Goal: Information Seeking & Learning: Learn about a topic

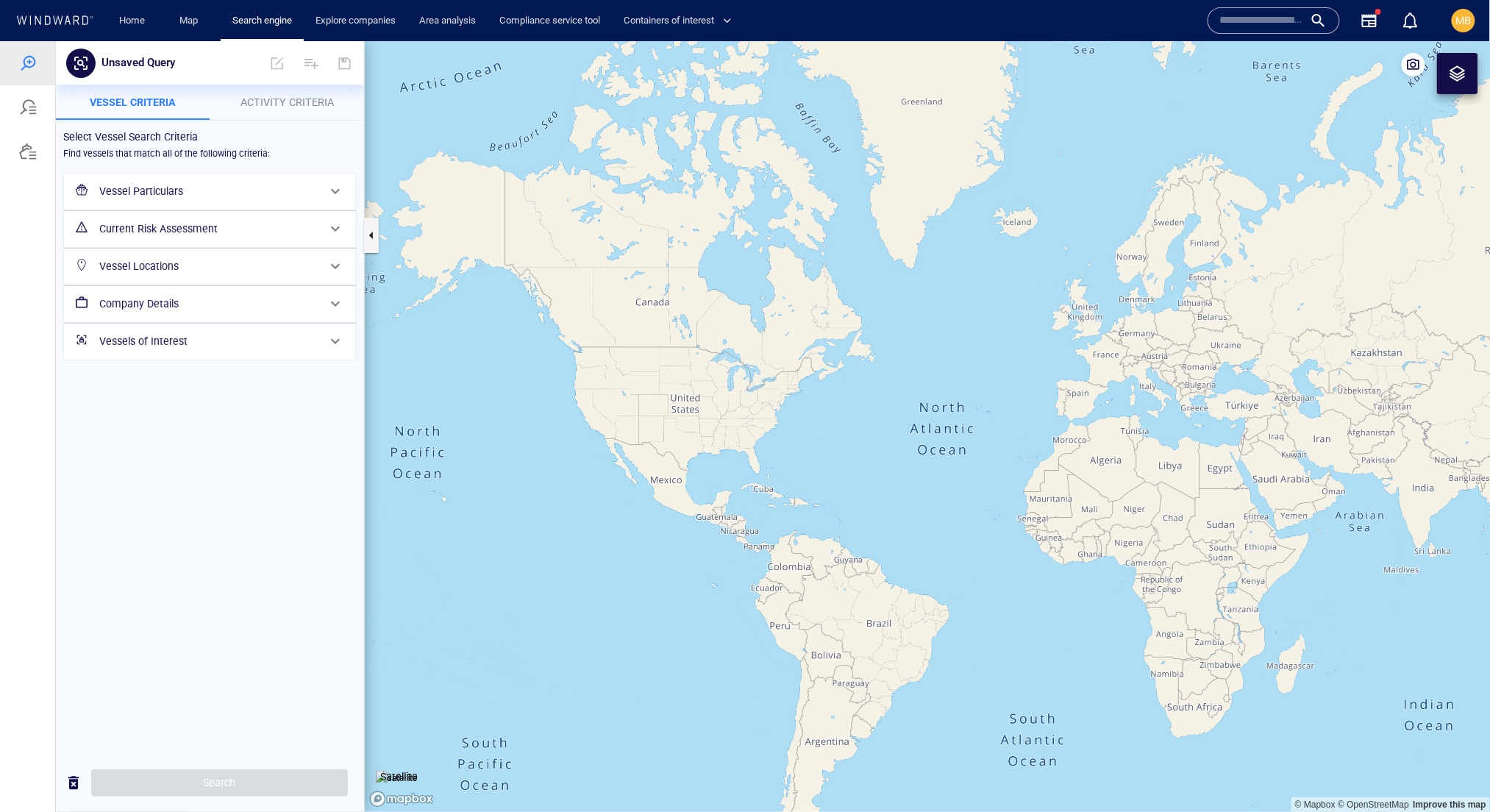
click at [178, 350] on h6 "Vessels of Interest" at bounding box center [208, 341] width 218 height 19
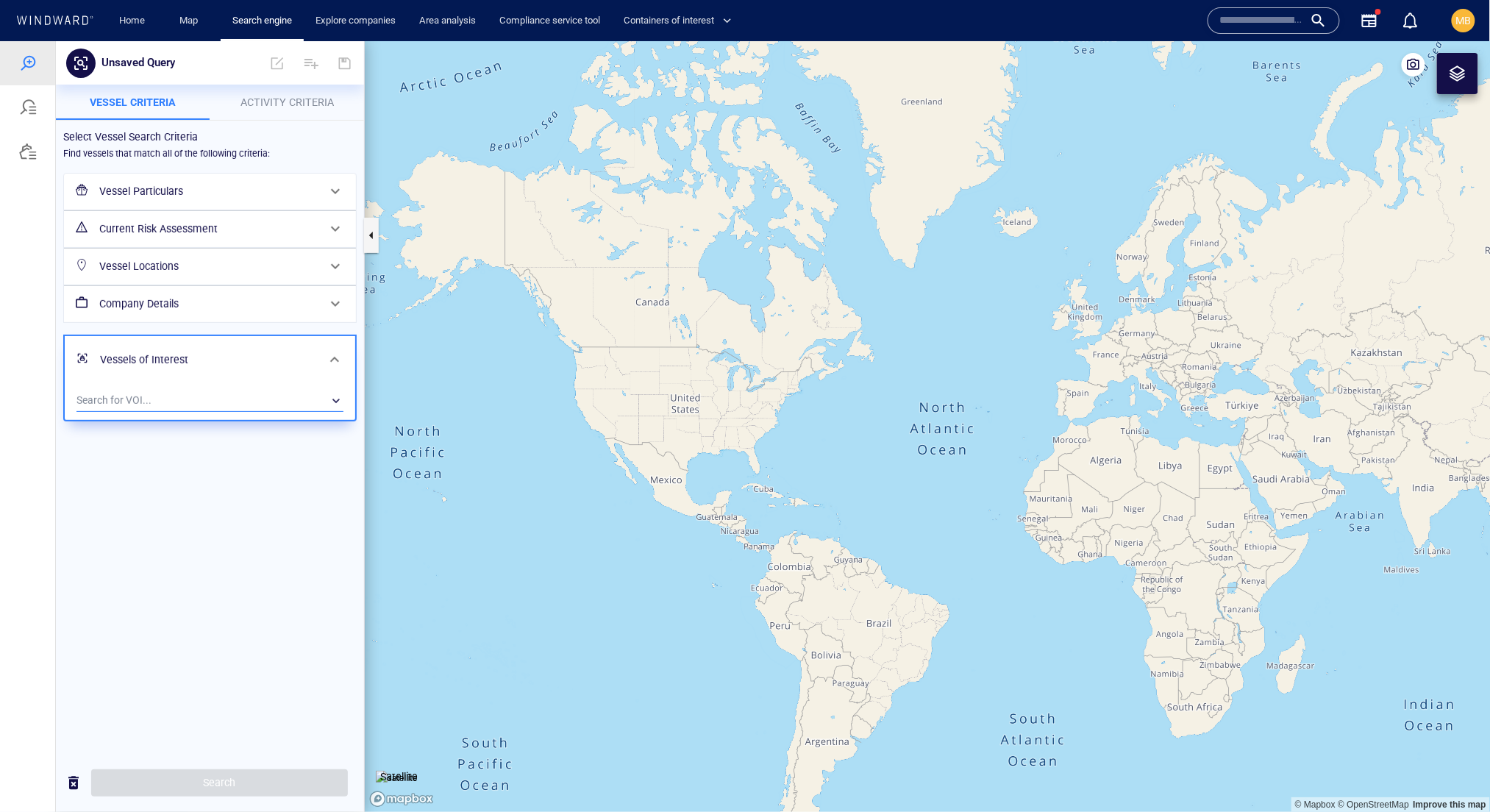
click at [174, 411] on div "​" at bounding box center [209, 400] width 267 height 22
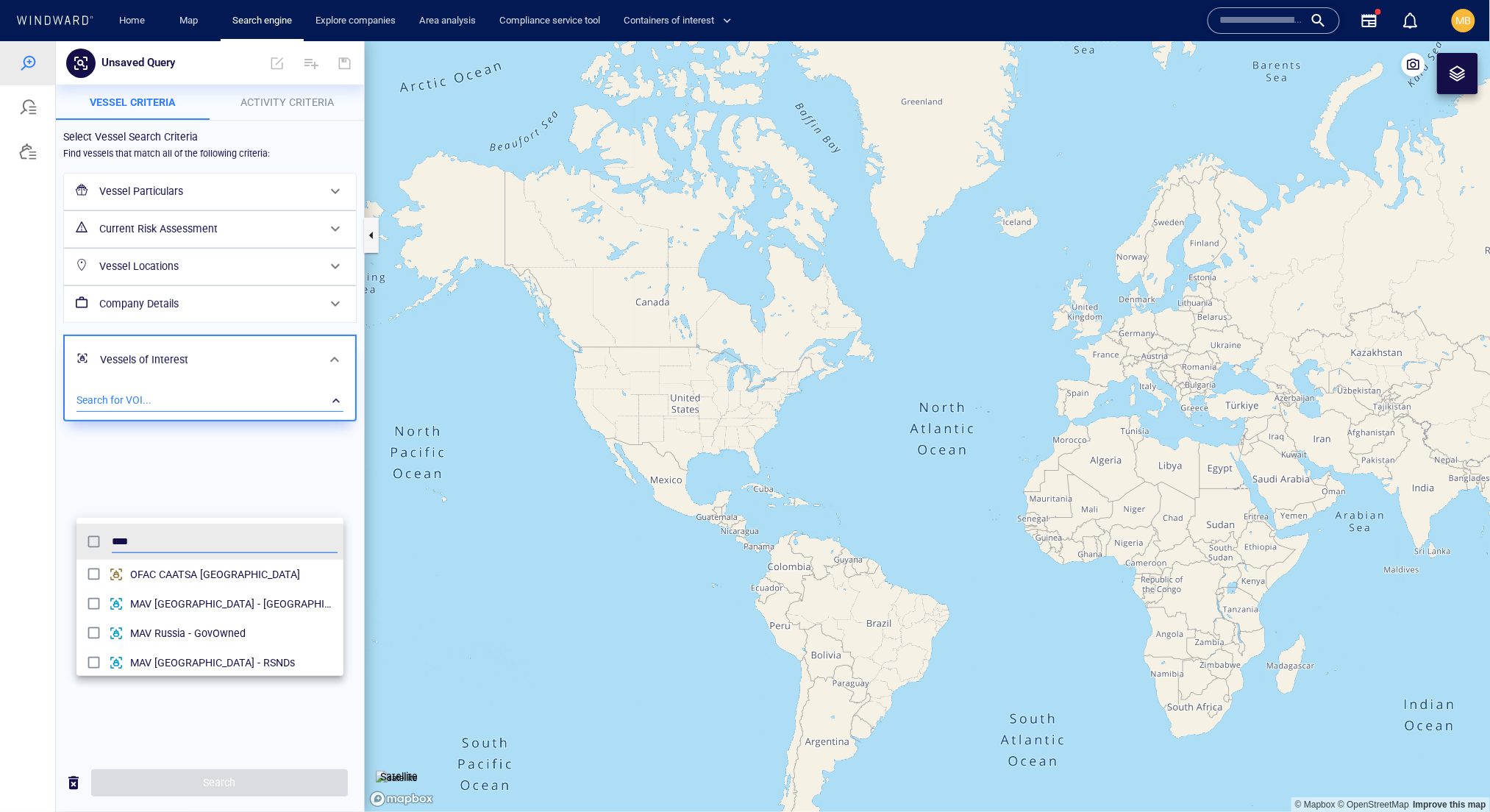
scroll to position [160, 268]
type input "*"
click at [25, 164] on div at bounding box center [745, 425] width 1490 height 771
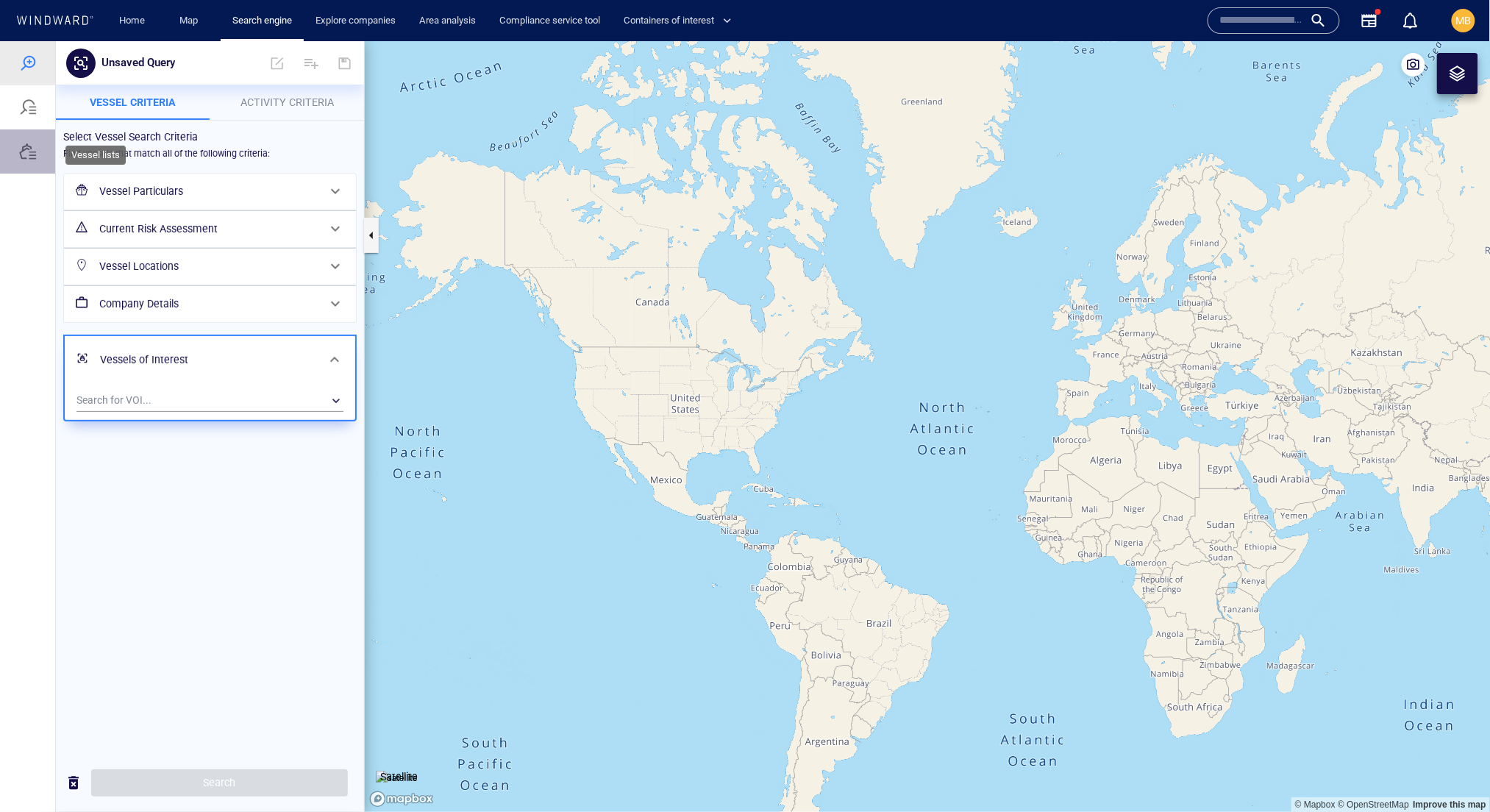
click at [27, 160] on div at bounding box center [28, 151] width 18 height 18
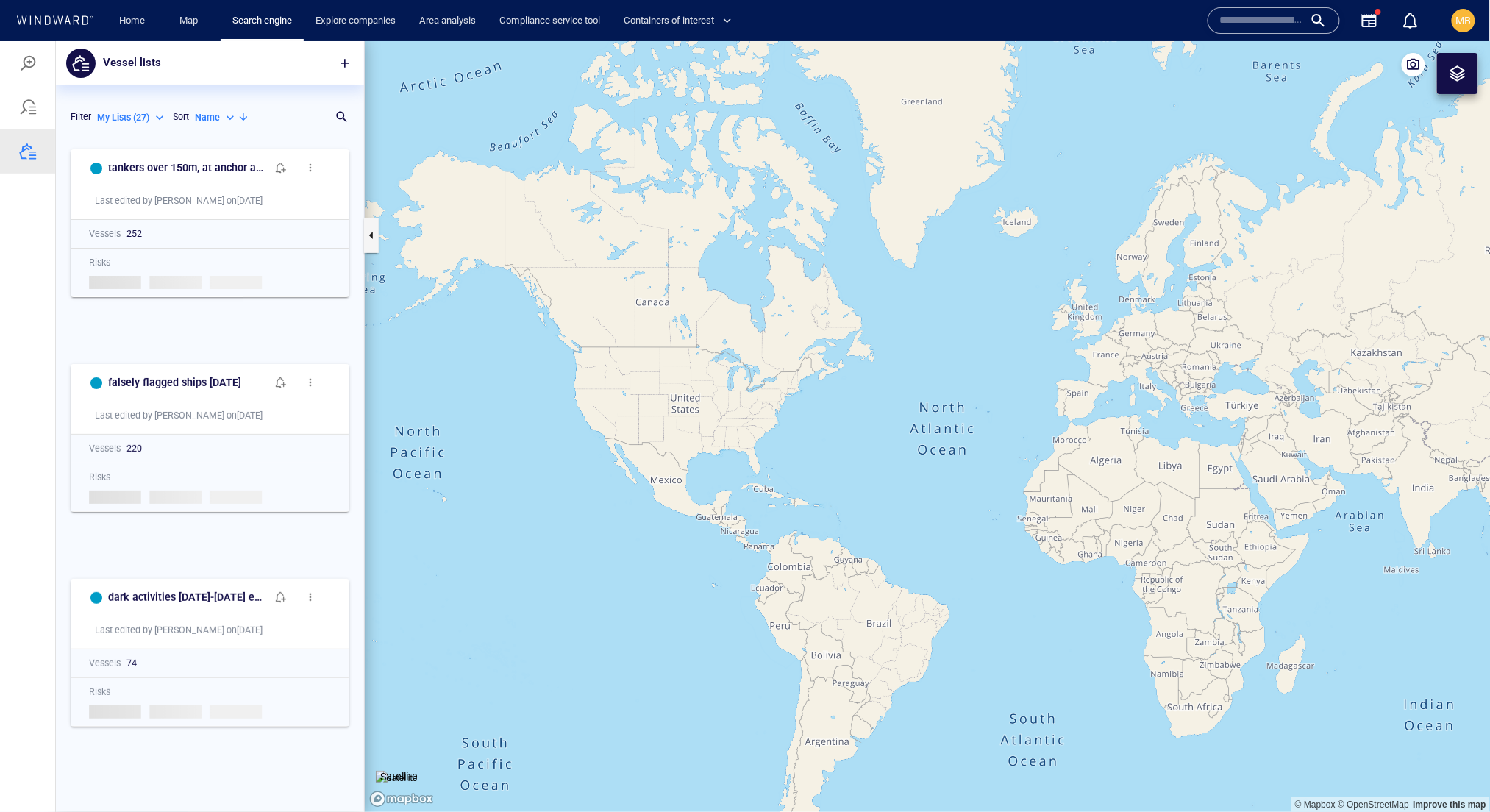
click at [195, 123] on p "Name" at bounding box center [207, 117] width 25 height 13
click at [142, 204] on p "Count" at bounding box center [130, 197] width 24 height 13
click at [195, 123] on p "Count" at bounding box center [207, 117] width 24 height 13
click at [160, 226] on p "Last Update" at bounding box center [142, 219] width 50 height 13
type input "*********"
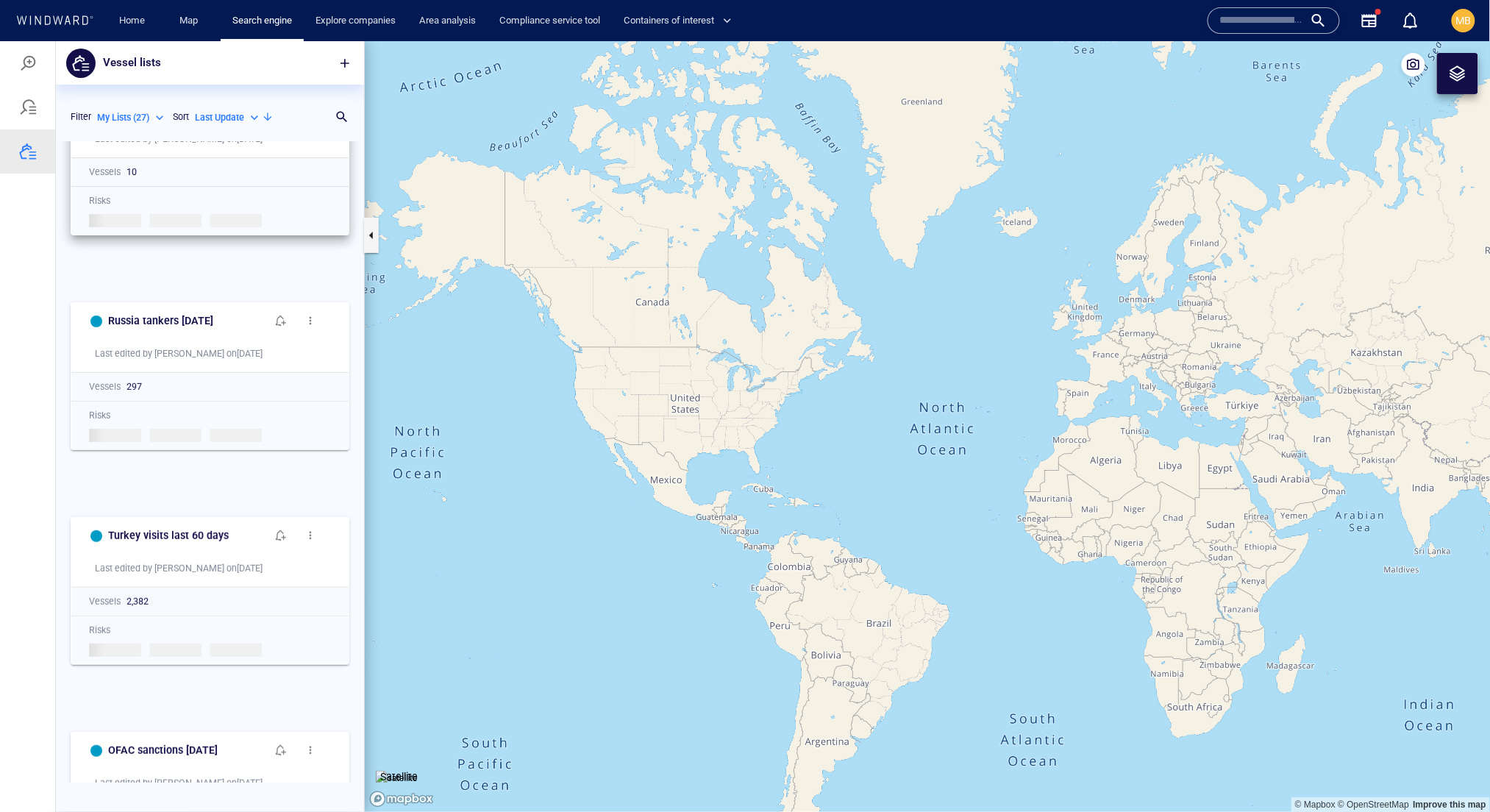
scroll to position [75, 0]
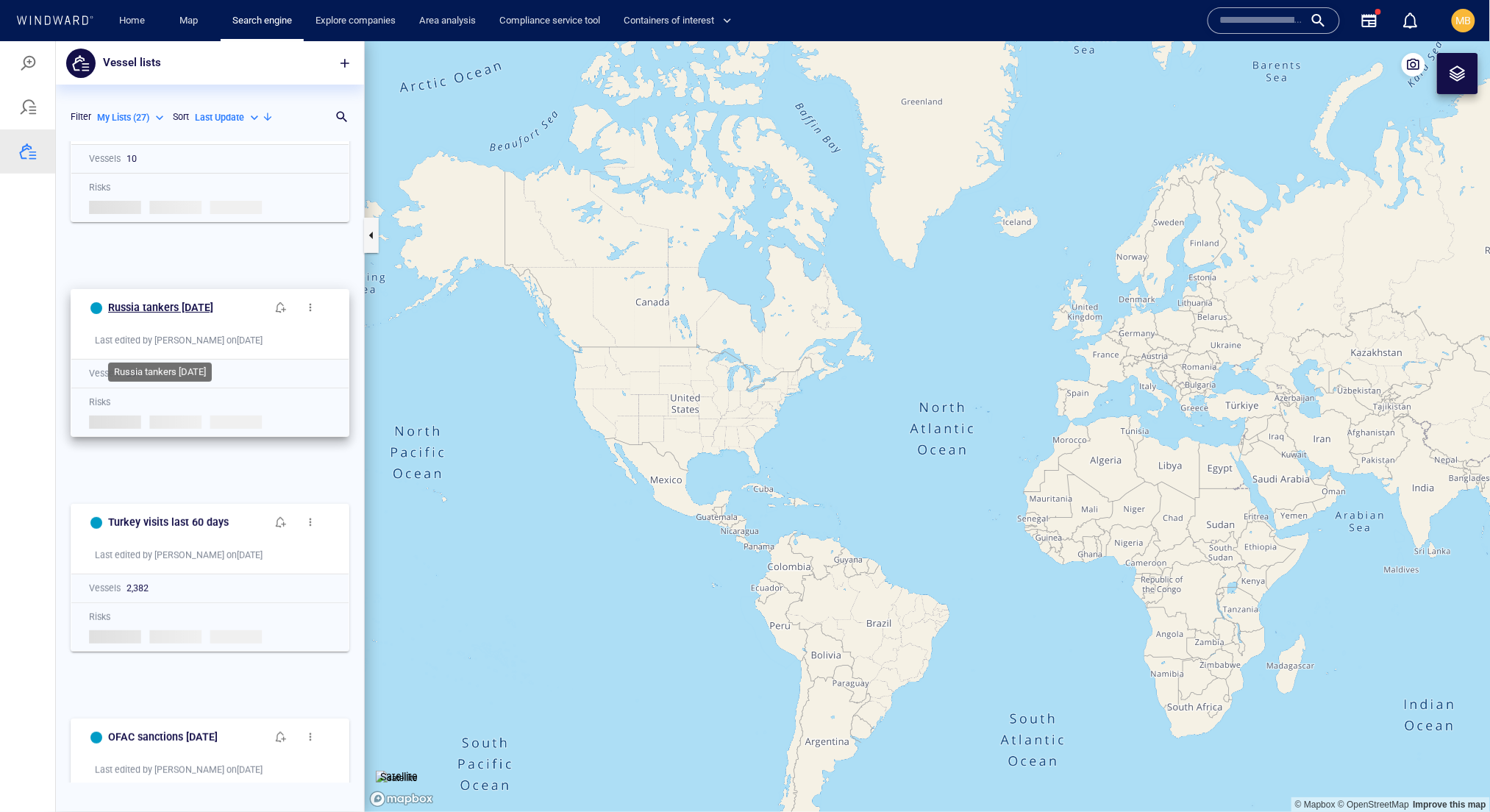
click at [180, 317] on h6 "Russia tankers July 2025" at bounding box center [161, 307] width 106 height 19
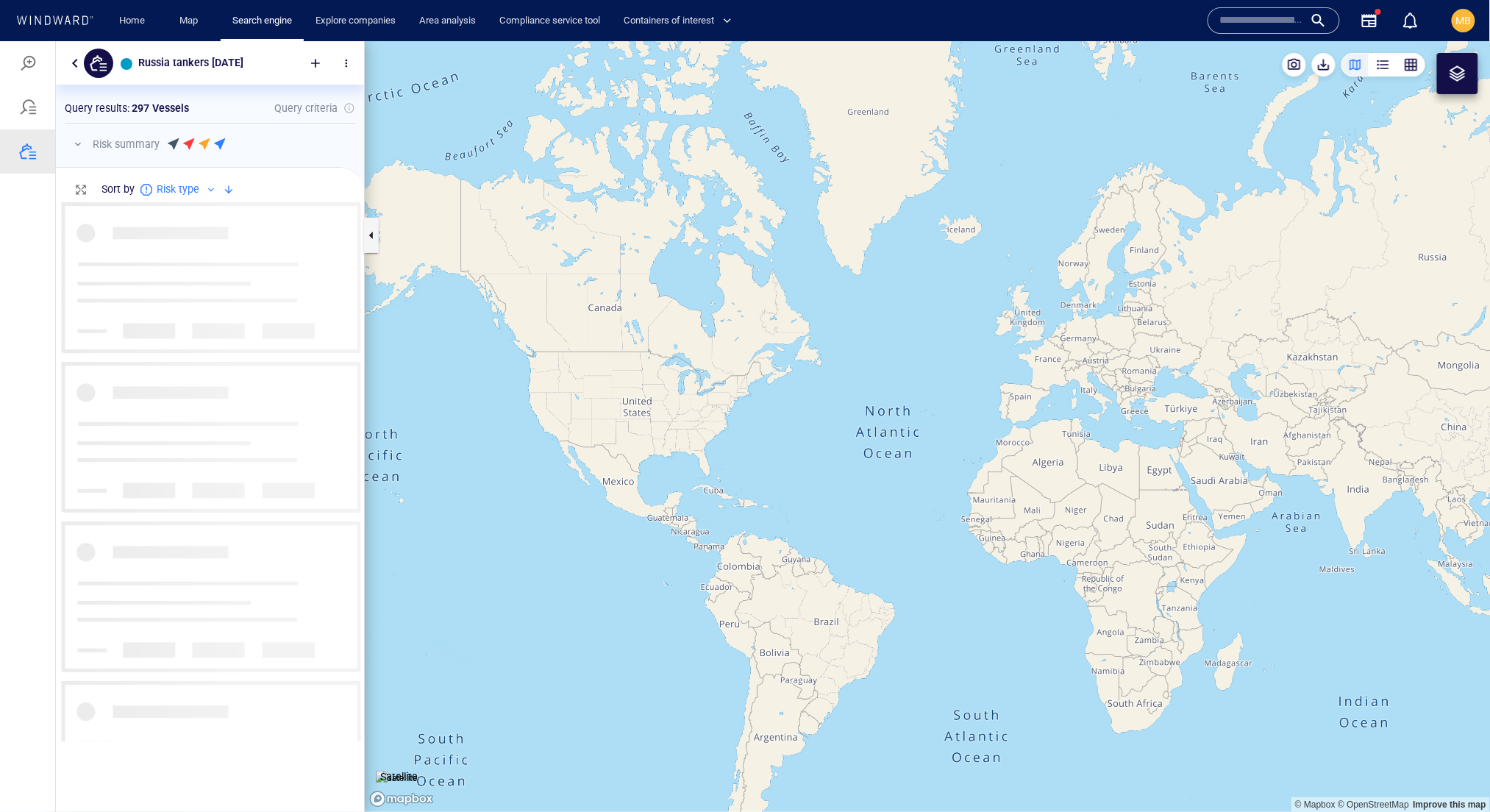
scroll to position [539, 308]
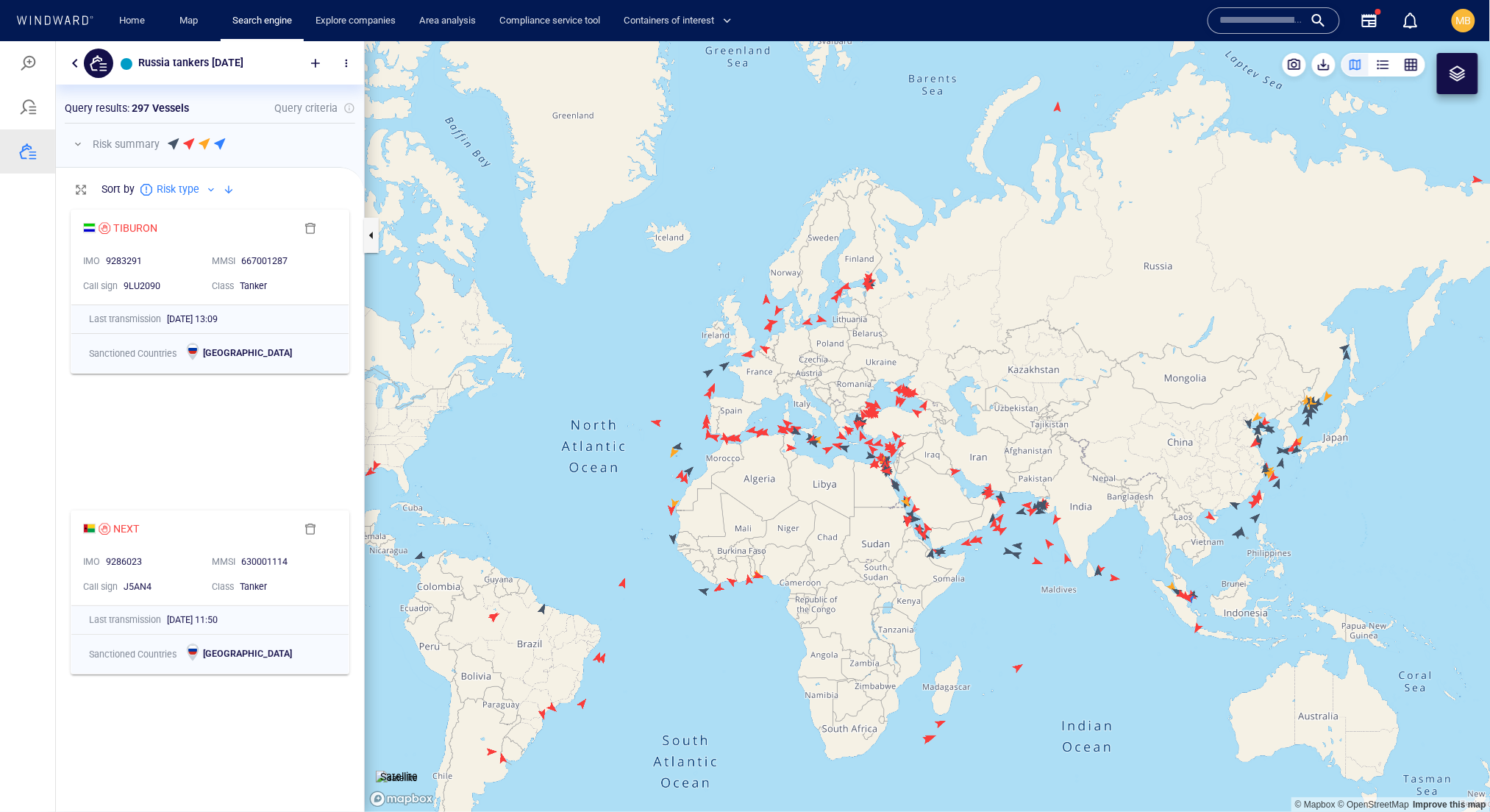
click at [160, 153] on p "Risk summary" at bounding box center [126, 144] width 67 height 18
click at [82, 153] on button "button" at bounding box center [78, 144] width 18 height 18
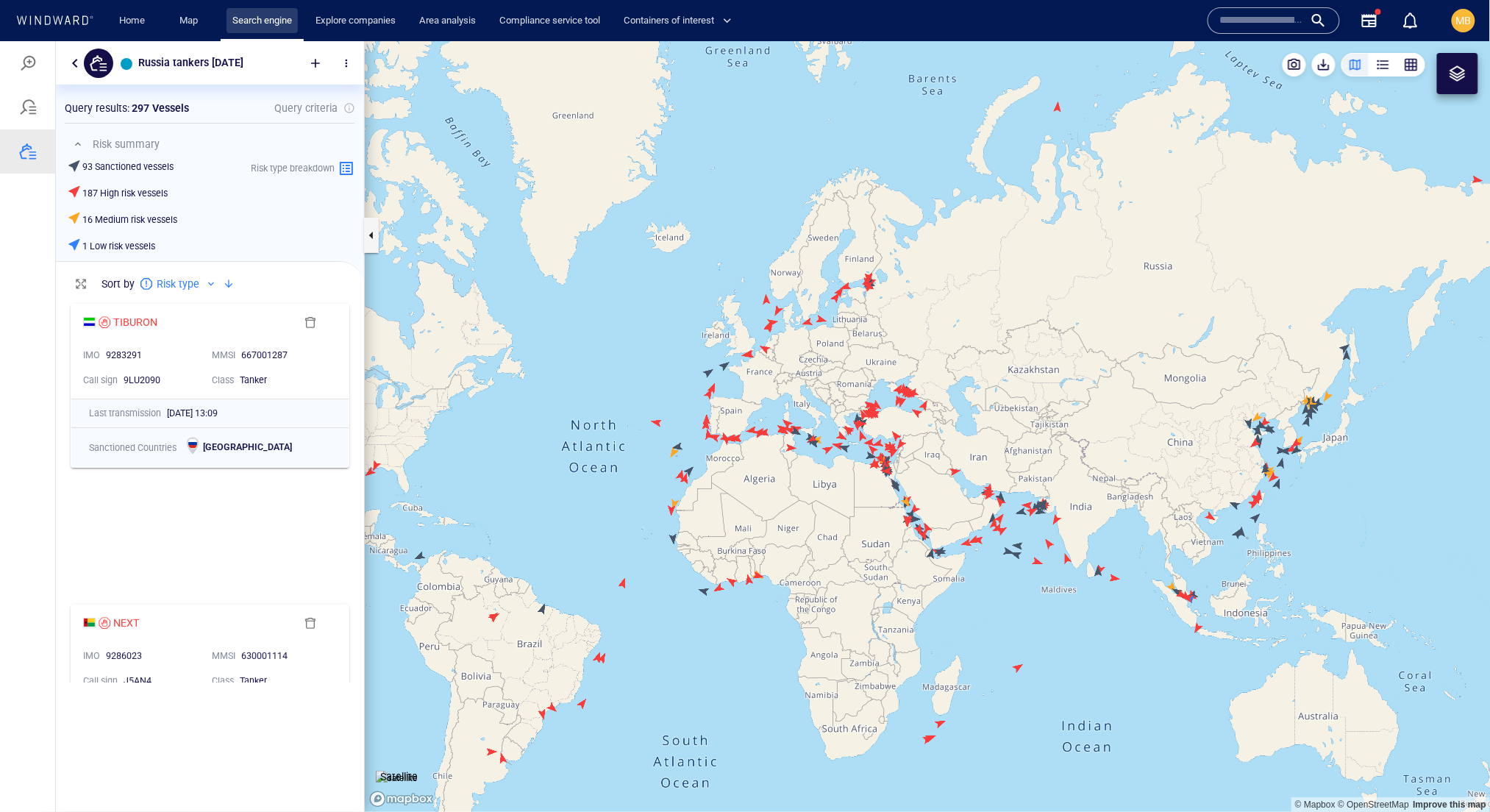
click at [279, 15] on link "Search engine" at bounding box center [262, 21] width 71 height 26
click at [30, 71] on div at bounding box center [28, 63] width 18 height 18
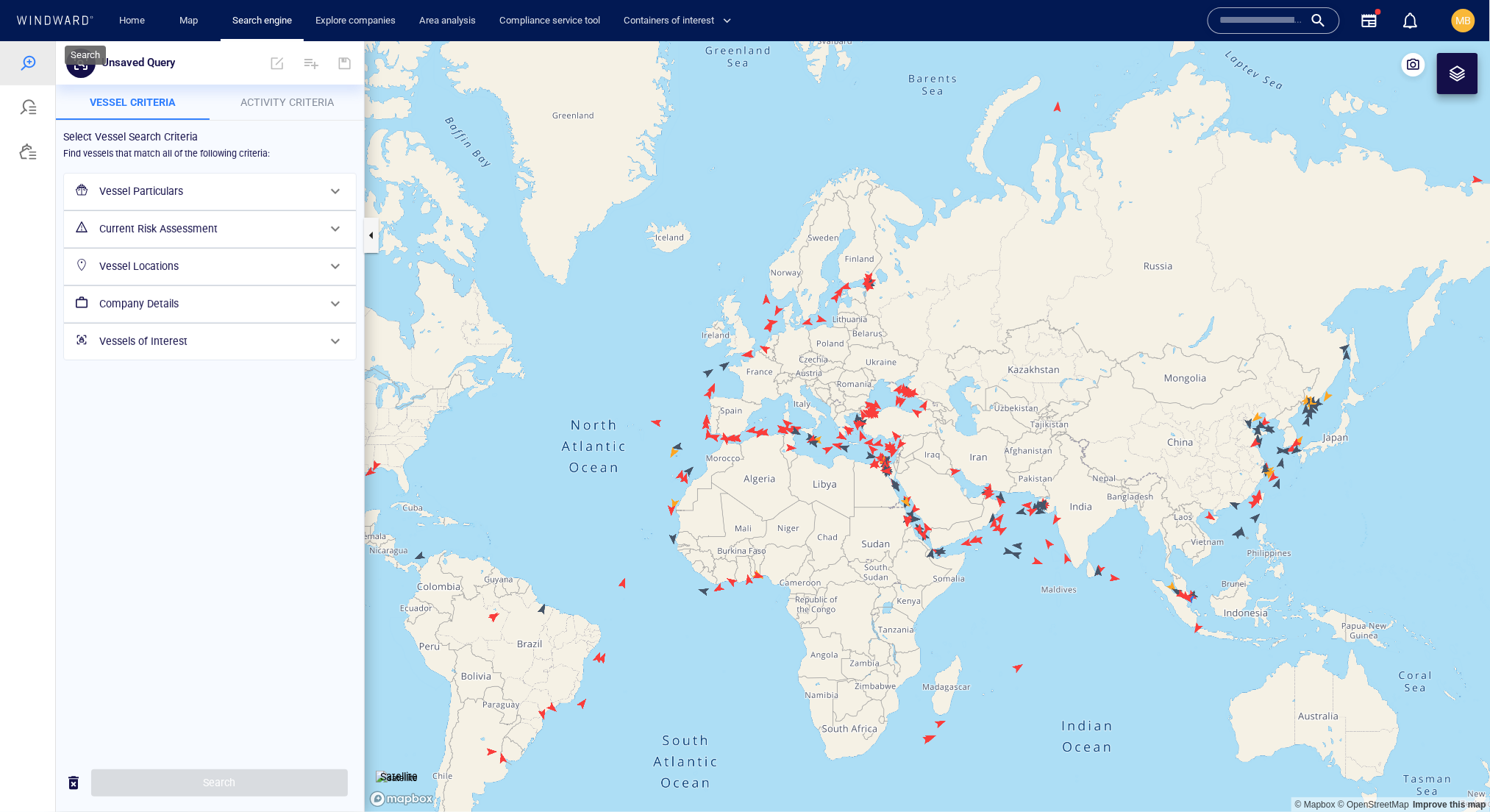
click at [30, 71] on div at bounding box center [28, 63] width 18 height 18
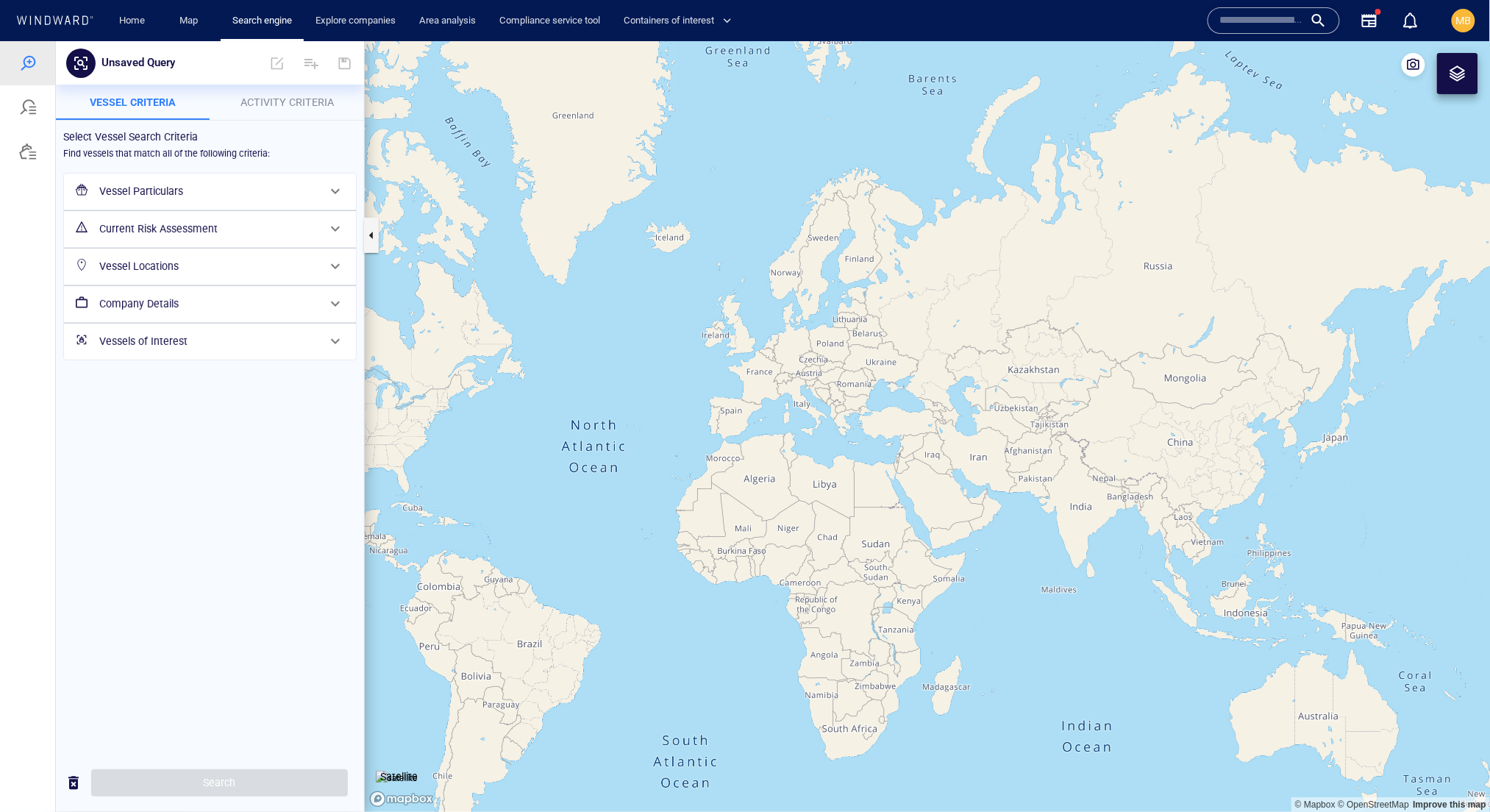
click at [156, 350] on h6 "Vessels of Interest" at bounding box center [208, 341] width 218 height 19
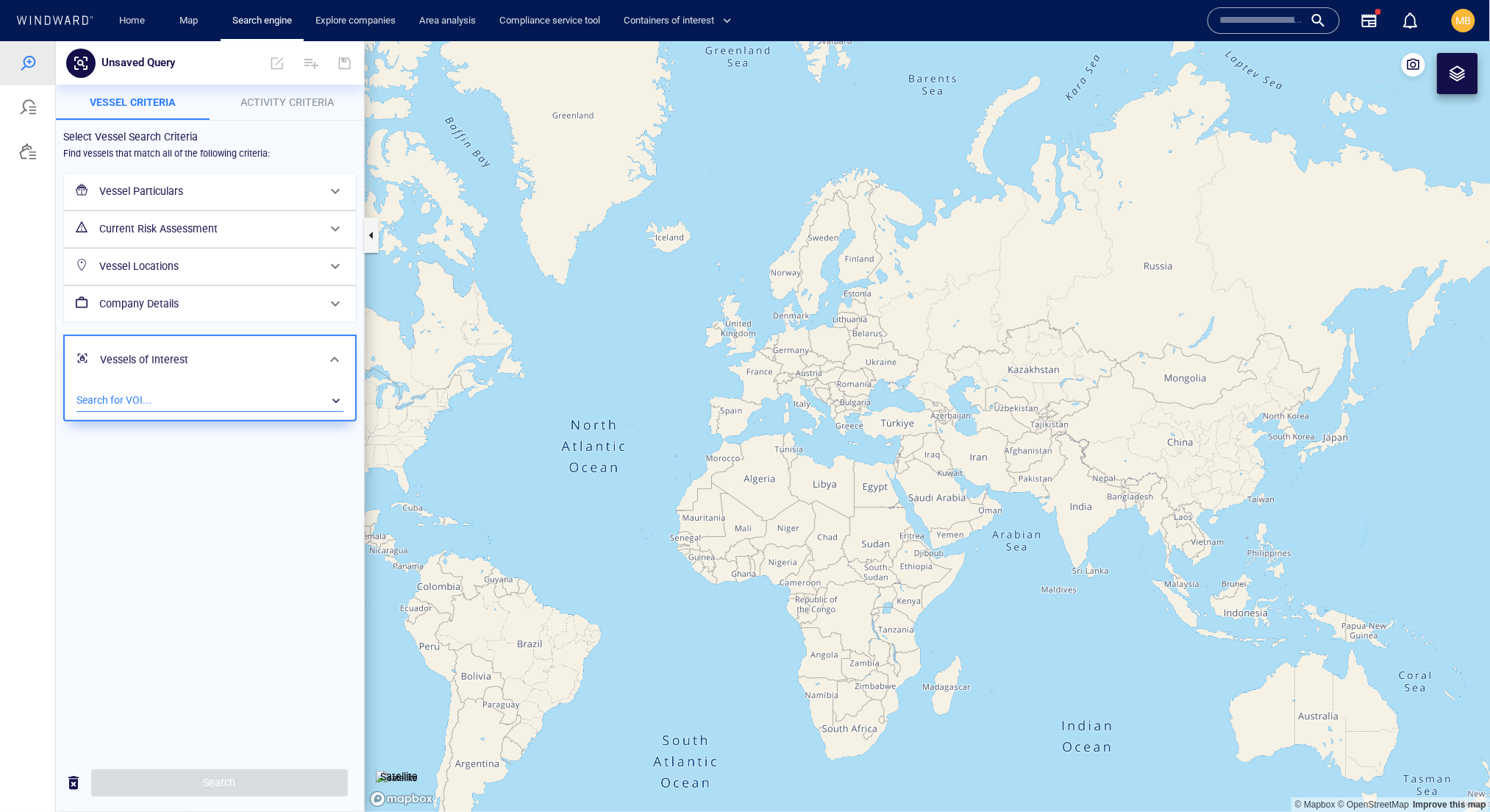
click at [145, 411] on div "​" at bounding box center [209, 400] width 267 height 22
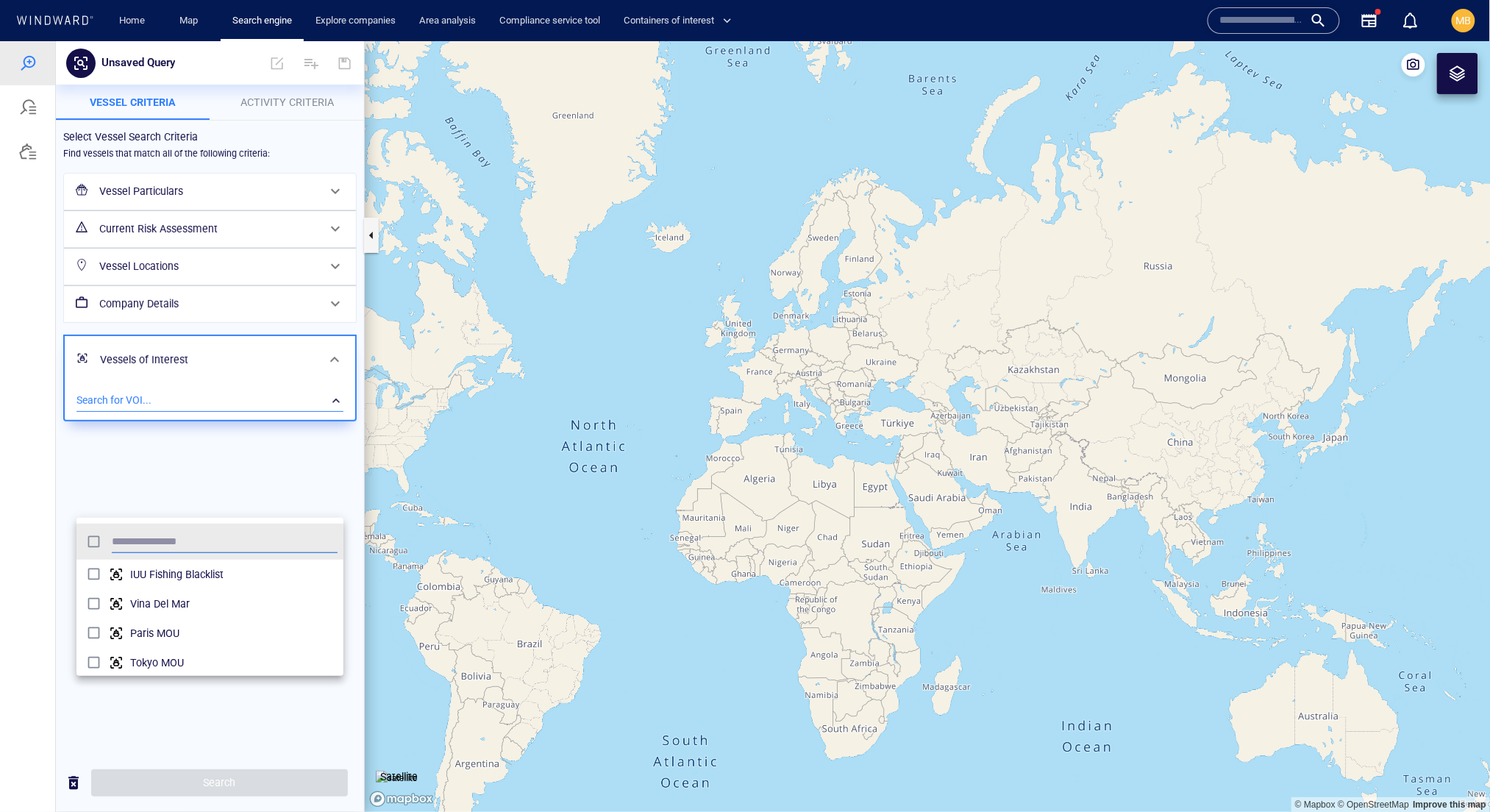
scroll to position [160, 268]
type input "**********"
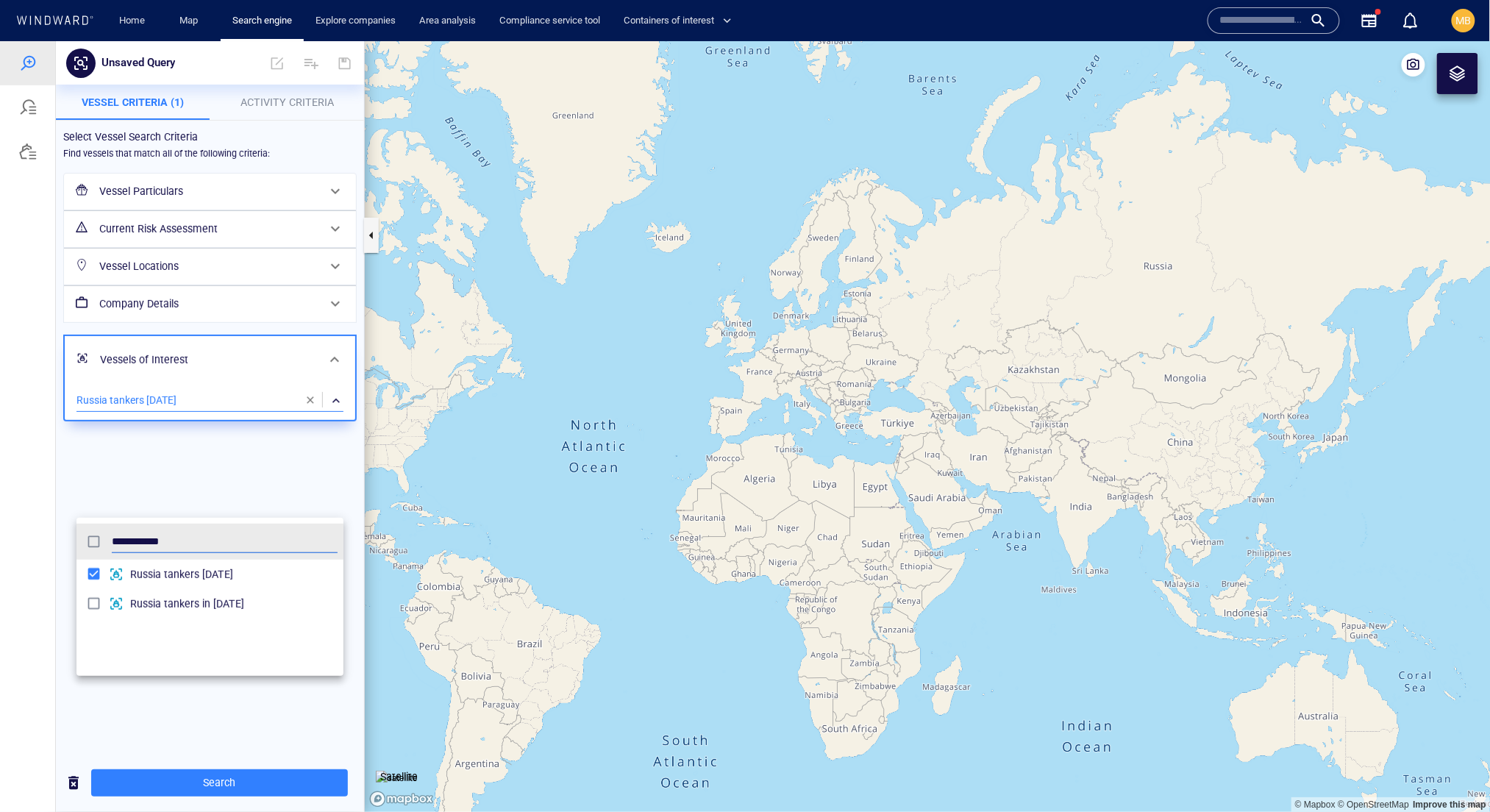
click at [194, 244] on div at bounding box center [745, 425] width 1490 height 771
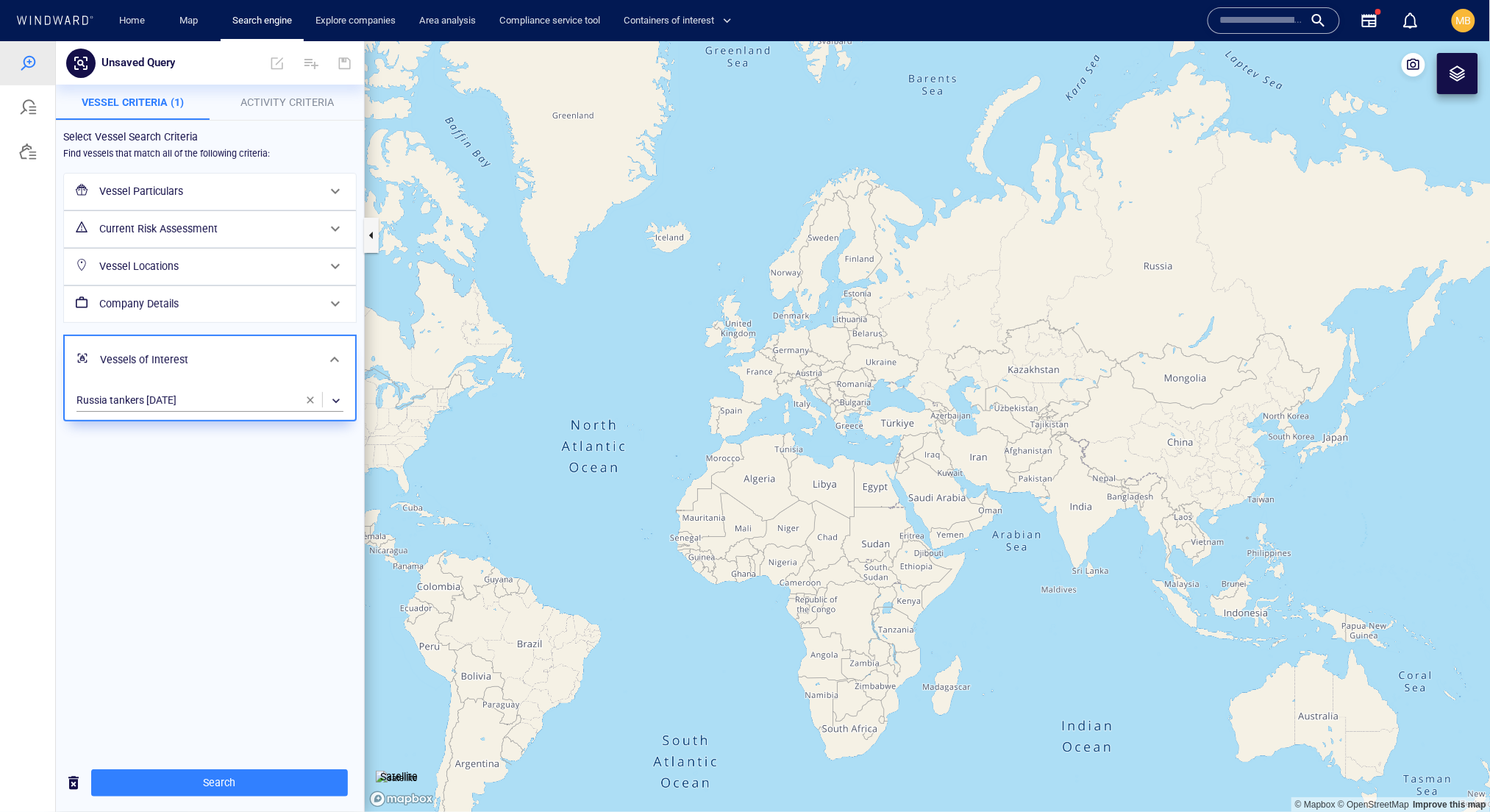
click at [194, 200] on h6 "Vessel Particulars" at bounding box center [208, 191] width 218 height 19
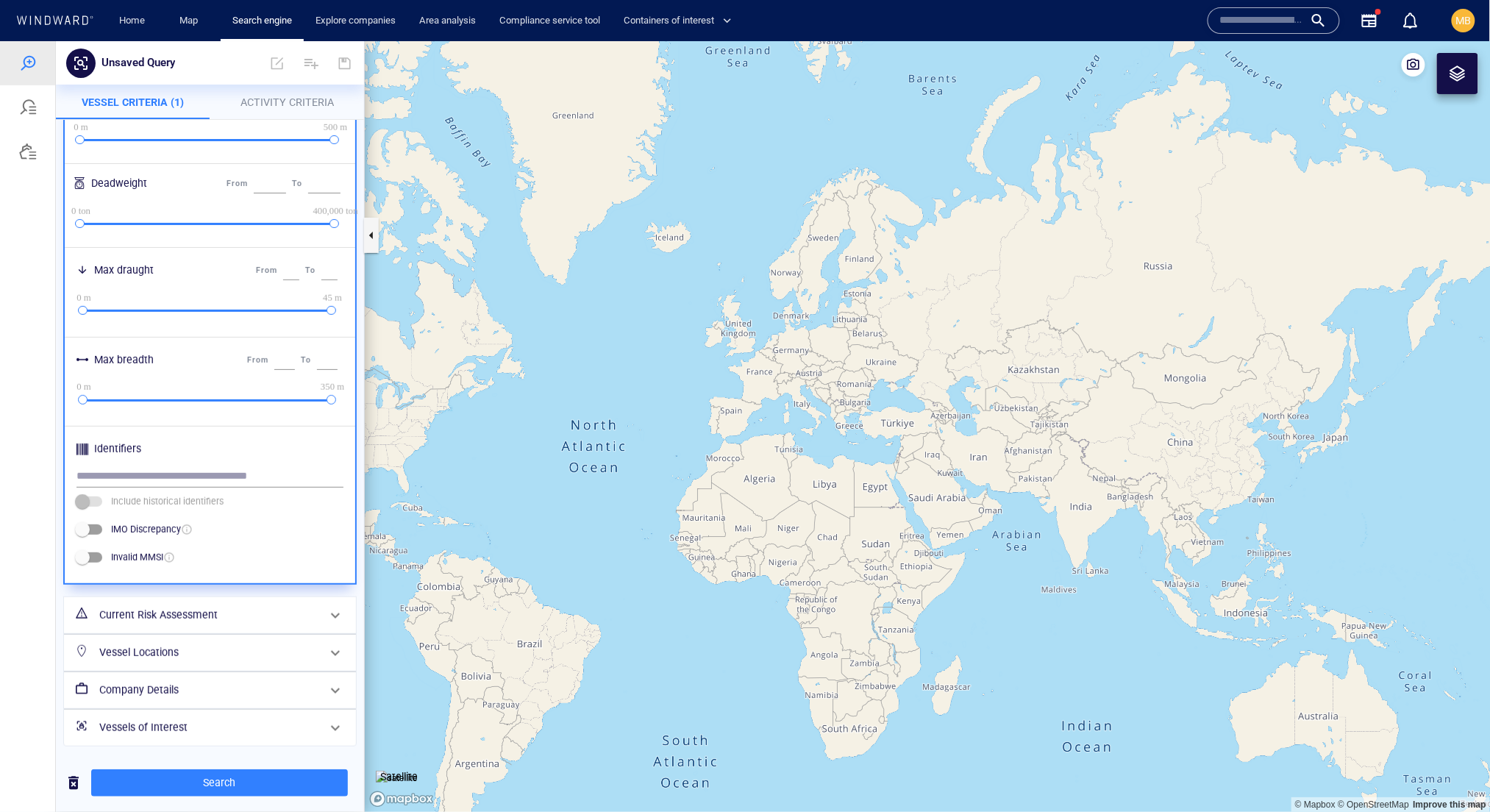
click at [158, 606] on h6 "Current Risk Assessment" at bounding box center [208, 615] width 218 height 19
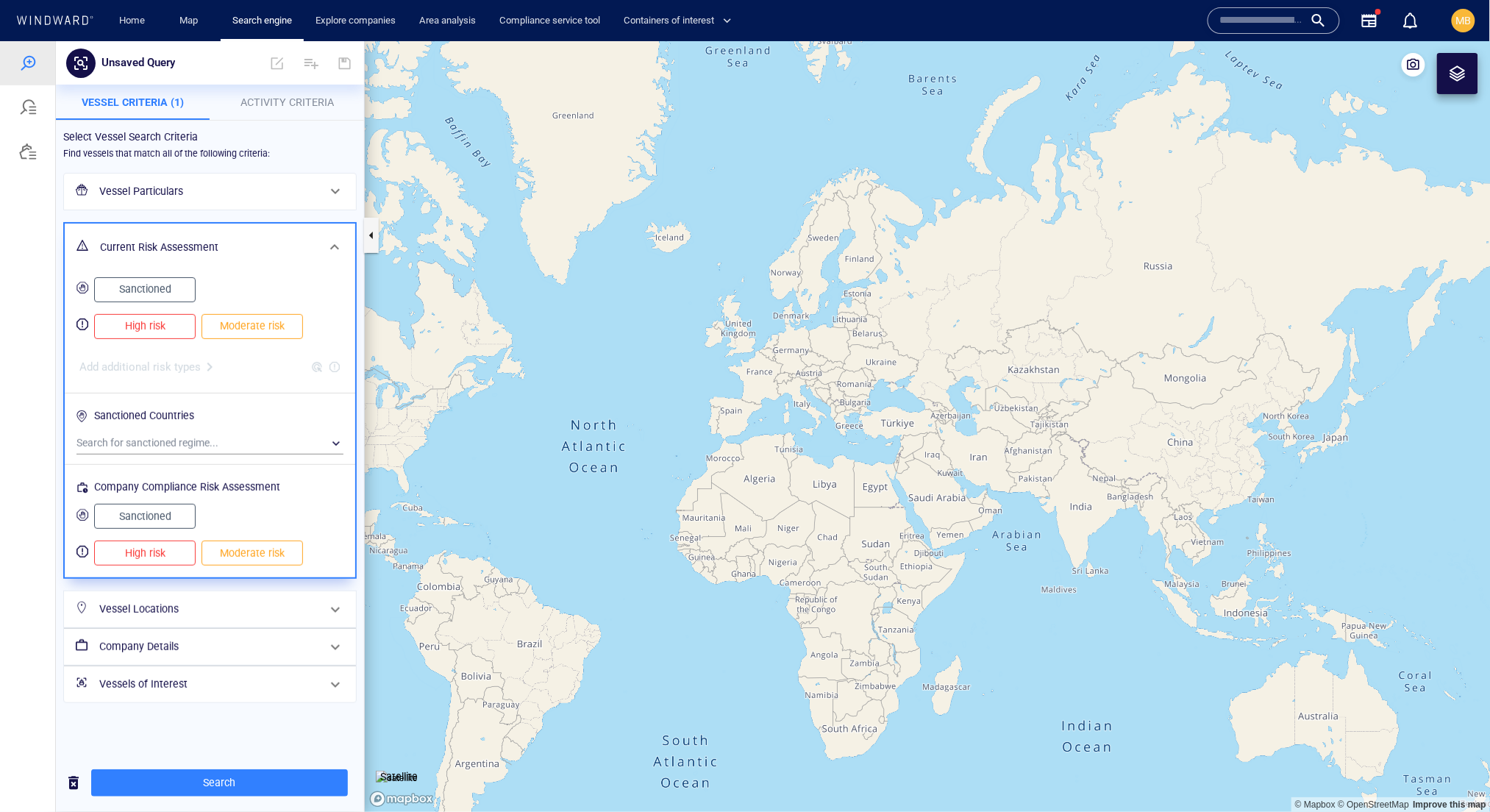
click at [156, 298] on span "Sanctioned" at bounding box center [145, 288] width 71 height 19
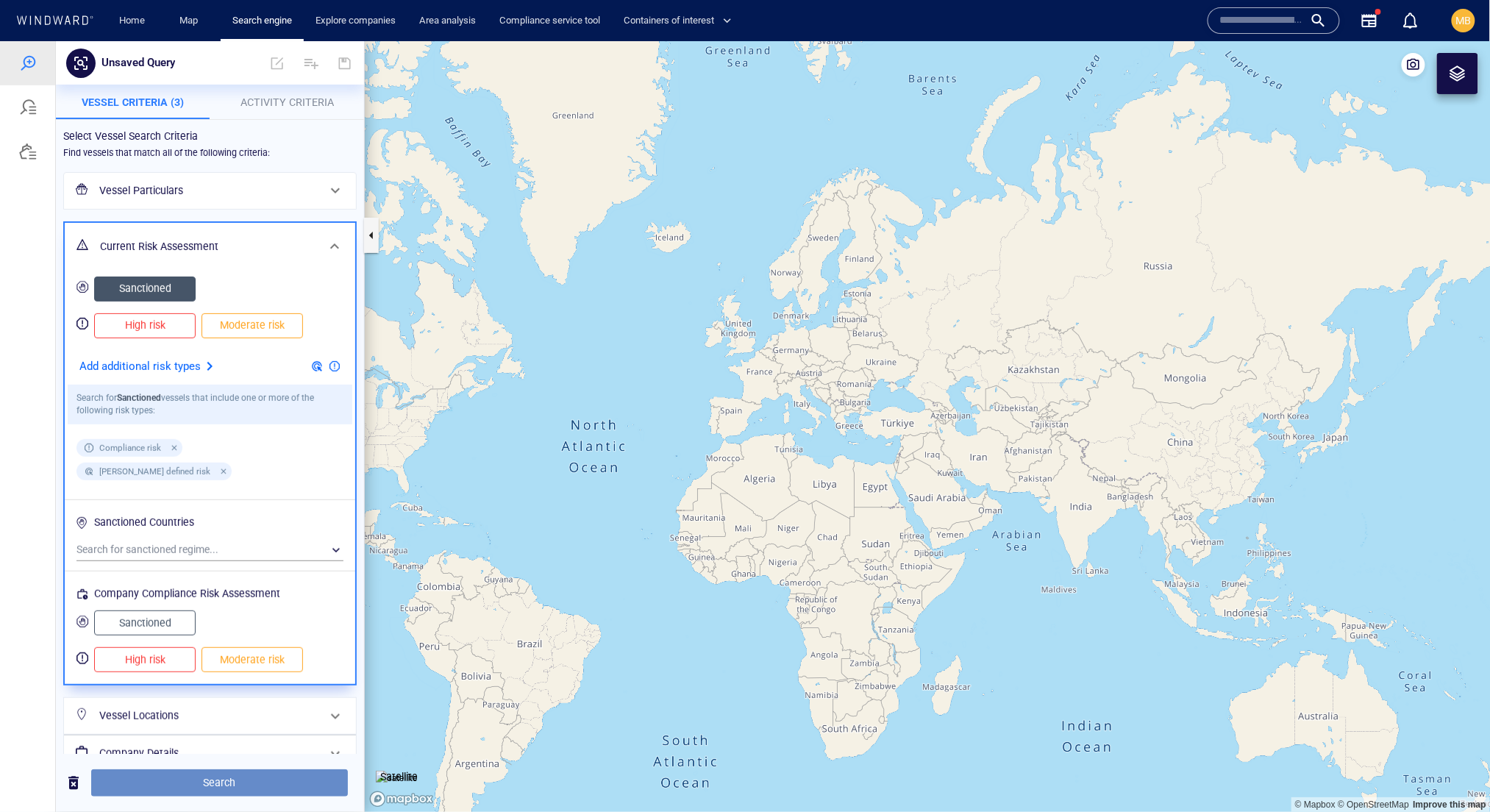
click at [196, 779] on span "Search" at bounding box center [219, 782] width 233 height 19
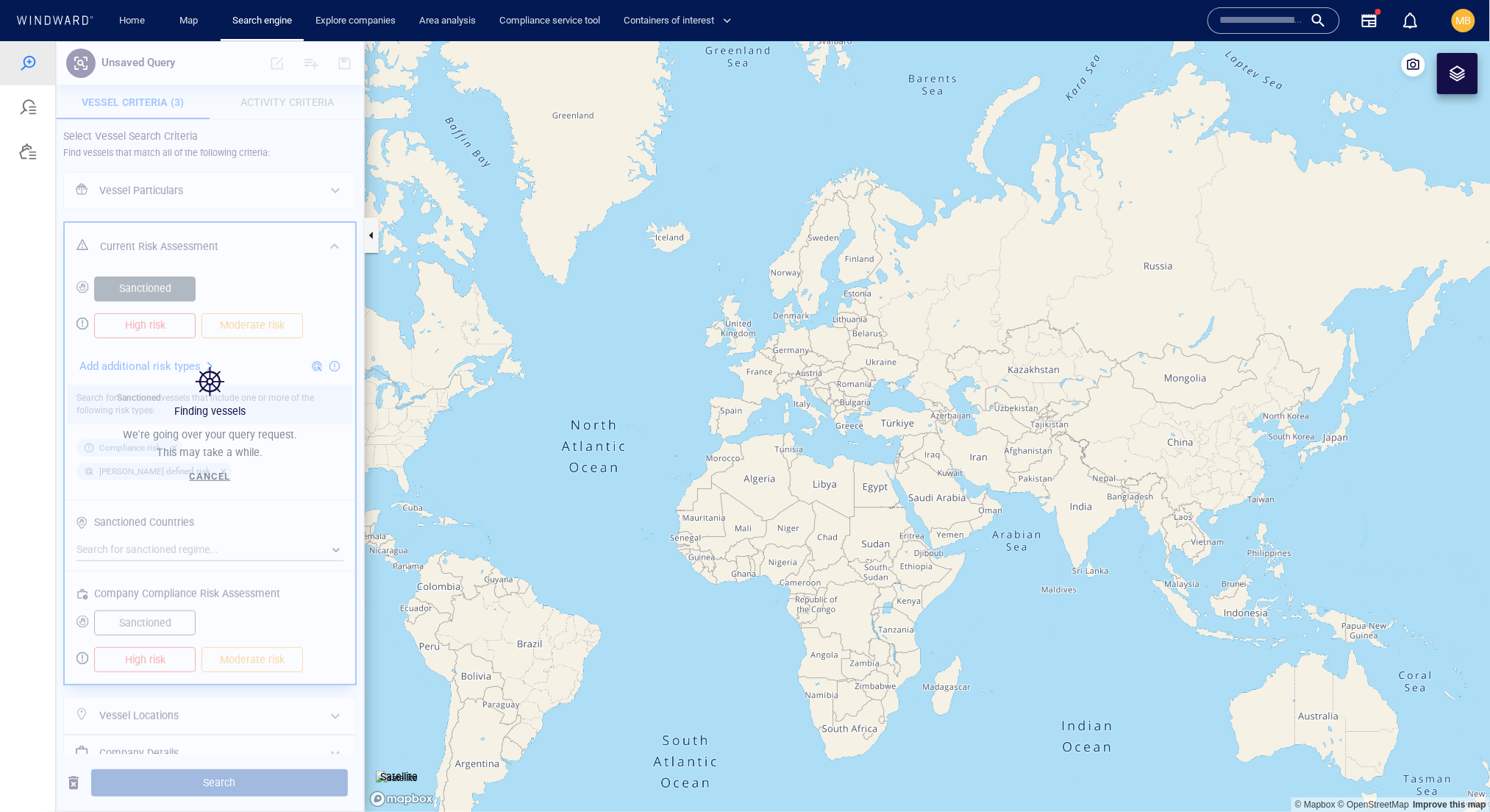
click at [196, 779] on div "Finding vessels We're going over your query request. This may take a while. Can…" at bounding box center [210, 425] width 309 height 771
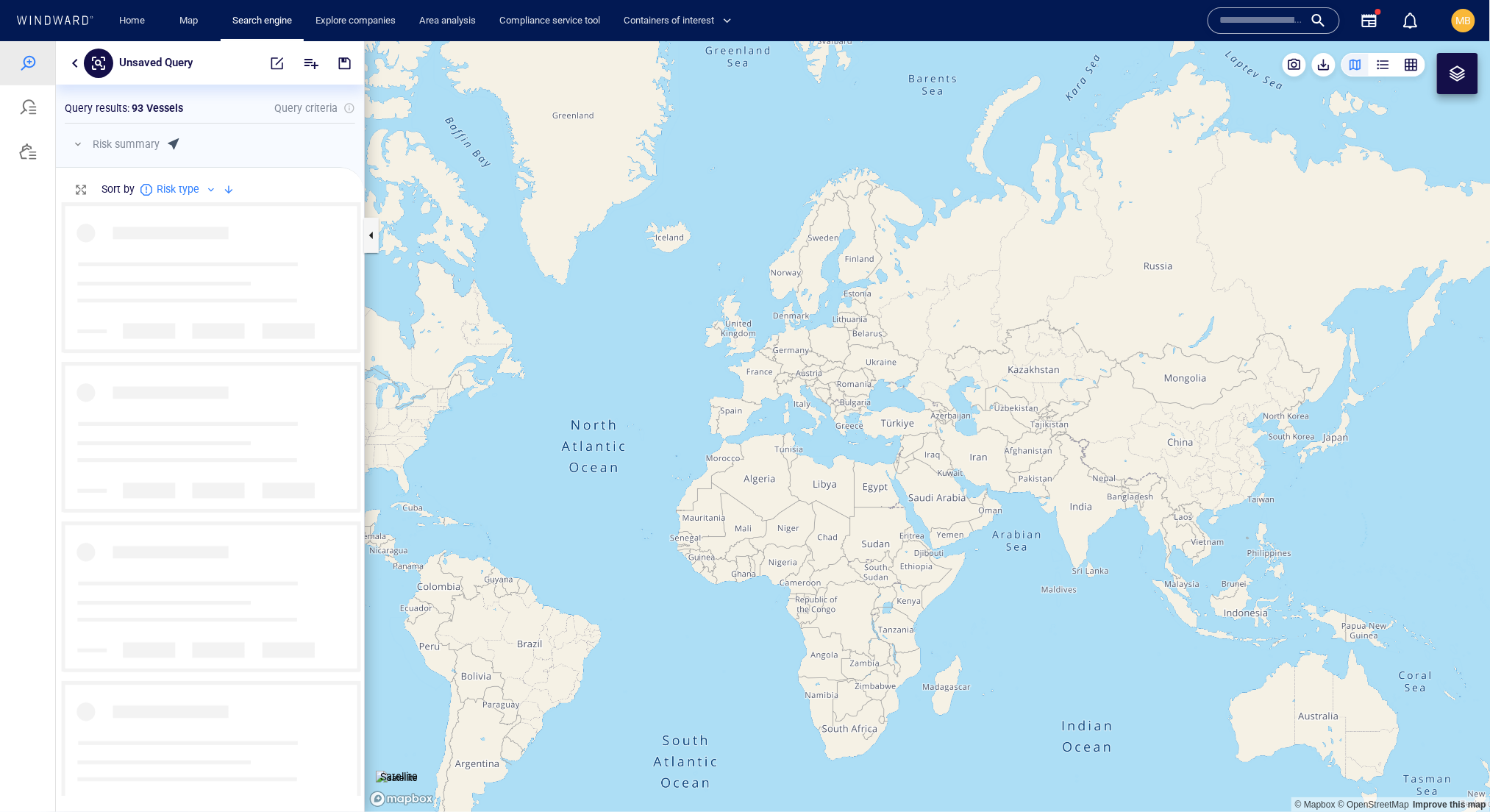
scroll to position [1, 1]
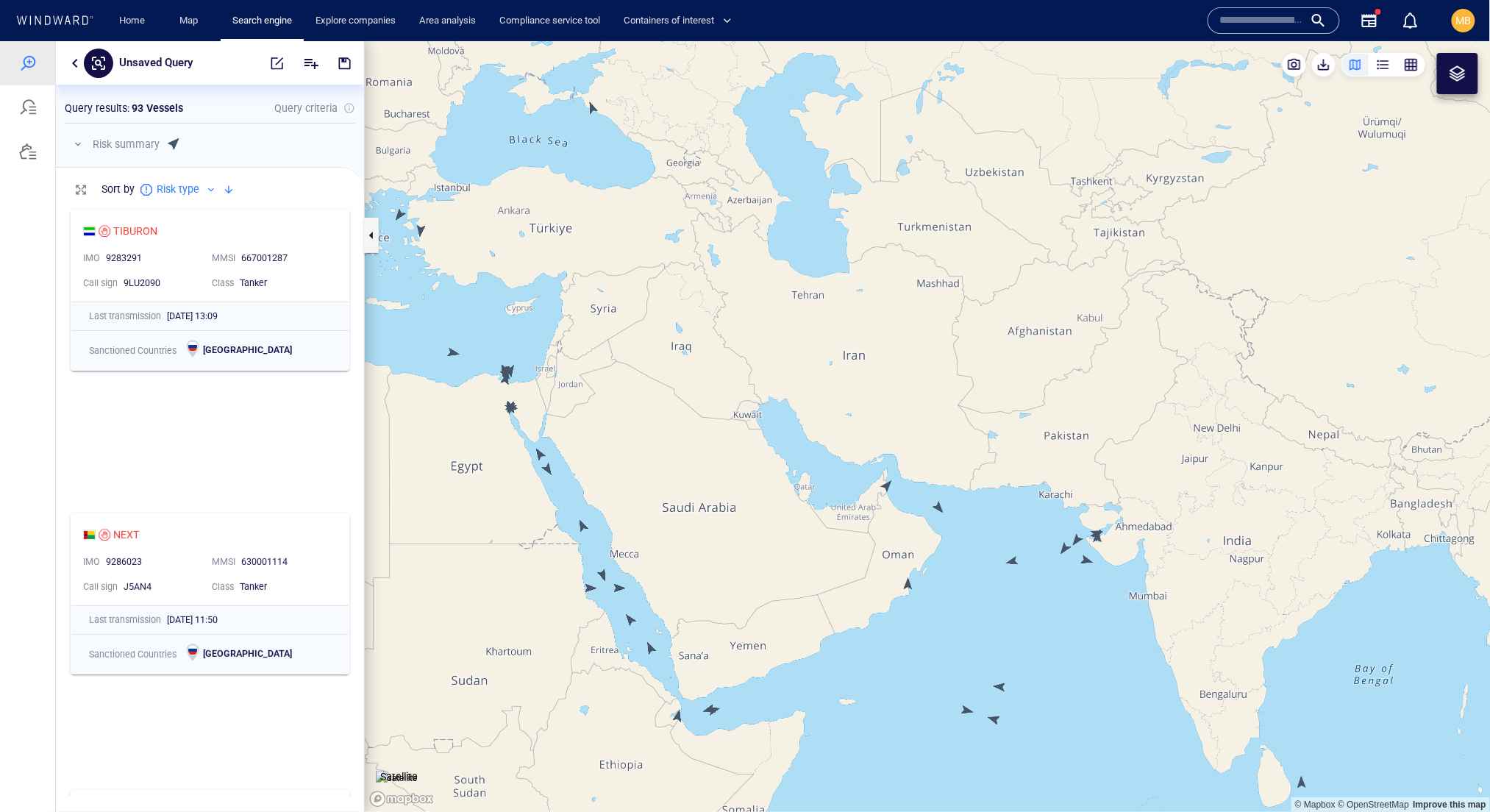
drag, startPoint x: 1077, startPoint y: 521, endPoint x: 1009, endPoint y: 489, distance: 75.2
click at [1011, 490] on canvas "Map" at bounding box center [927, 425] width 1126 height 771
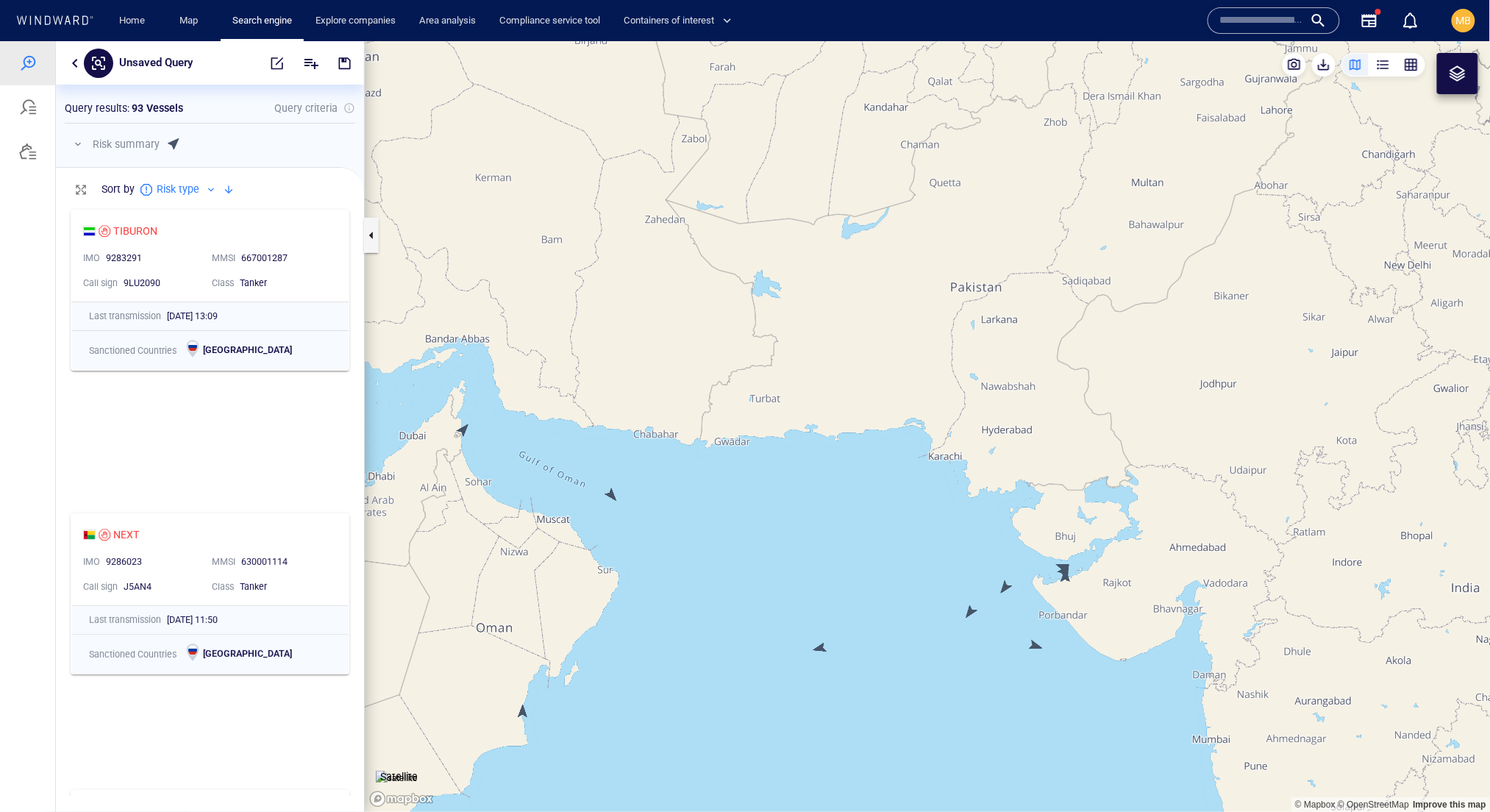
drag, startPoint x: 1031, startPoint y: 536, endPoint x: 974, endPoint y: 442, distance: 109.9
click at [974, 442] on canvas "Map" at bounding box center [927, 425] width 1126 height 771
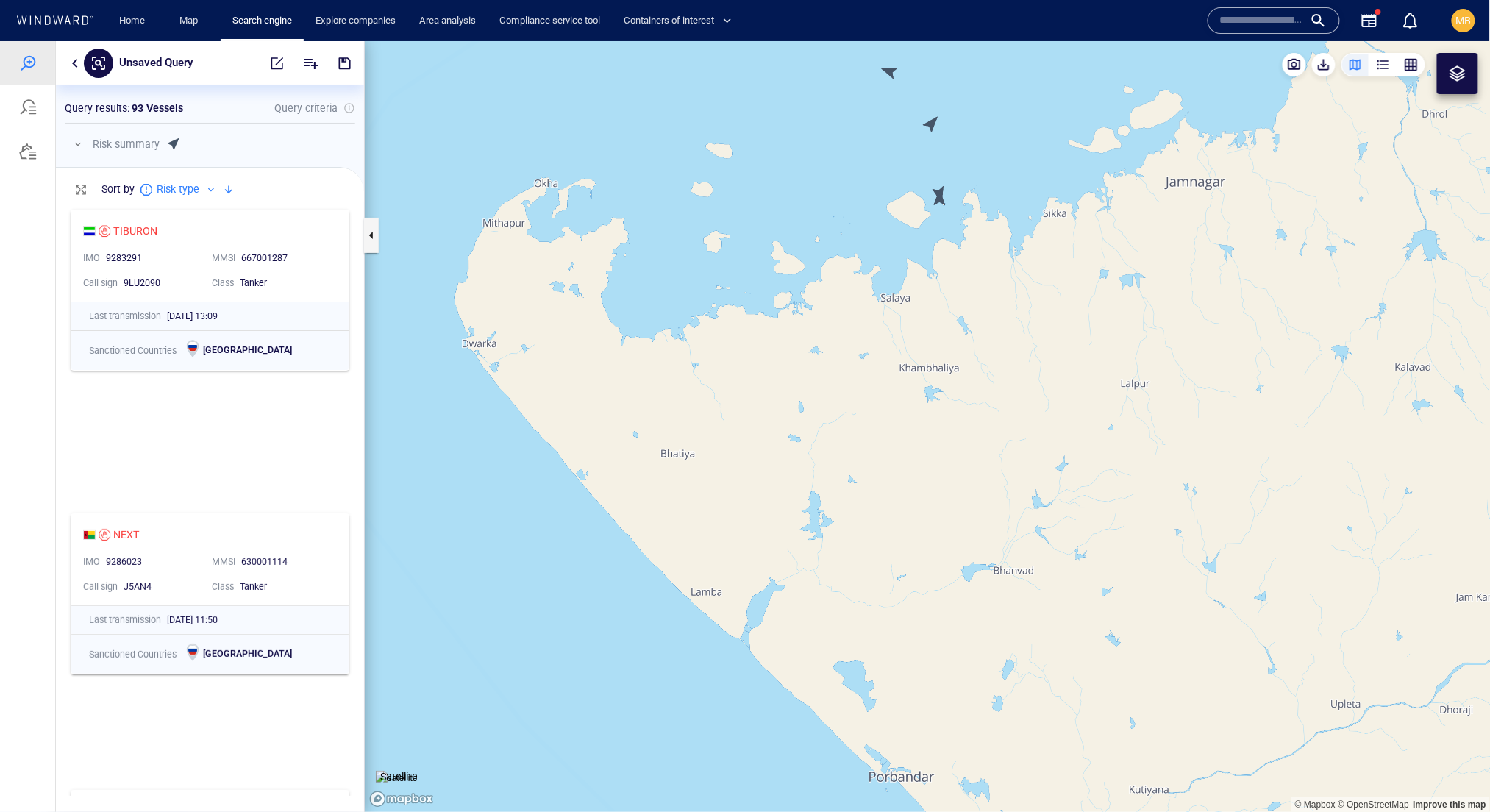
drag, startPoint x: 955, startPoint y: 257, endPoint x: 954, endPoint y: 356, distance: 99.0
click at [955, 354] on canvas "Map" at bounding box center [927, 425] width 1126 height 771
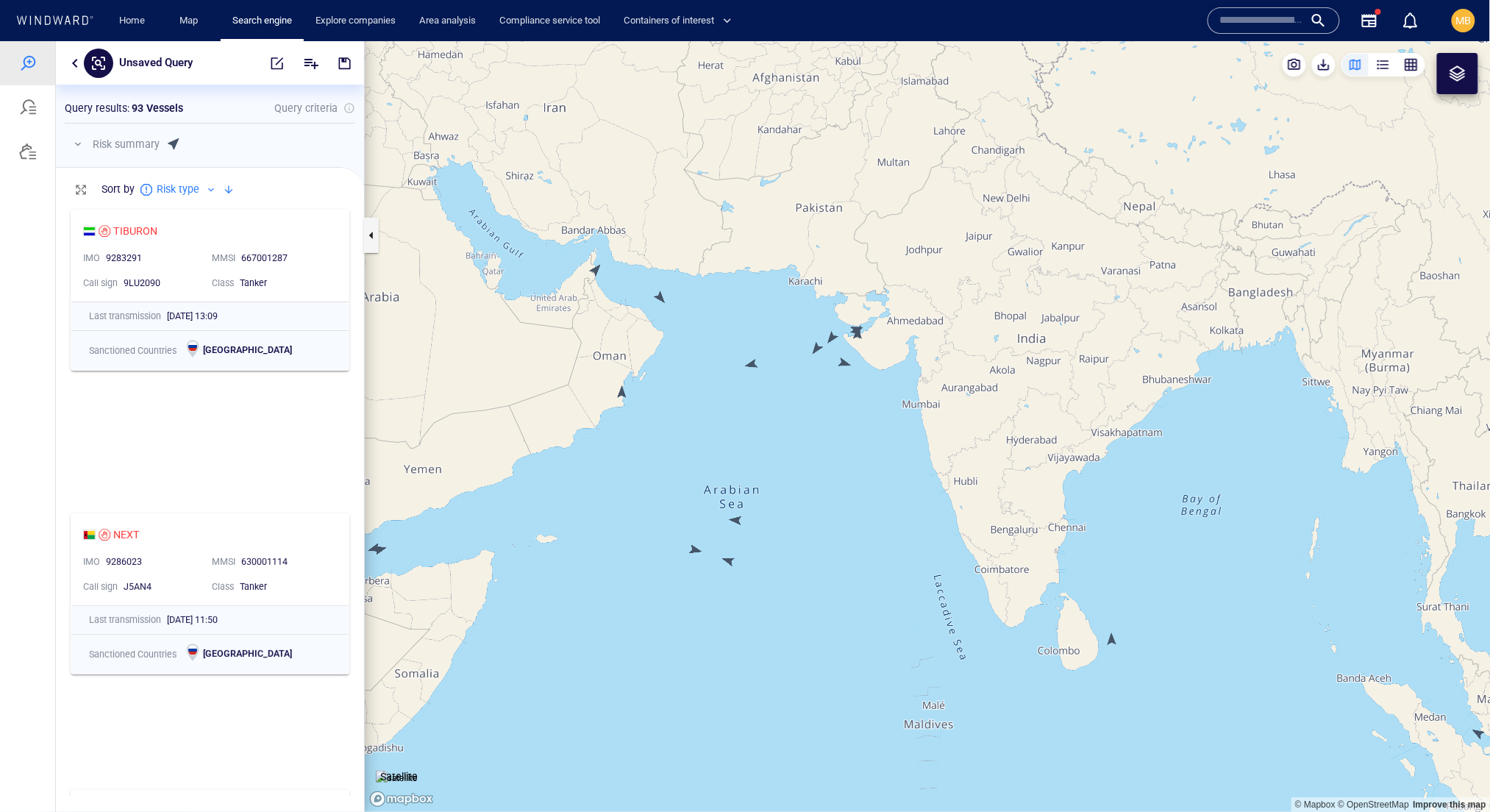
click at [622, 391] on canvas "Map" at bounding box center [927, 425] width 1126 height 771
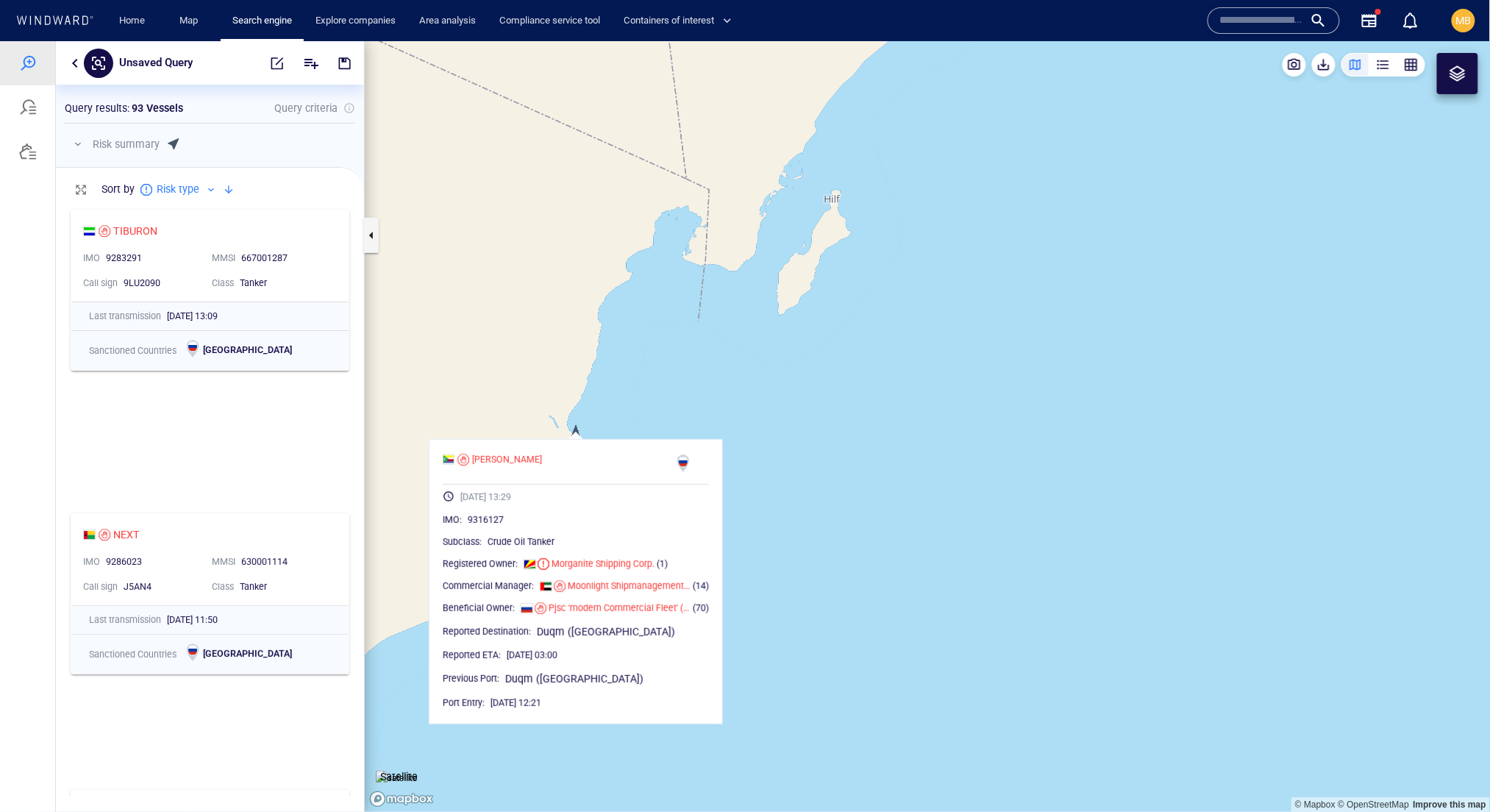
drag, startPoint x: 630, startPoint y: 439, endPoint x: 666, endPoint y: 436, distance: 36.1
click at [666, 438] on div "© Mapbox © OpenStreetMap Improve this map Satellite VEGA 29/08/2025 13:29 IMO :…" at bounding box center [927, 425] width 1125 height 771
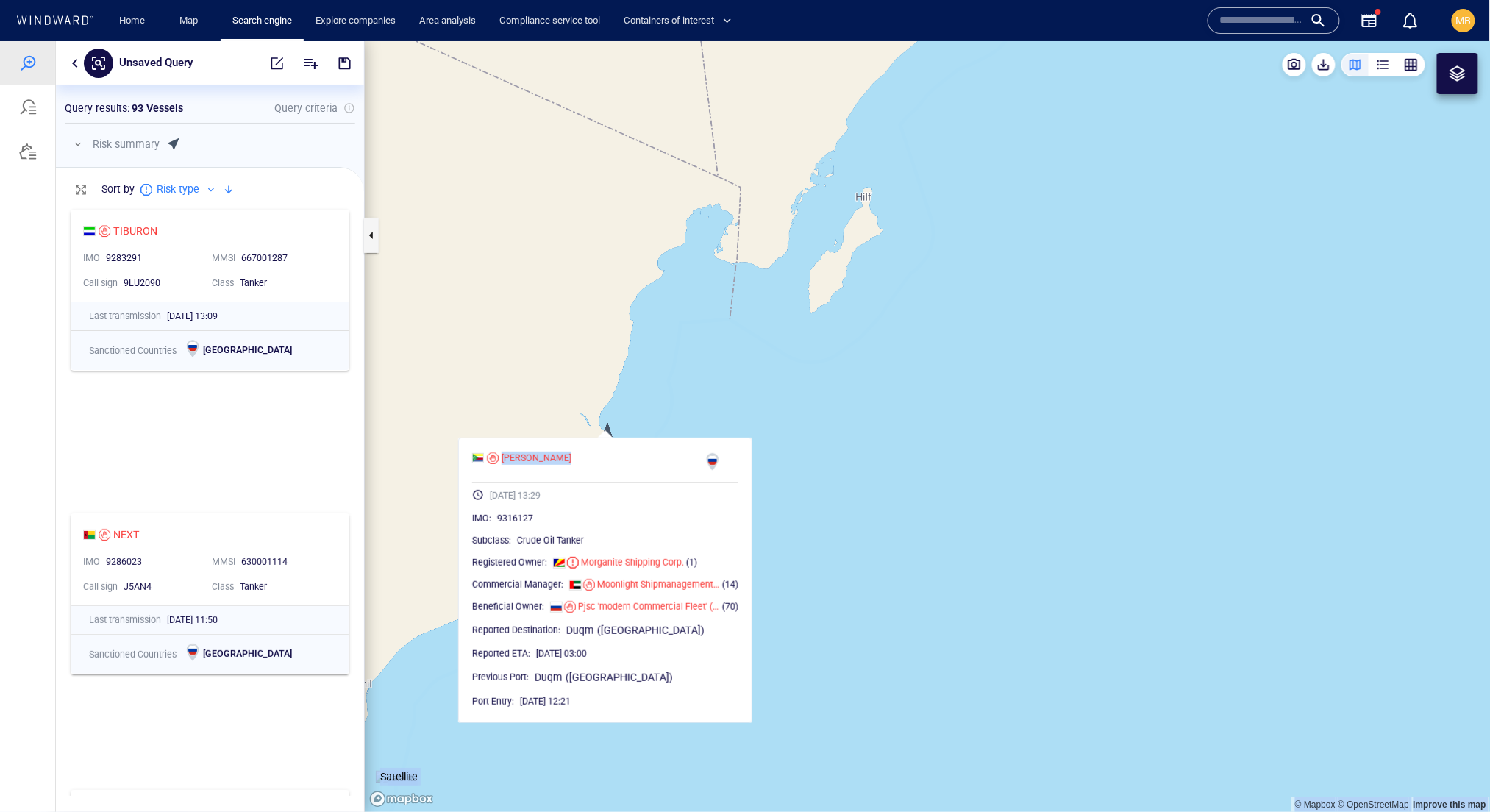
drag, startPoint x: 648, startPoint y: 405, endPoint x: 687, endPoint y: 397, distance: 39.8
click at [686, 397] on canvas "Map" at bounding box center [927, 425] width 1126 height 771
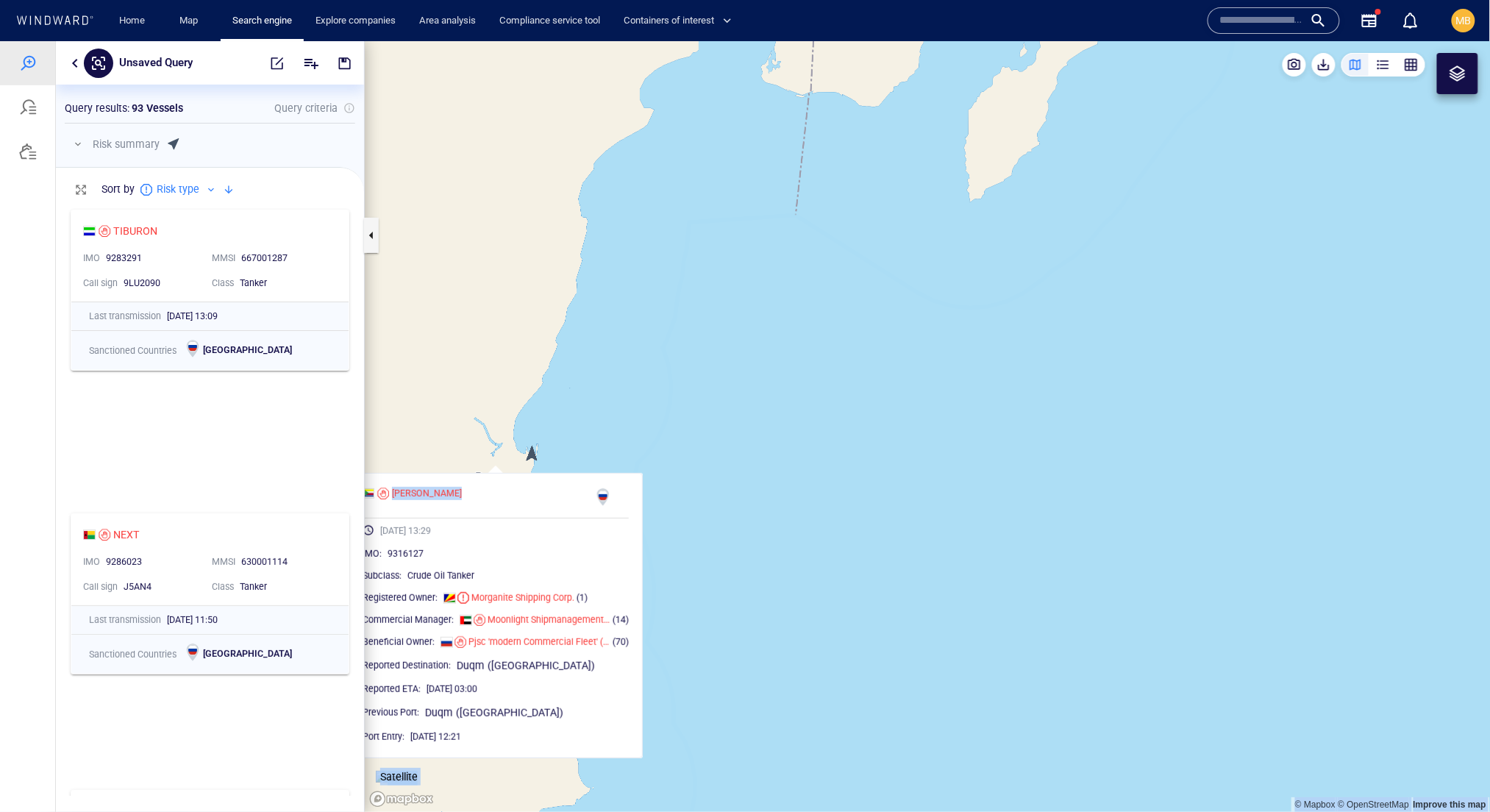
click at [674, 415] on canvas "Map" at bounding box center [927, 425] width 1126 height 771
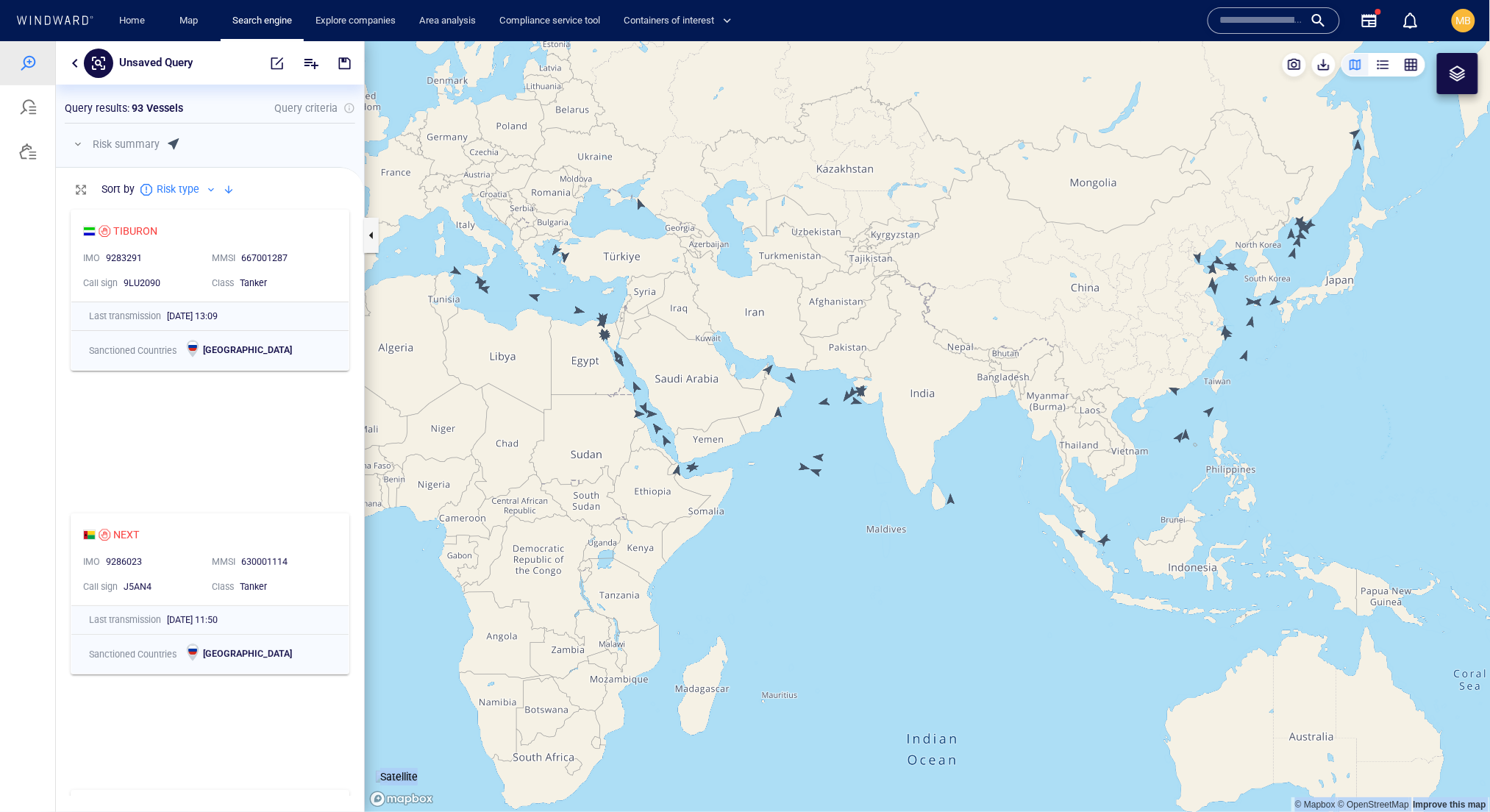
drag, startPoint x: 1036, startPoint y: 515, endPoint x: 937, endPoint y: 438, distance: 125.4
click at [939, 439] on canvas "Map" at bounding box center [927, 425] width 1126 height 771
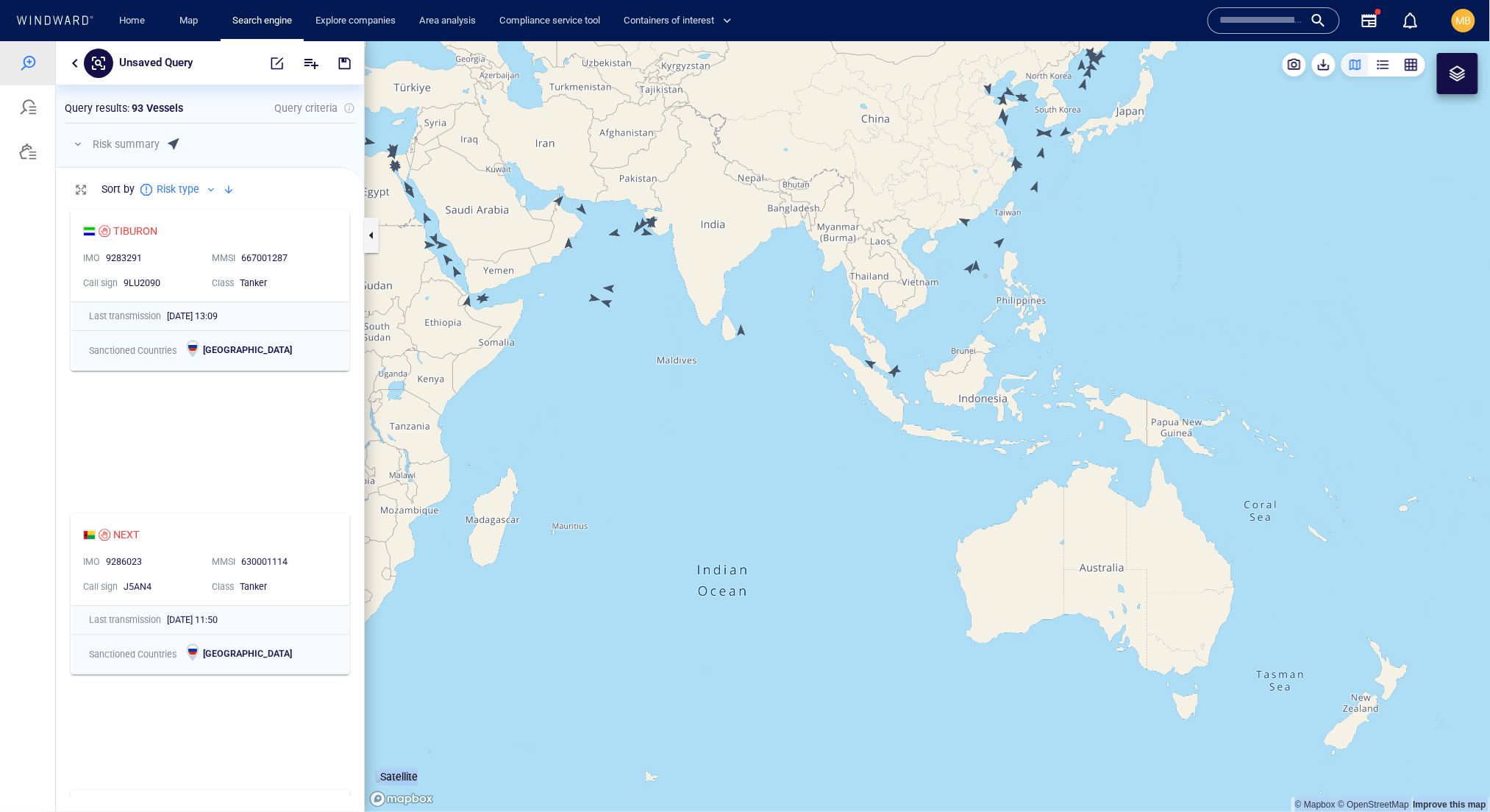
drag, startPoint x: 921, startPoint y: 450, endPoint x: 919, endPoint y: 497, distance: 47.0
click at [919, 495] on canvas "Map" at bounding box center [927, 425] width 1126 height 771
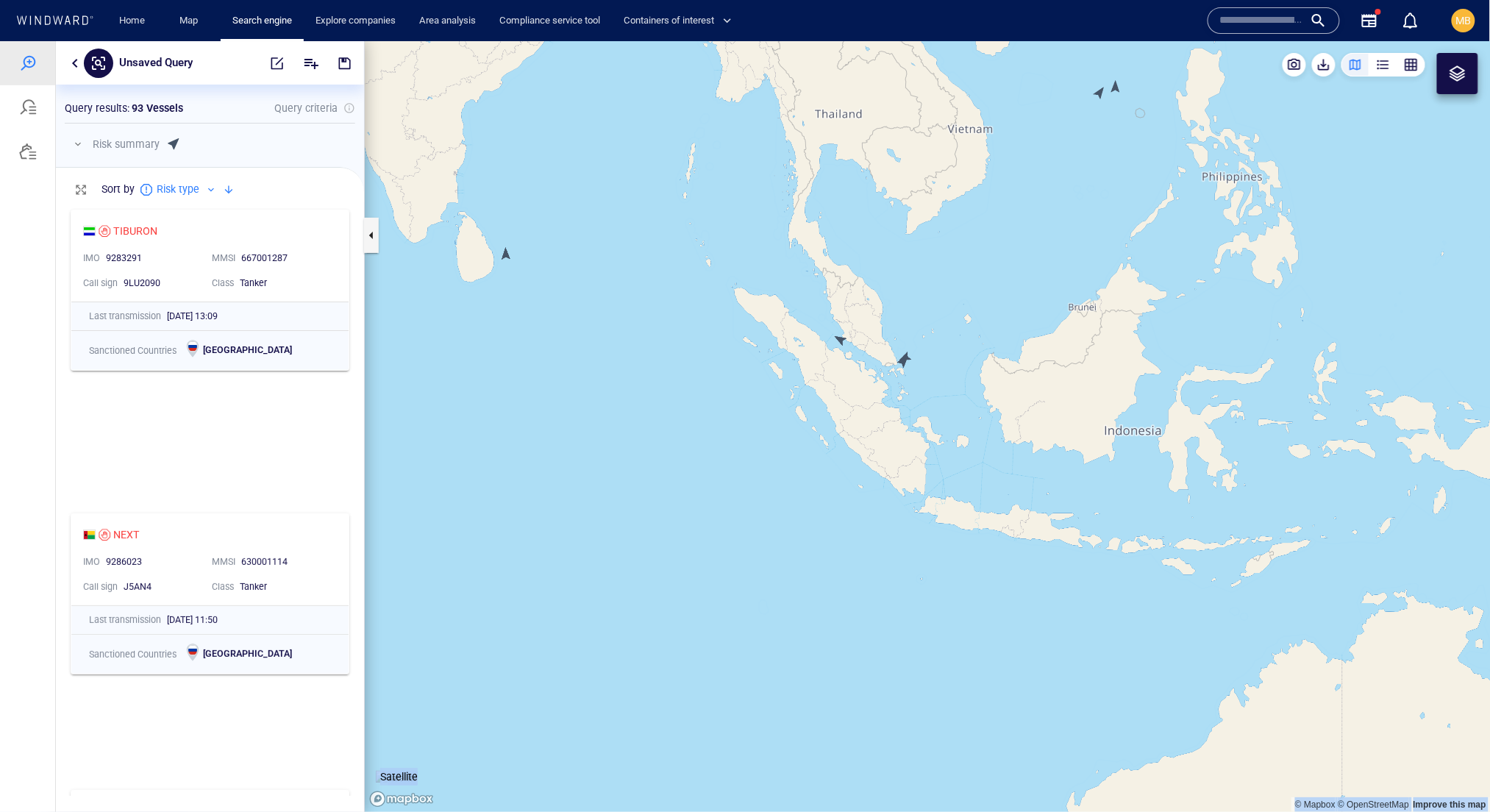
drag, startPoint x: 930, startPoint y: 362, endPoint x: 930, endPoint y: 503, distance: 141.0
click at [930, 500] on canvas "Map" at bounding box center [927, 425] width 1126 height 771
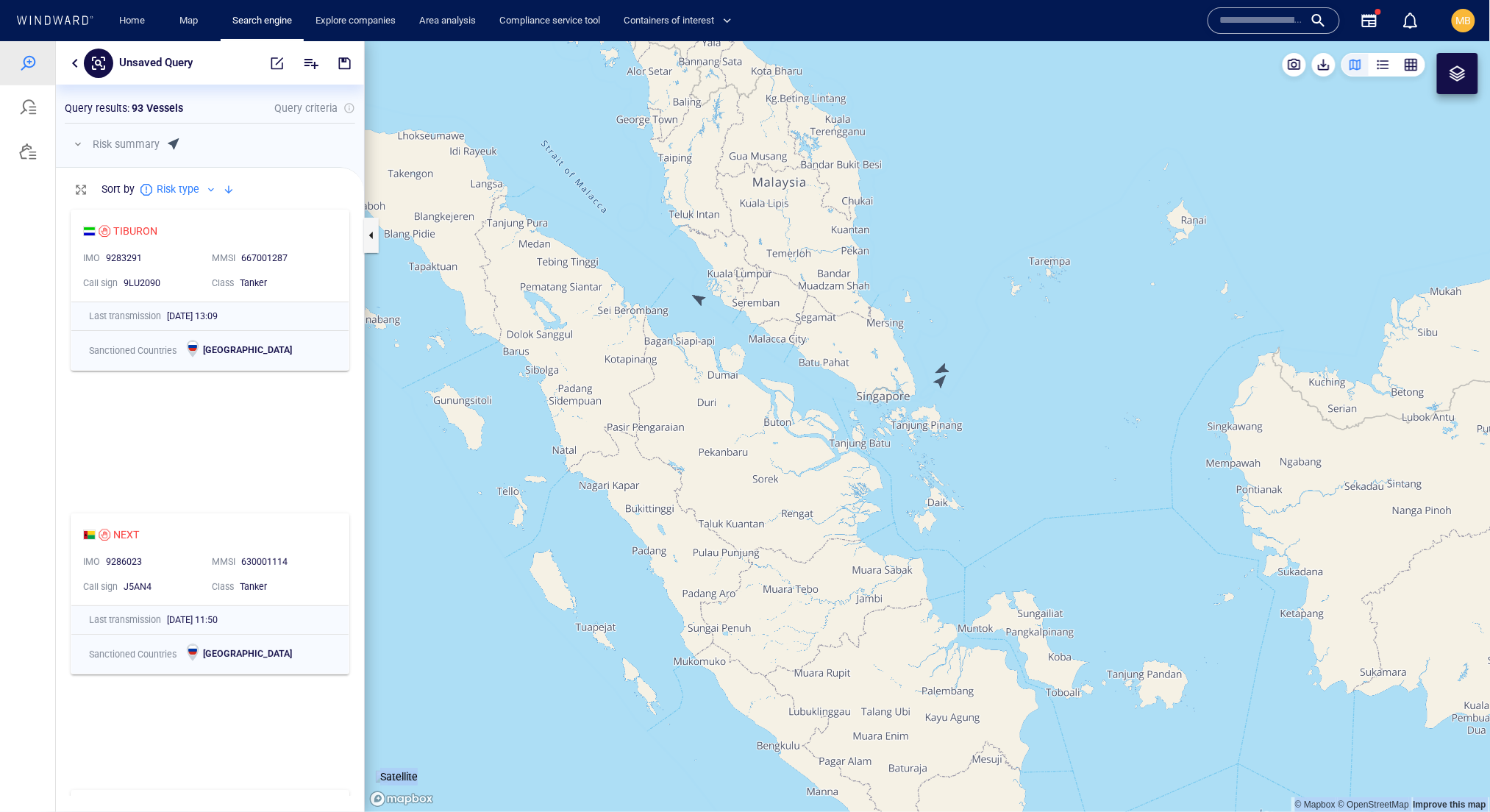
click at [698, 301] on canvas "Map" at bounding box center [927, 425] width 1126 height 771
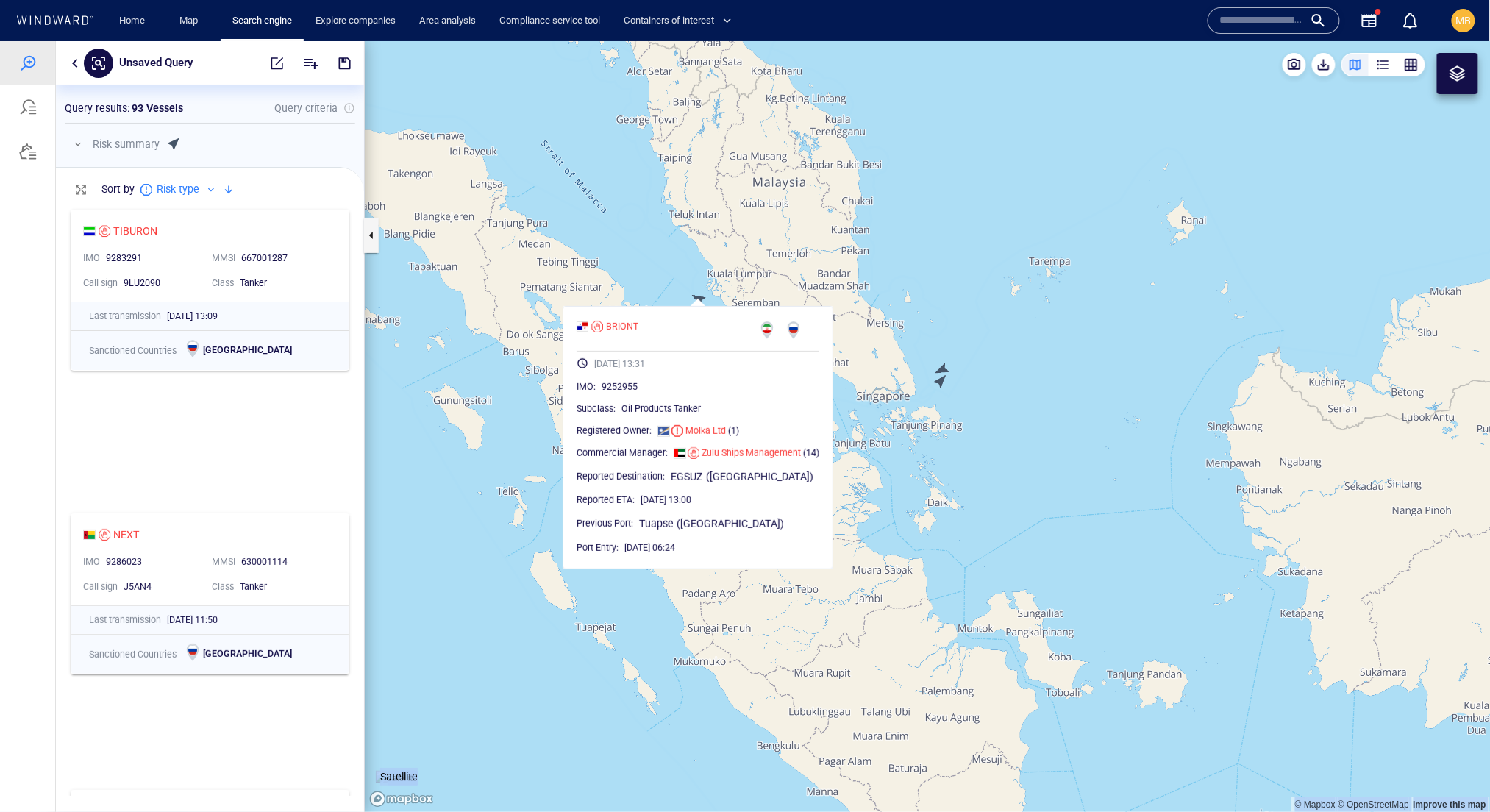
click at [511, 562] on canvas "Map" at bounding box center [927, 425] width 1126 height 771
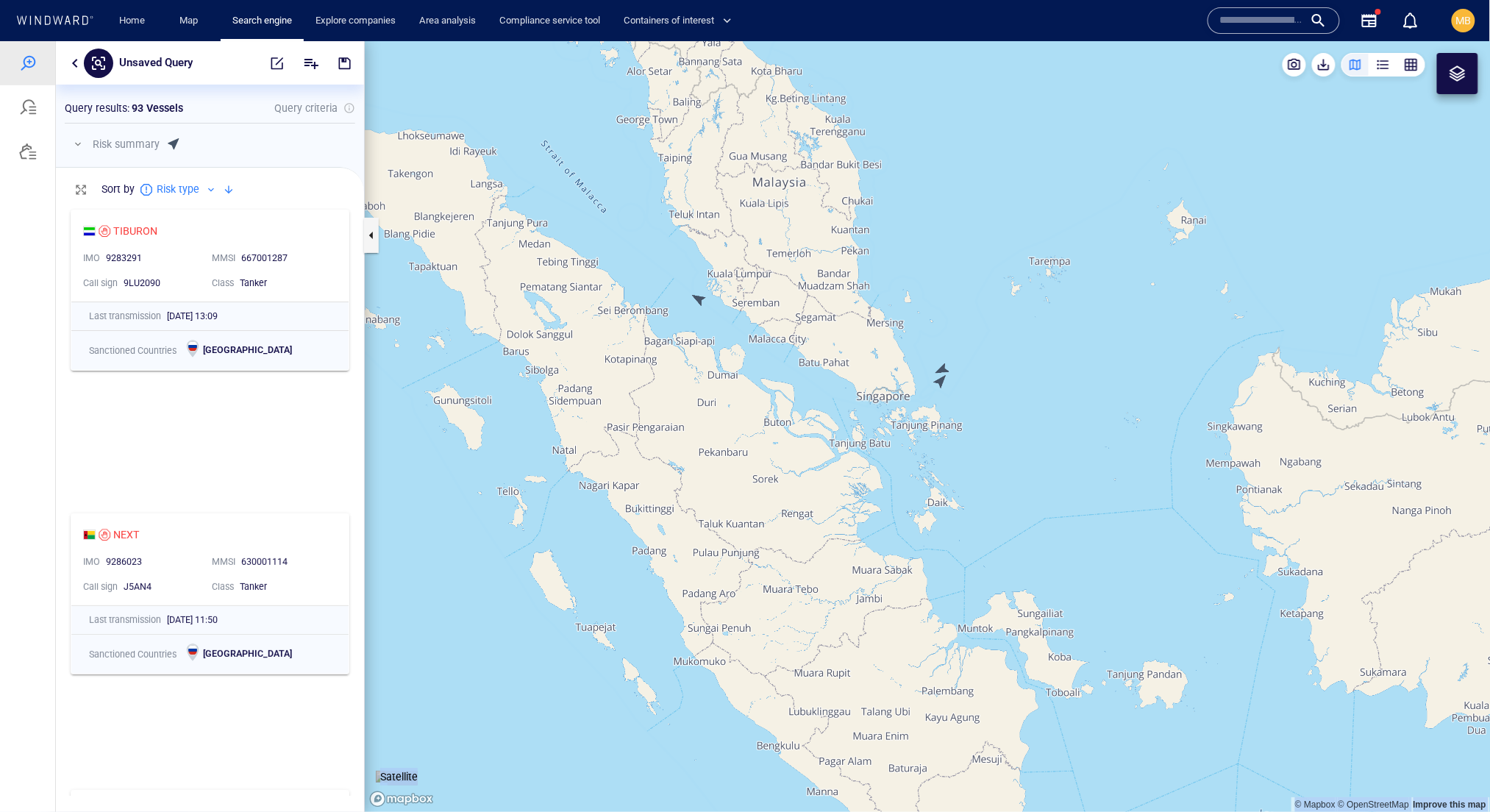
click at [736, 505] on canvas "Map" at bounding box center [927, 425] width 1126 height 771
click at [24, 160] on div at bounding box center [28, 151] width 18 height 18
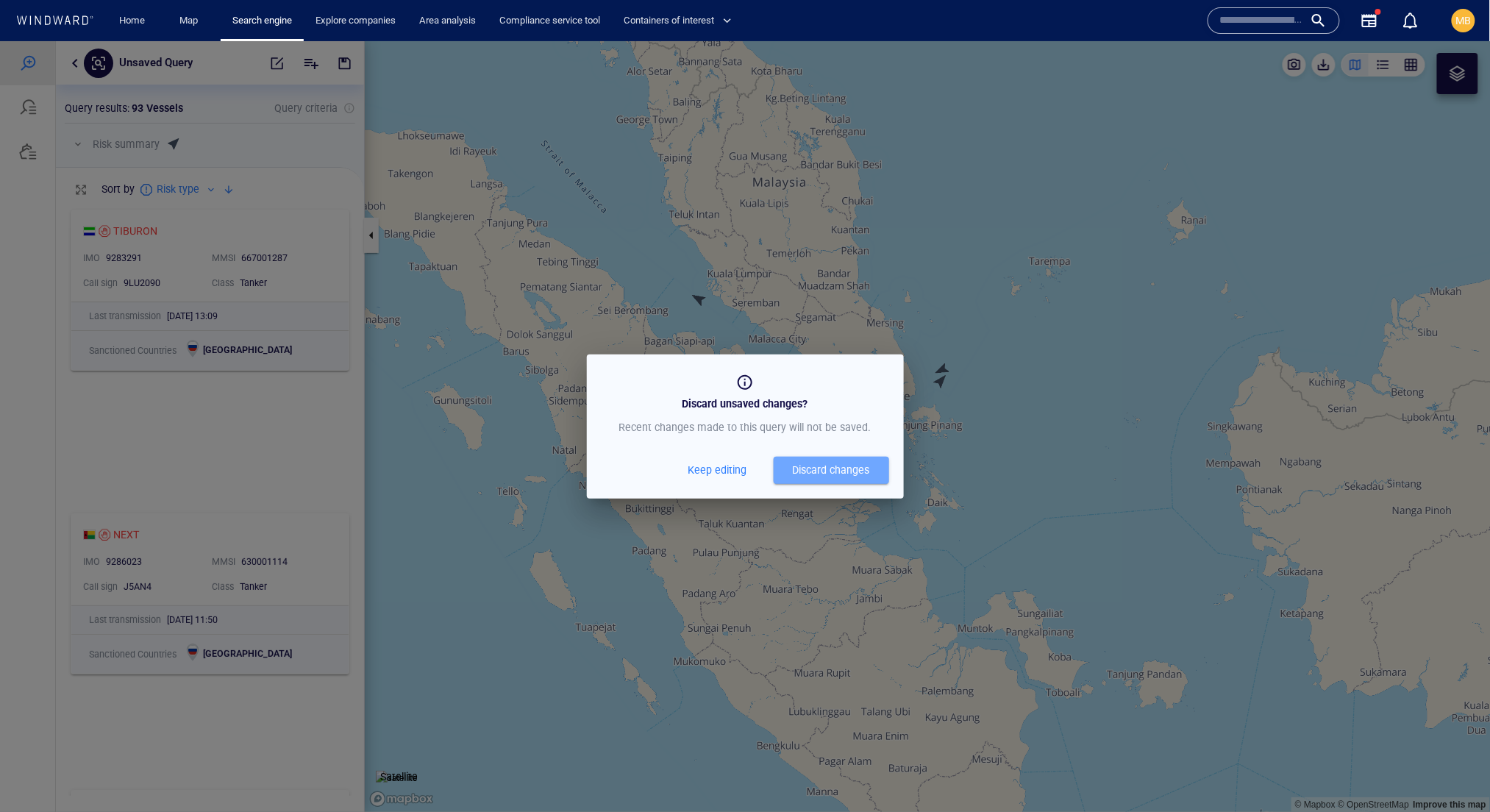
click at [799, 479] on div "Discard changes" at bounding box center [831, 469] width 77 height 19
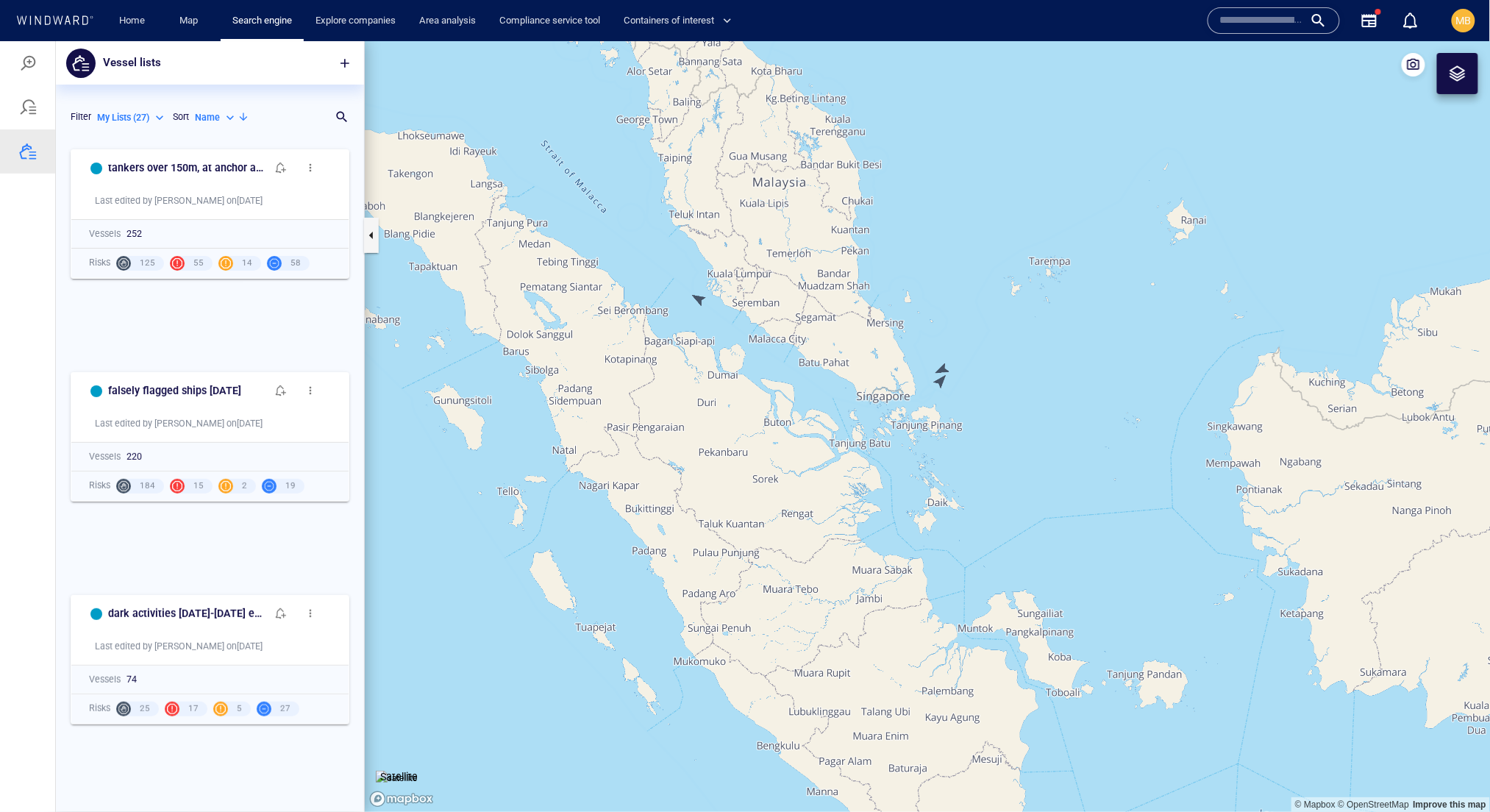
scroll to position [641, 308]
click at [195, 123] on p "Name" at bounding box center [207, 117] width 25 height 13
click at [129, 150] on div at bounding box center [745, 425] width 1490 height 771
click at [195, 123] on p "Name" at bounding box center [207, 117] width 25 height 13
click at [188, 137] on div at bounding box center [745, 425] width 1490 height 771
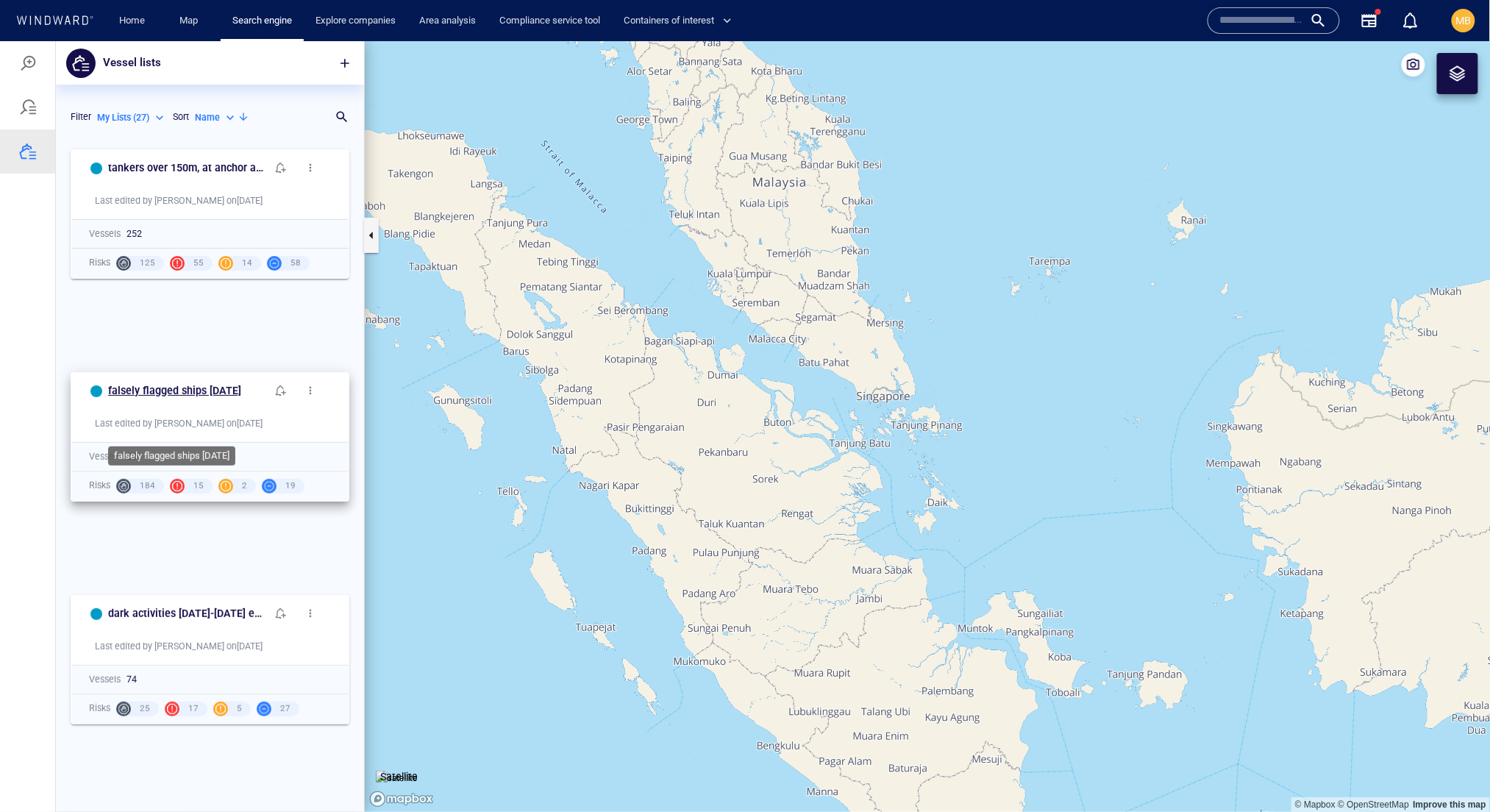
click at [183, 400] on h6 "falsely flagged ships august 6 2025" at bounding box center [175, 390] width 133 height 19
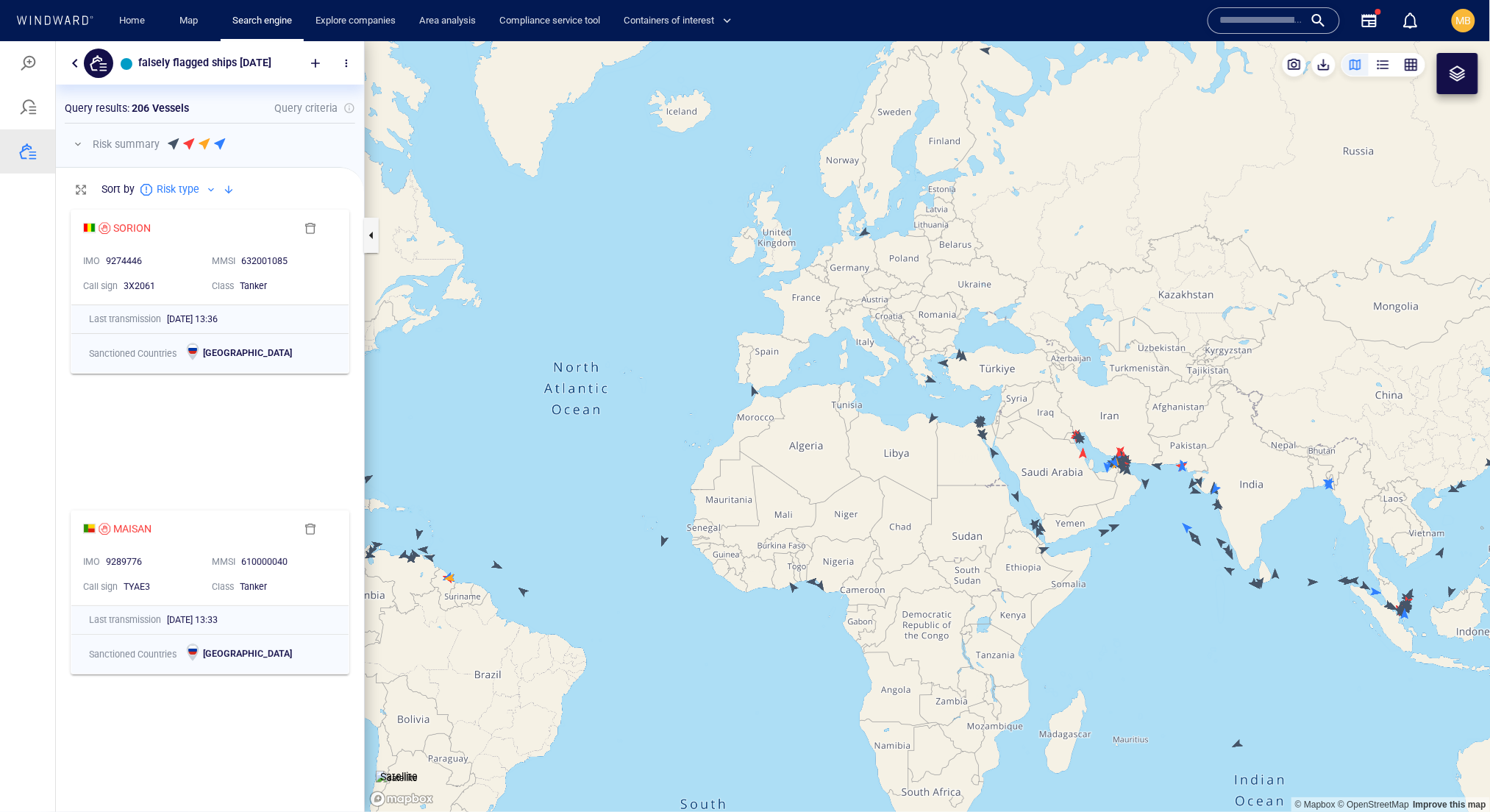
scroll to position [0, 0]
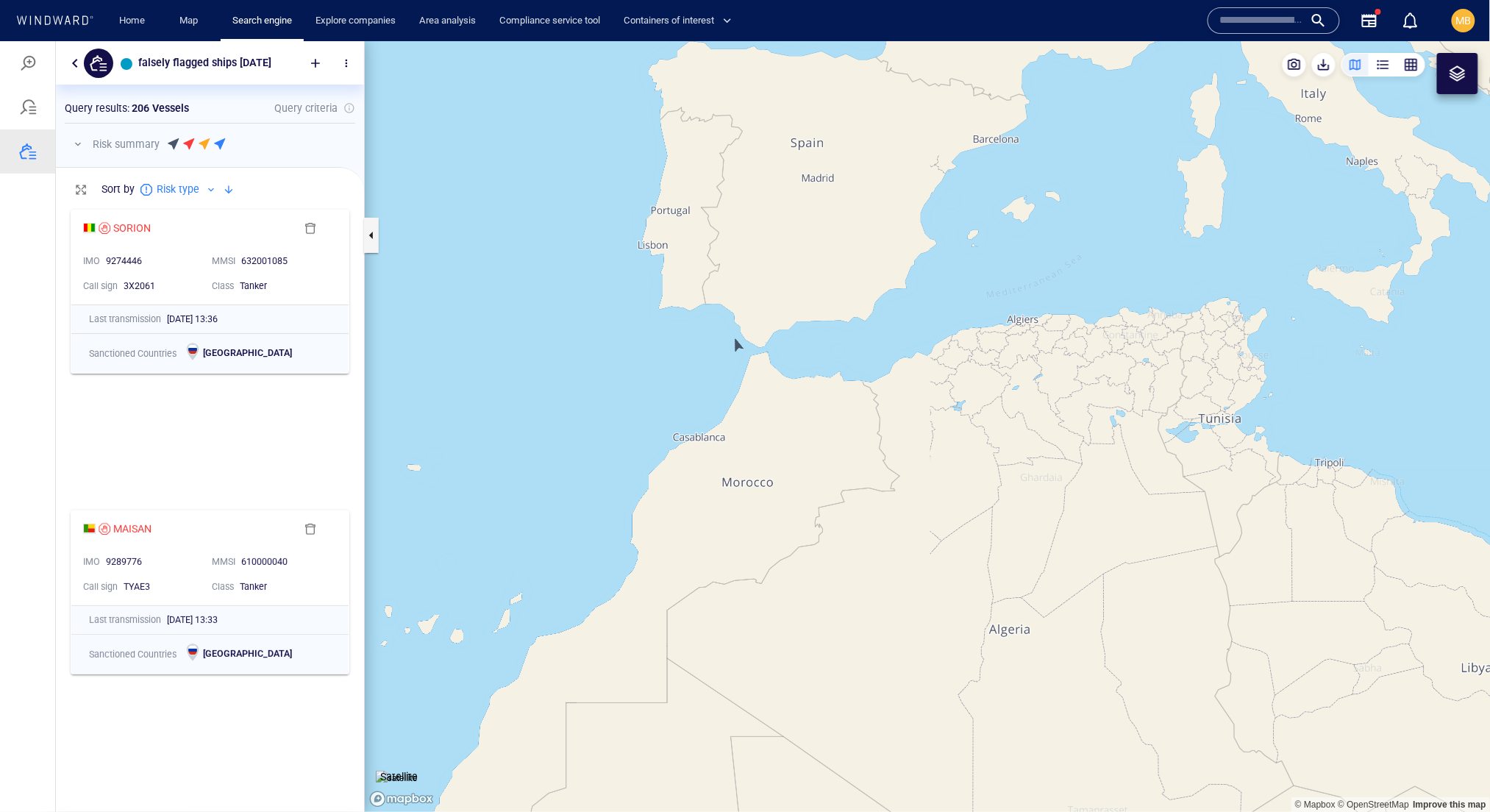
click at [737, 344] on canvas "Map" at bounding box center [927, 425] width 1126 height 771
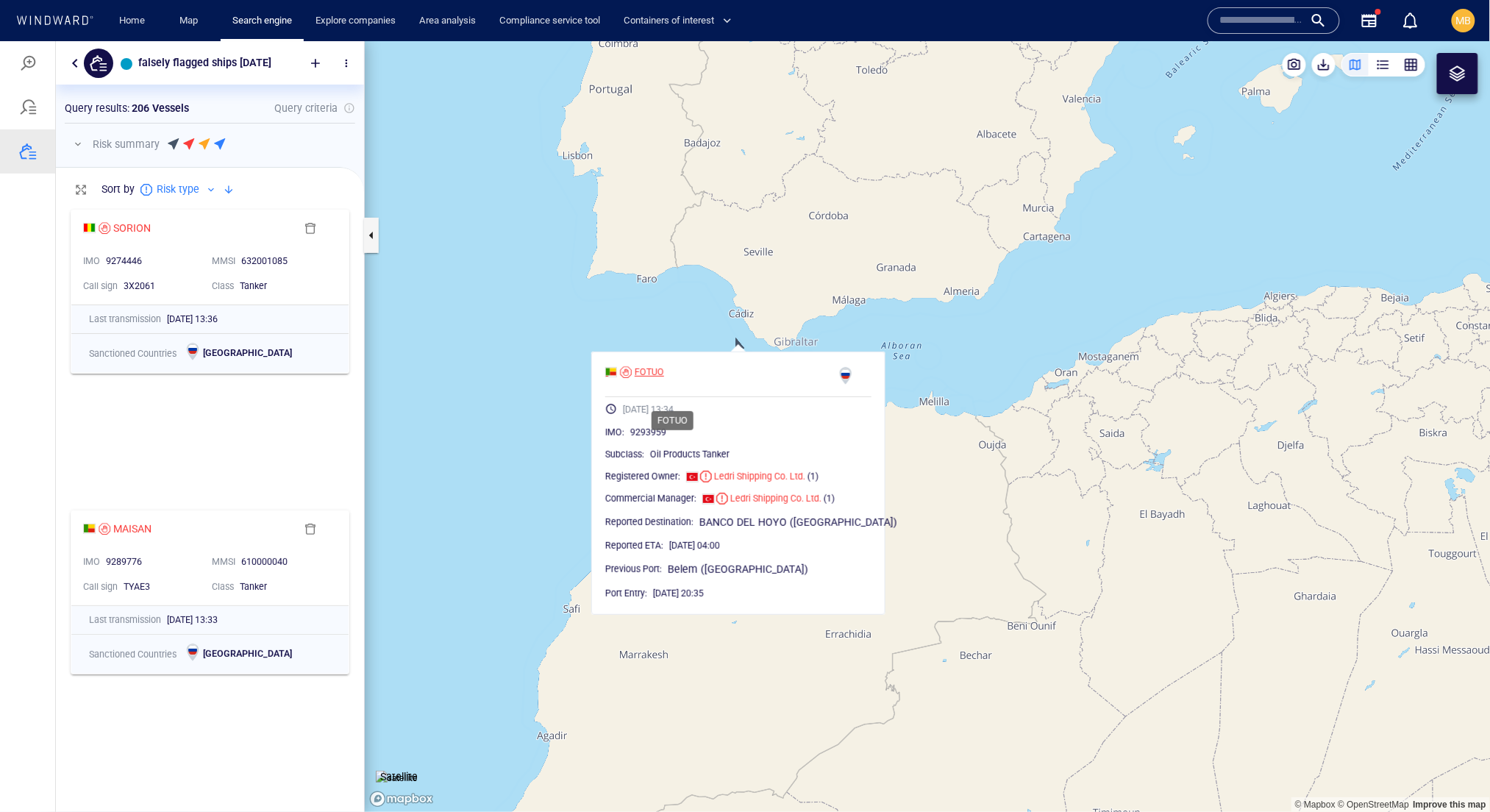
click at [664, 378] on div "FOTUO" at bounding box center [650, 371] width 29 height 13
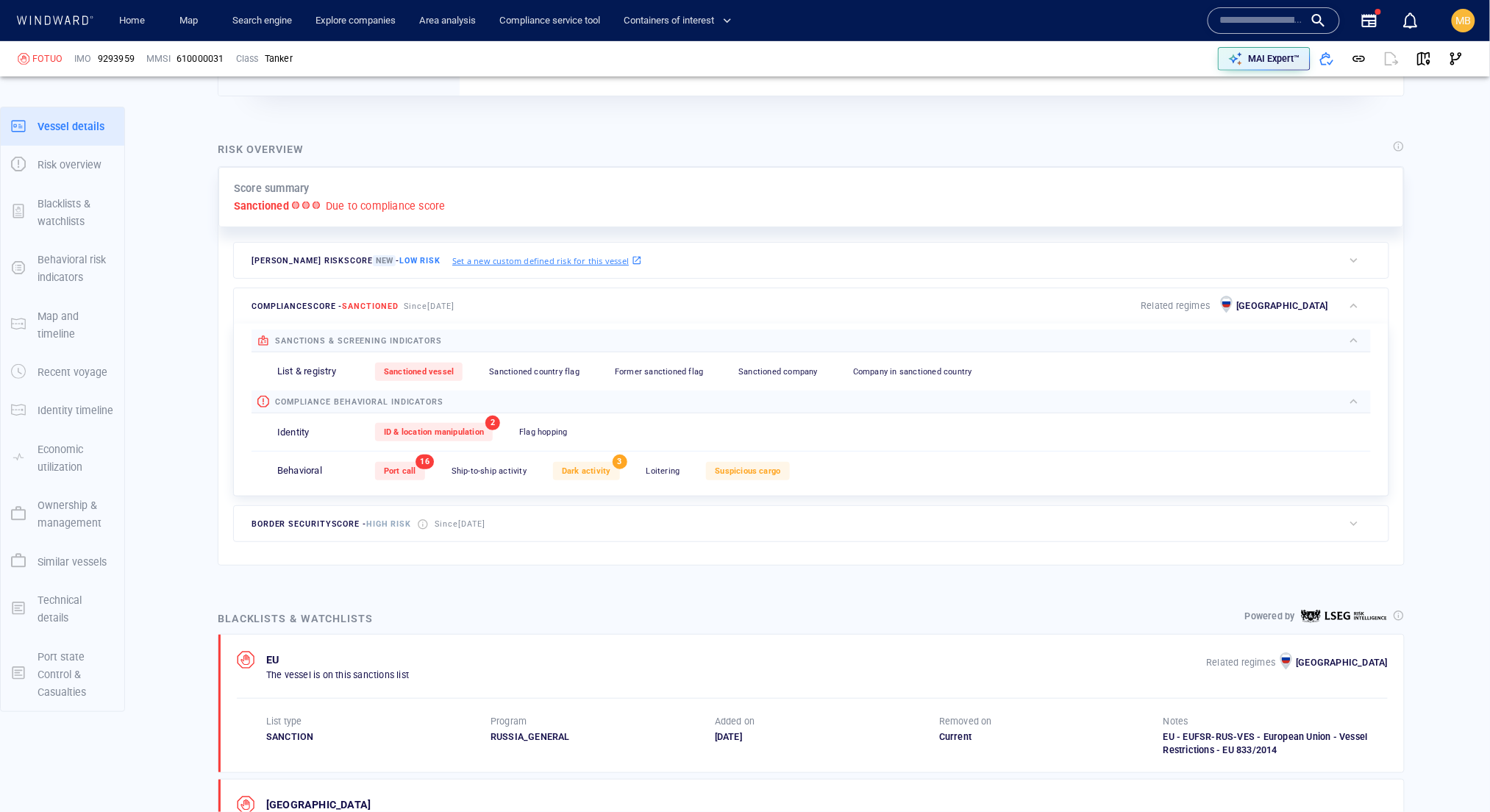
scroll to position [74, 0]
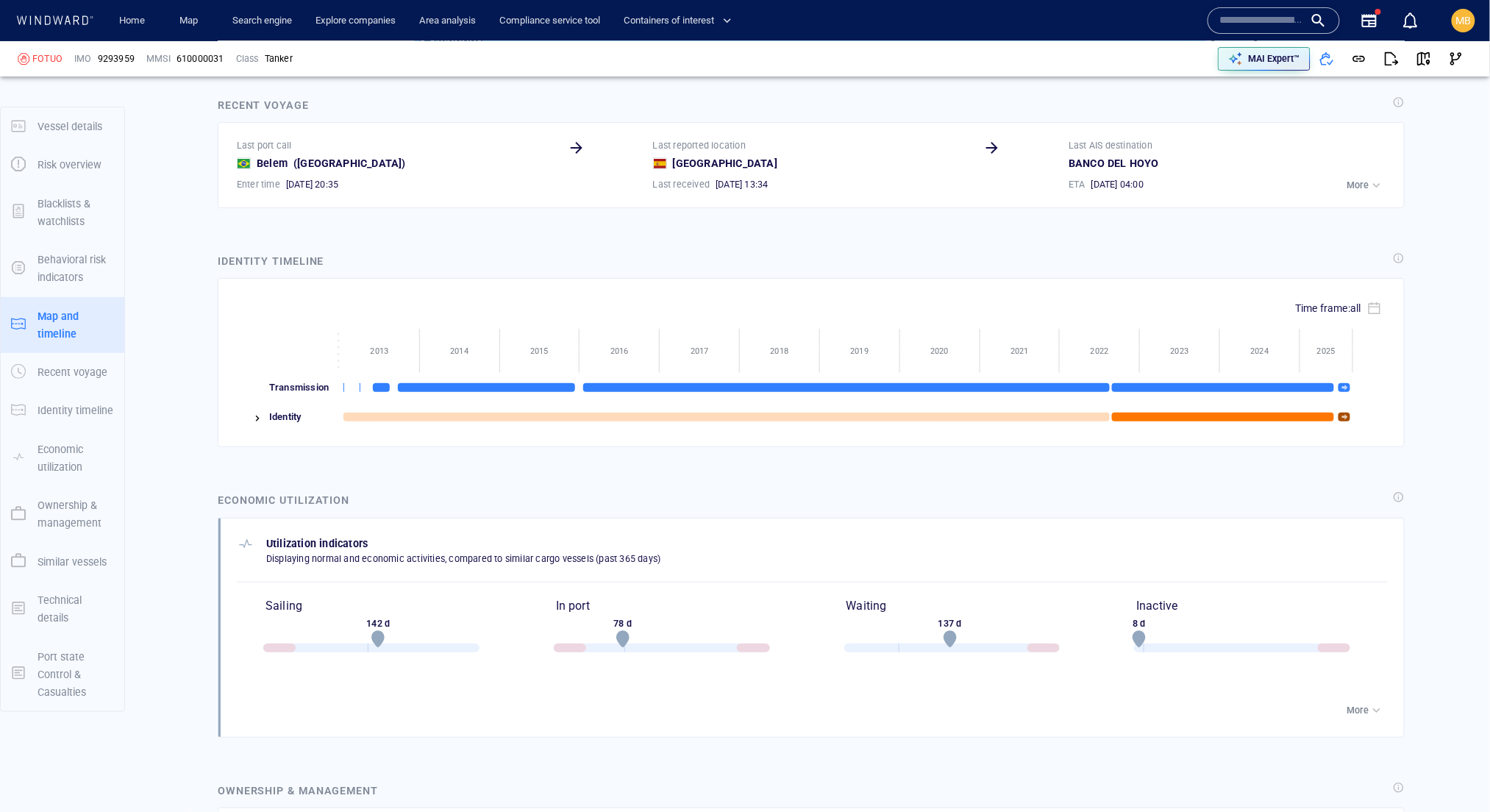
scroll to position [2322, 0]
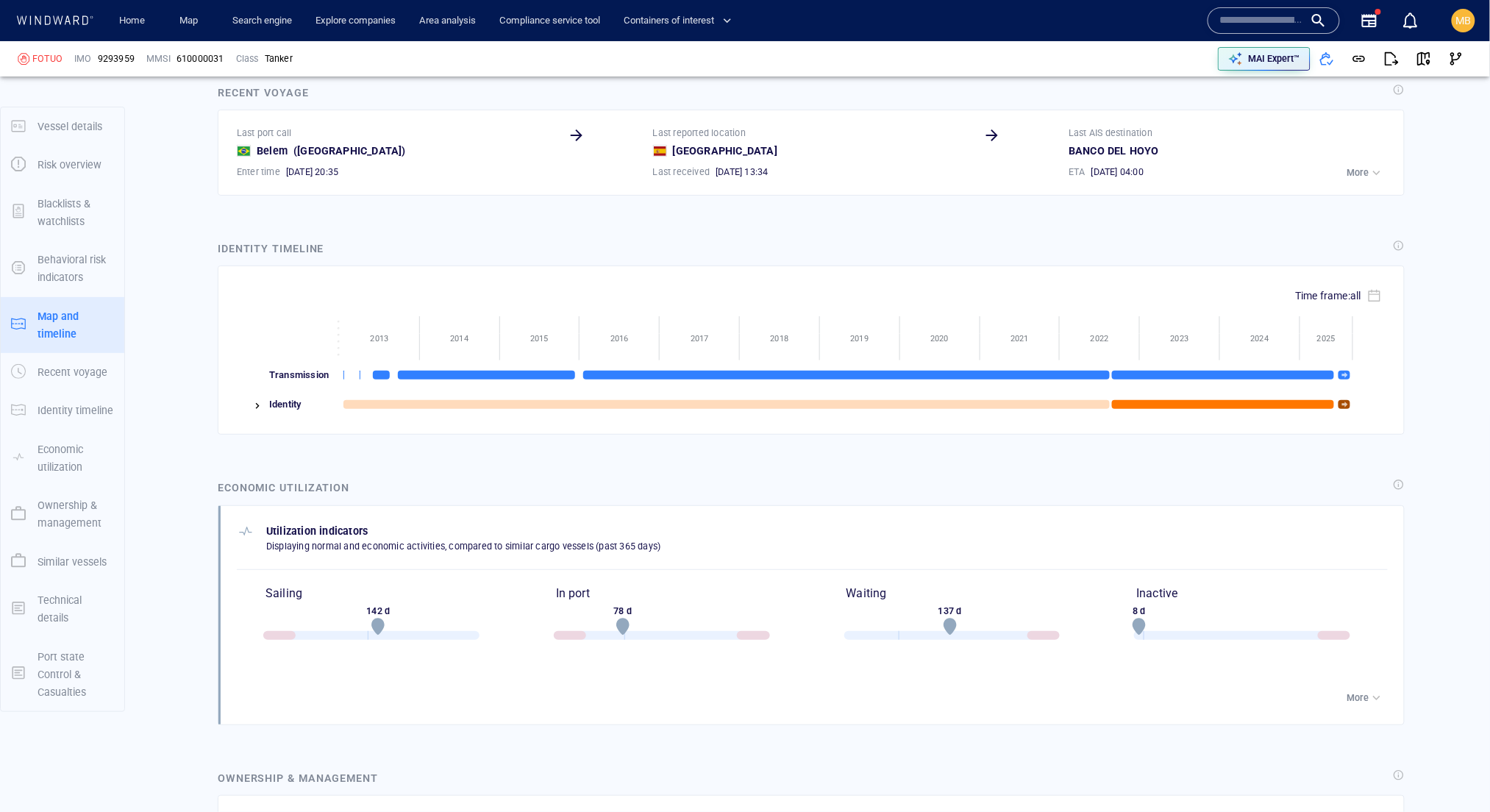
drag, startPoint x: 862, startPoint y: -153, endPoint x: 747, endPoint y: -106, distance: 124.2
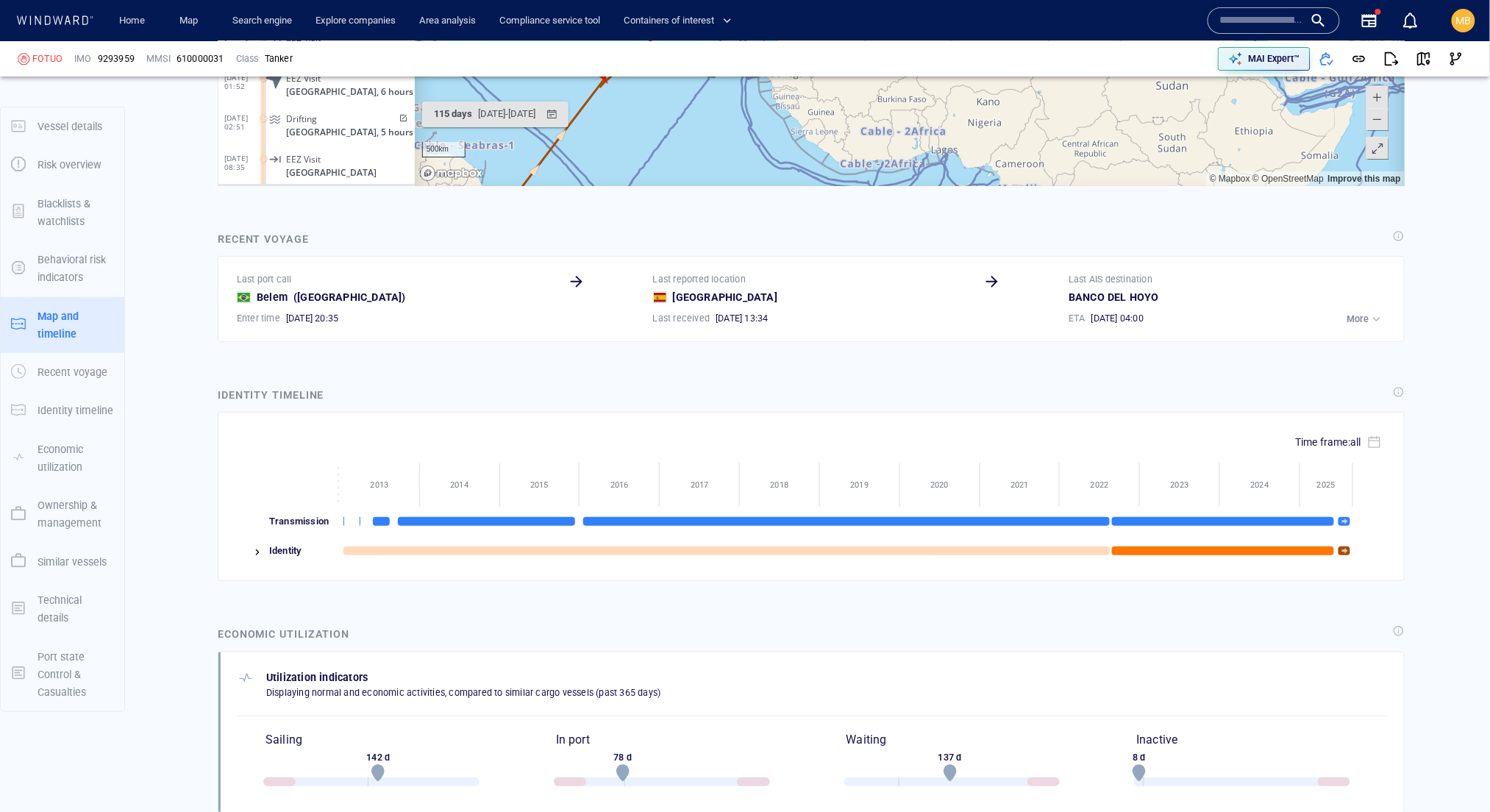
scroll to position [2170, 0]
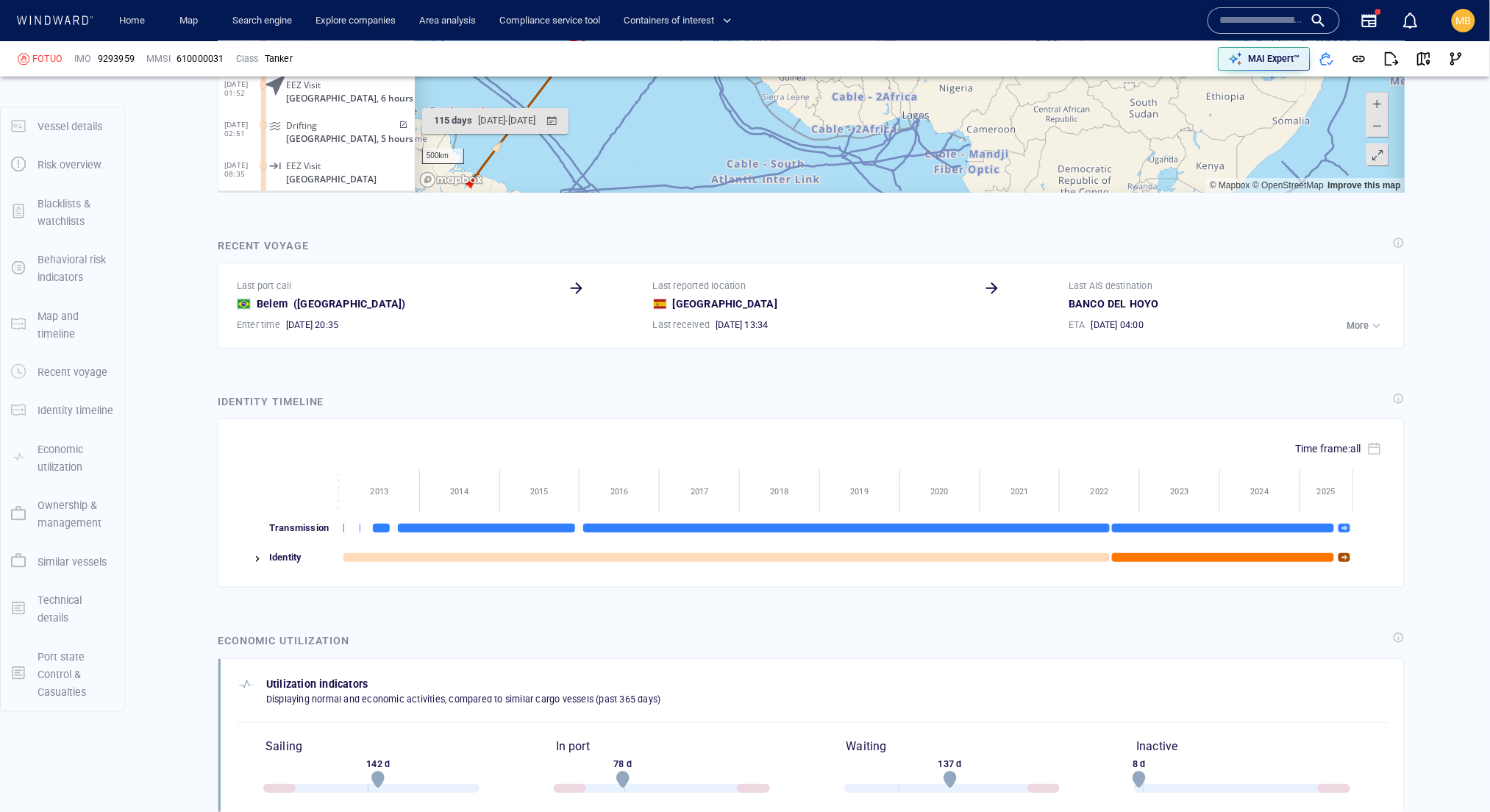
drag, startPoint x: 815, startPoint y: -140, endPoint x: 786, endPoint y: -181, distance: 50.2
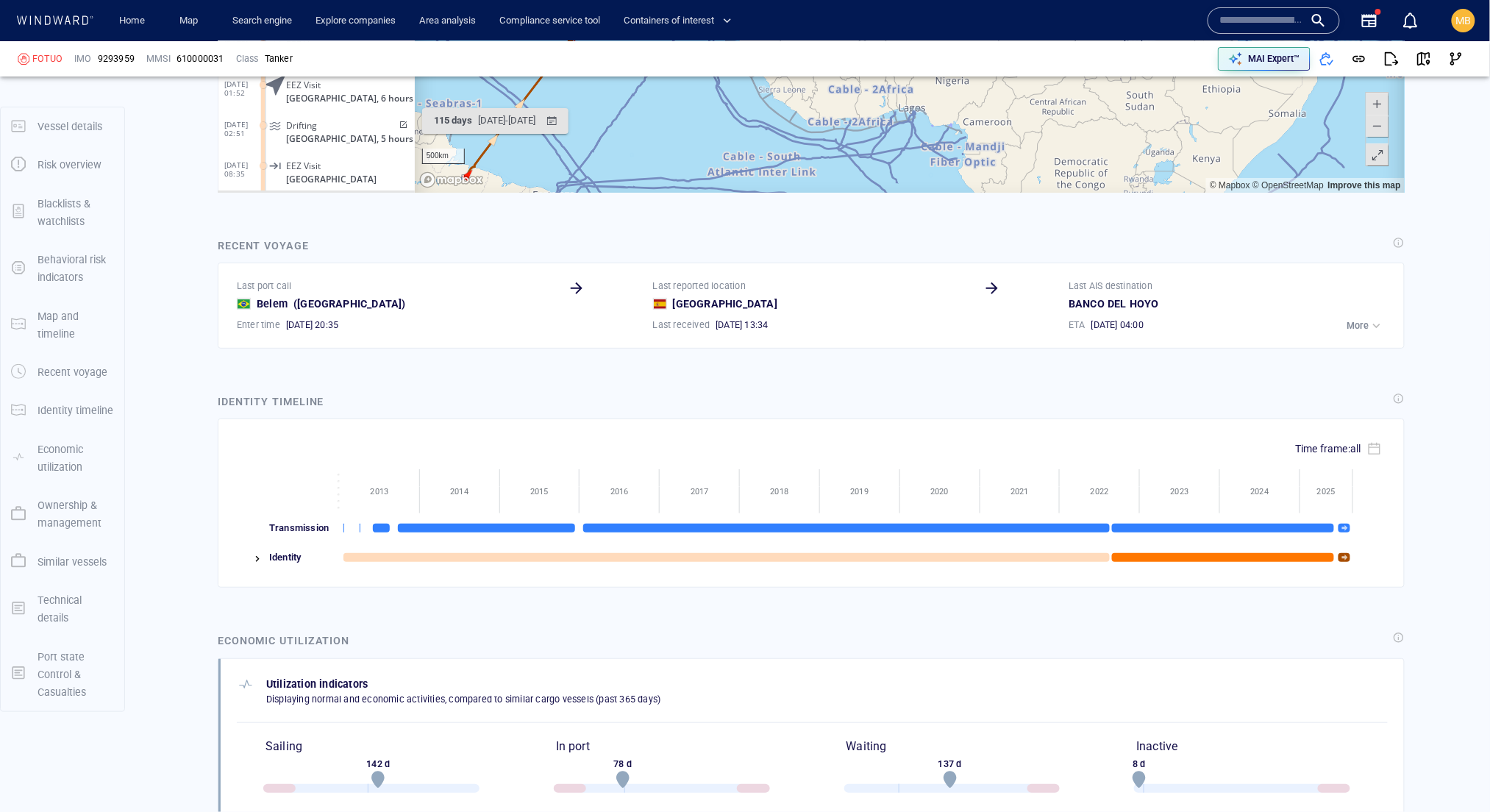
drag, startPoint x: 860, startPoint y: -7, endPoint x: 862, endPoint y: 45, distance: 52.0
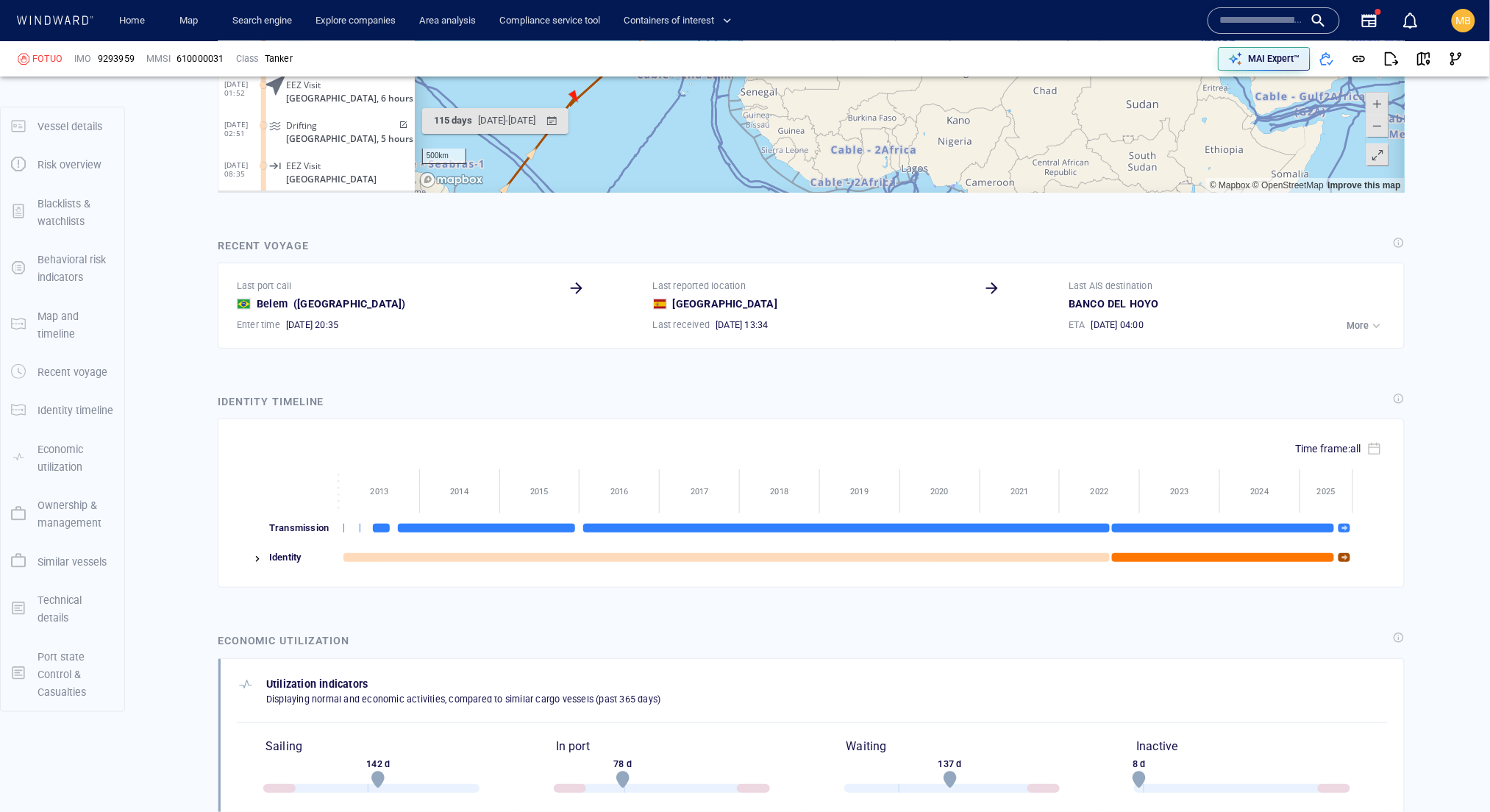
drag, startPoint x: 862, startPoint y: 45, endPoint x: 863, endPoint y: 67, distance: 22.0
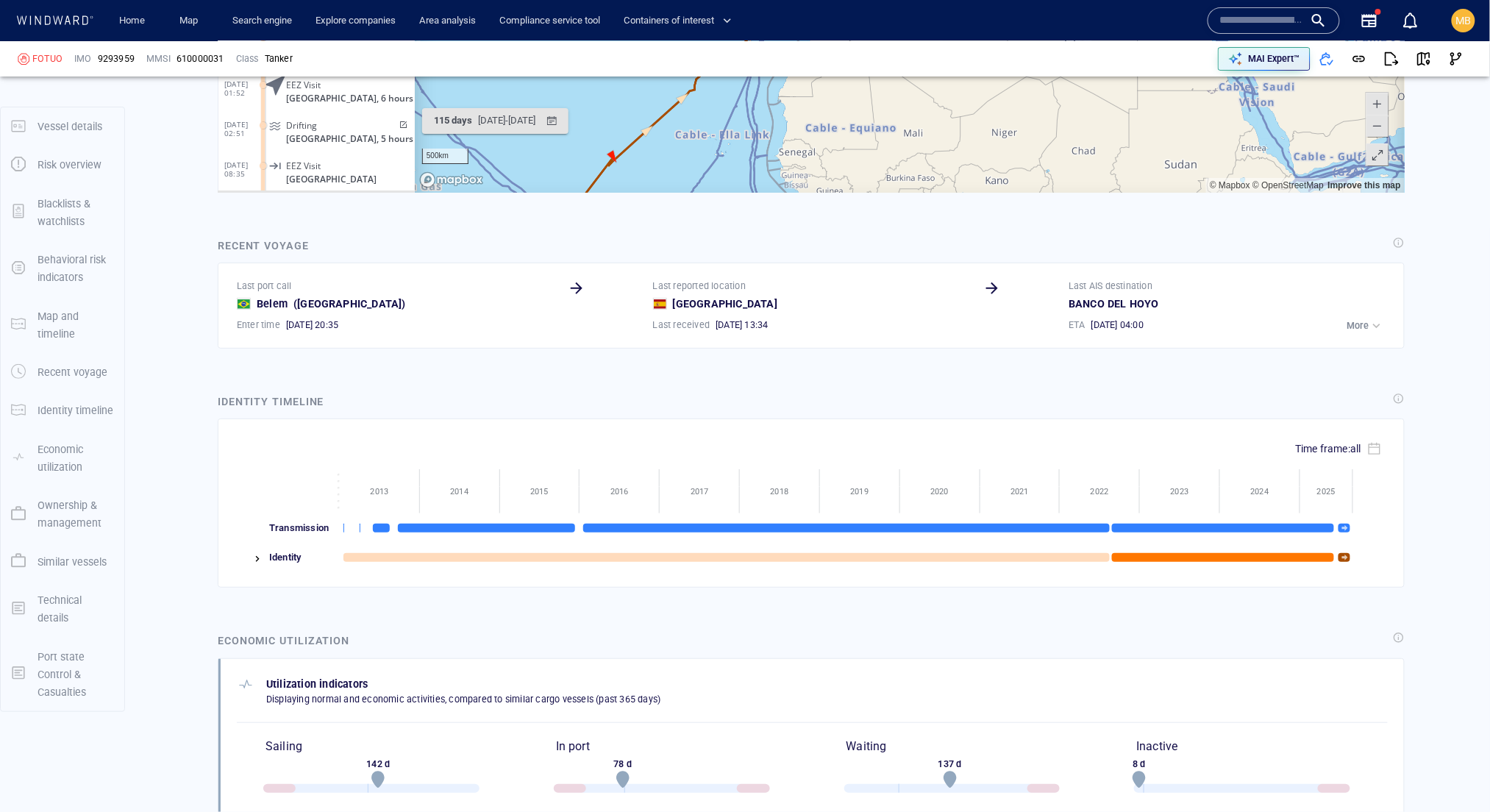
drag, startPoint x: 859, startPoint y: 5, endPoint x: 892, endPoint y: 49, distance: 55.0
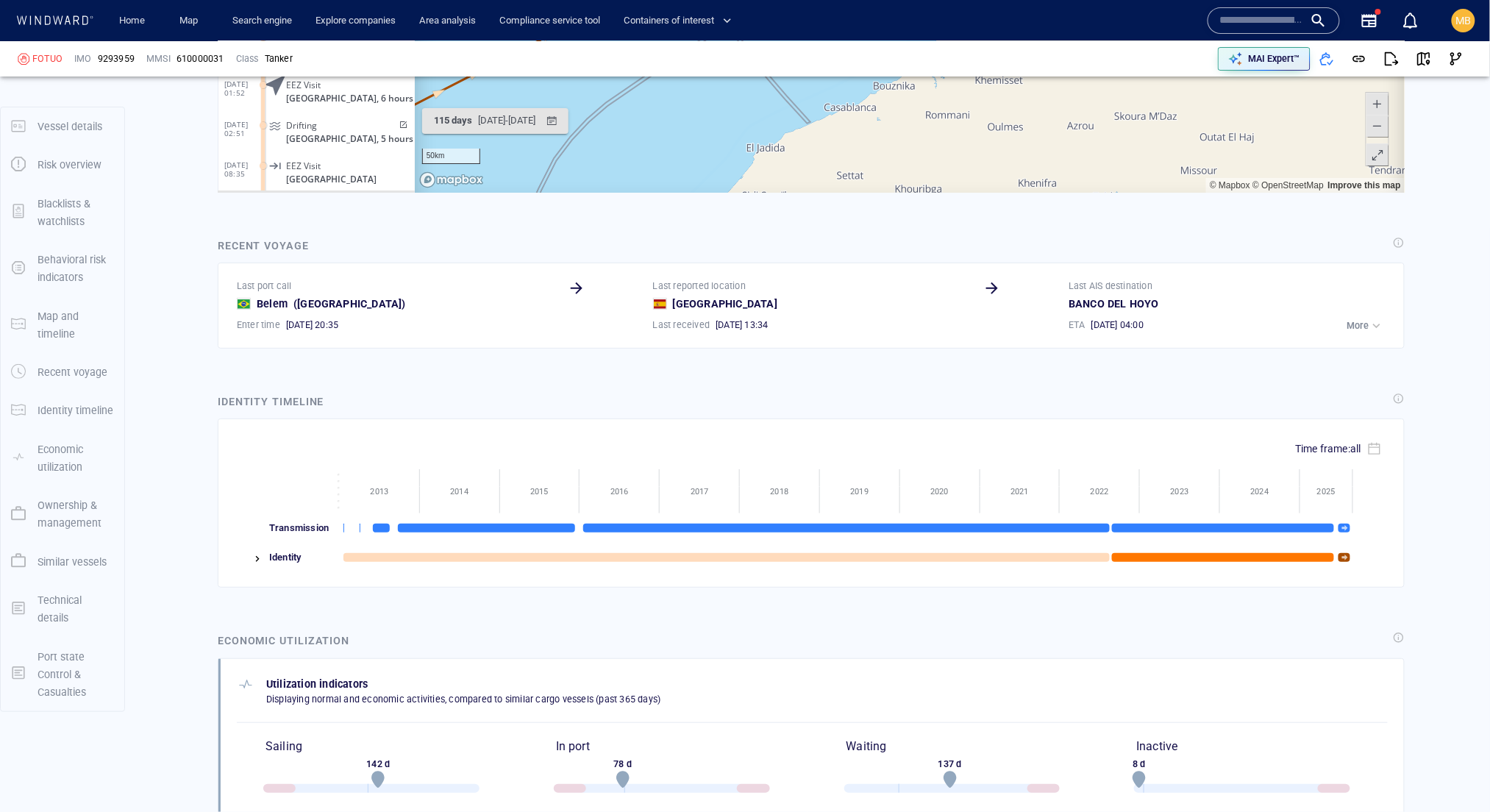
drag, startPoint x: 904, startPoint y: -71, endPoint x: 869, endPoint y: -13, distance: 67.7
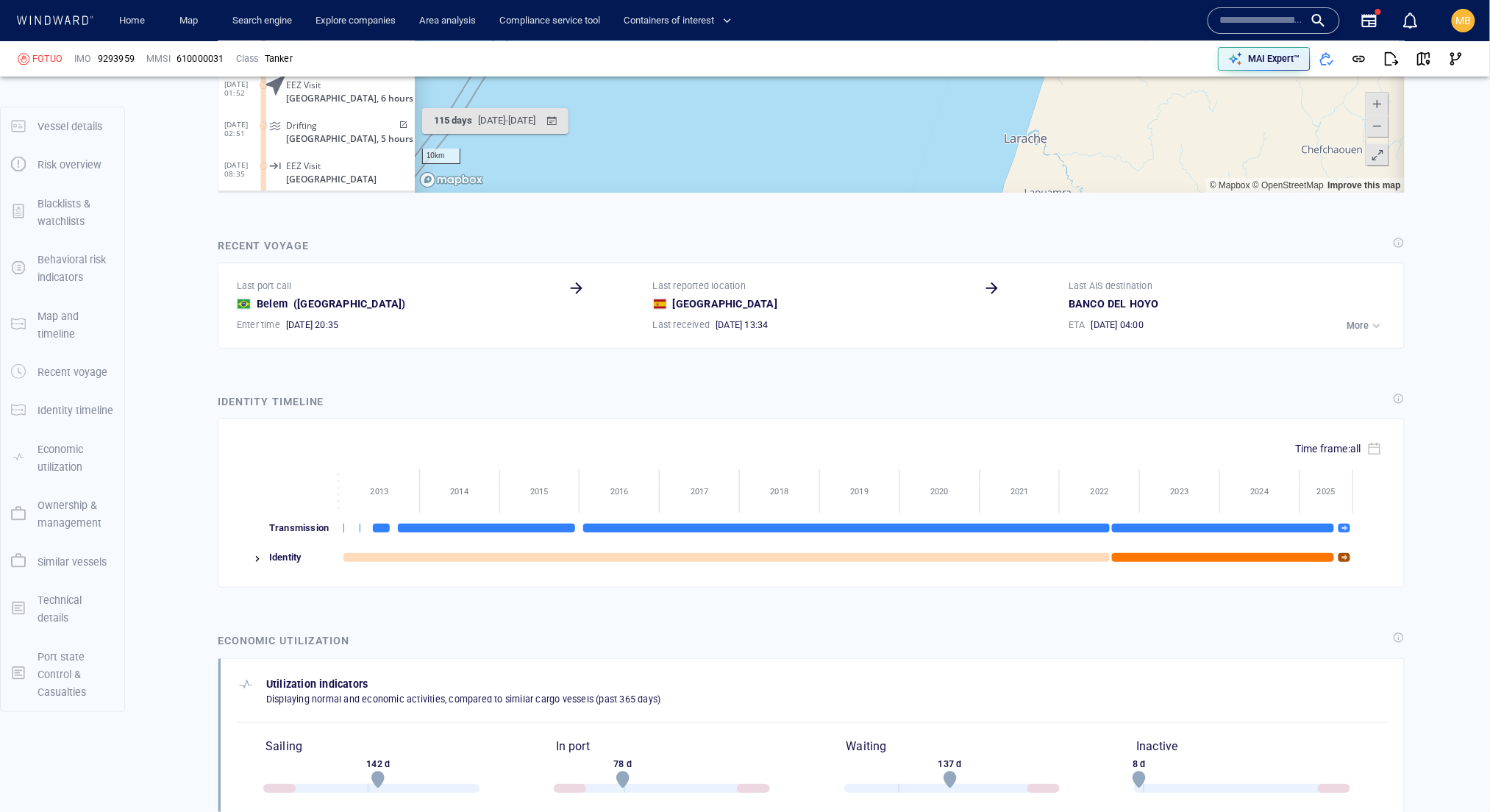
drag, startPoint x: 920, startPoint y: -67, endPoint x: 862, endPoint y: 43, distance: 124.4
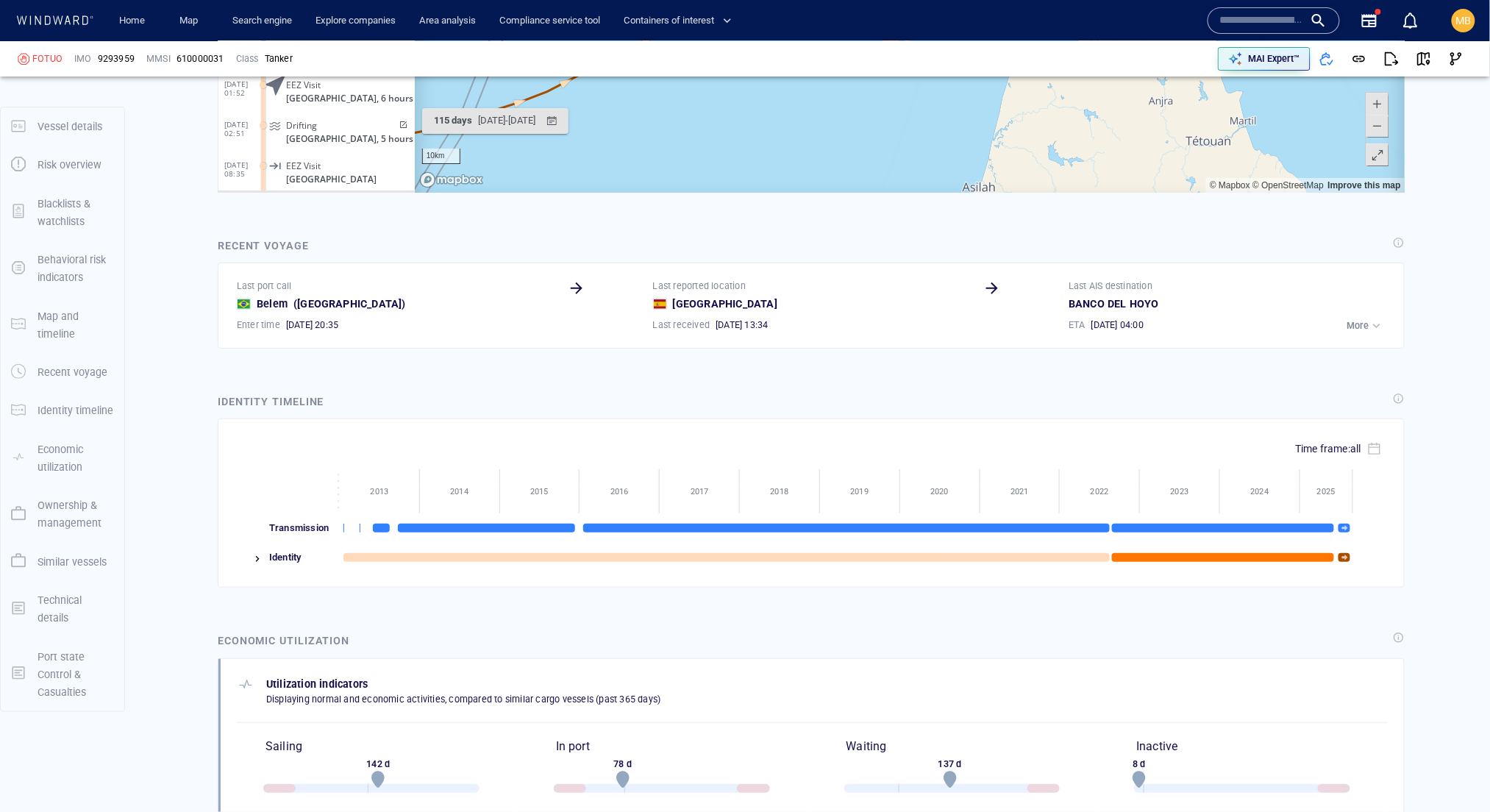
drag, startPoint x: 868, startPoint y: 2, endPoint x: 824, endPoint y: 80, distance: 89.6
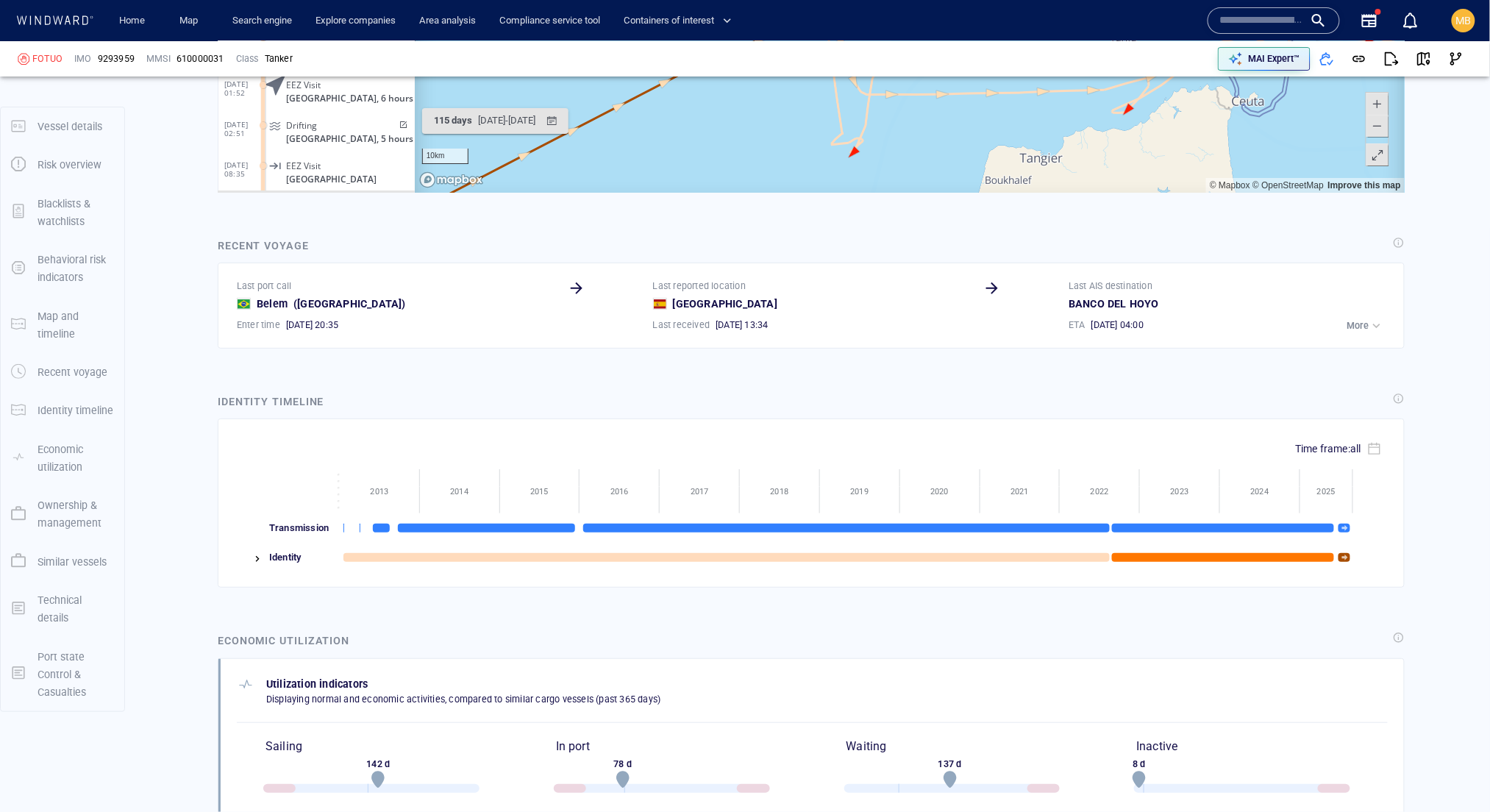
drag, startPoint x: 648, startPoint y: -94, endPoint x: 629, endPoint y: -44, distance: 53.5
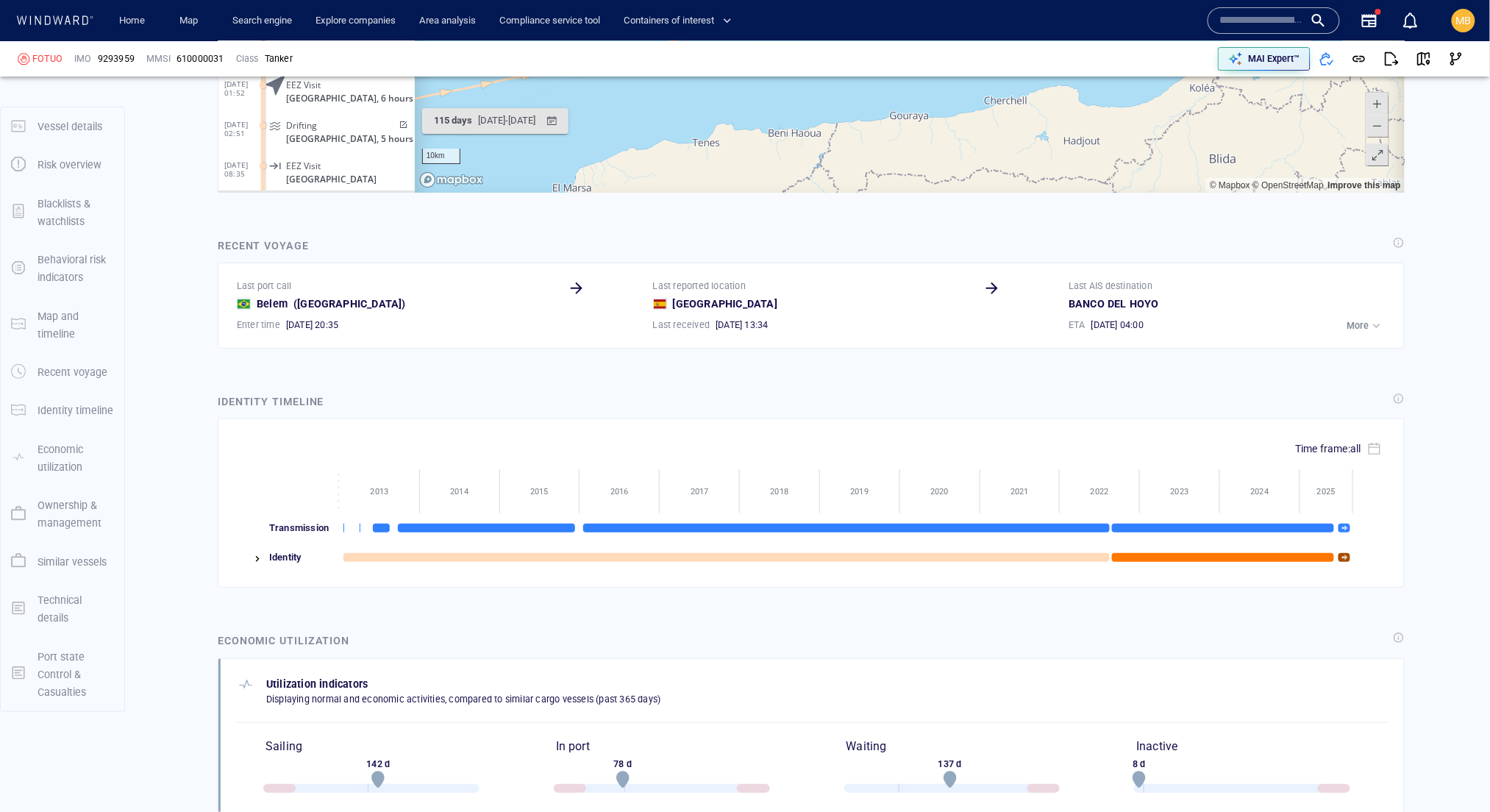
drag, startPoint x: 1301, startPoint y: -7, endPoint x: 1147, endPoint y: -7, distance: 154.0
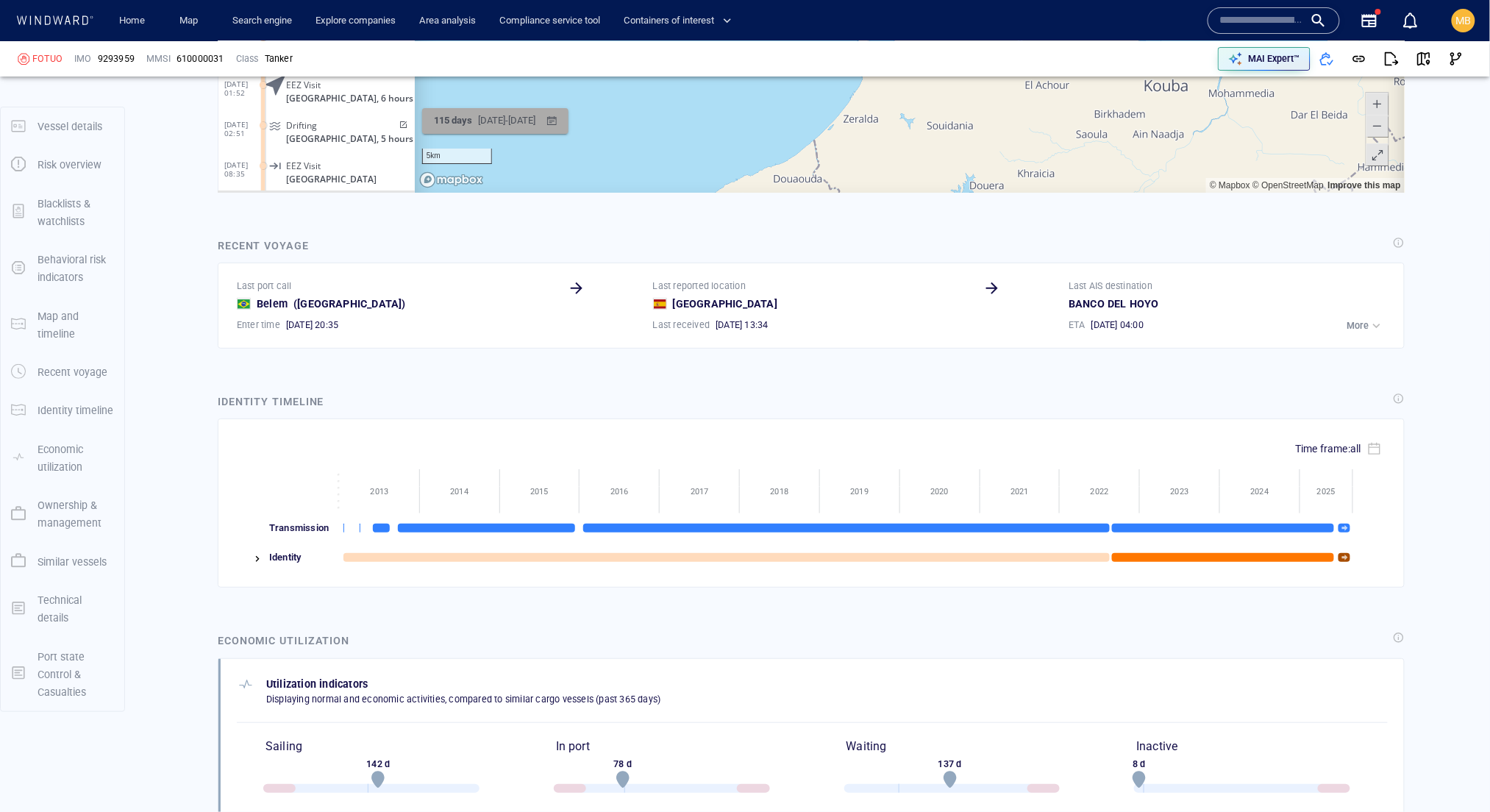
click at [538, 114] on div "05/05/2025 - 29/08/2025" at bounding box center [506, 121] width 63 height 23
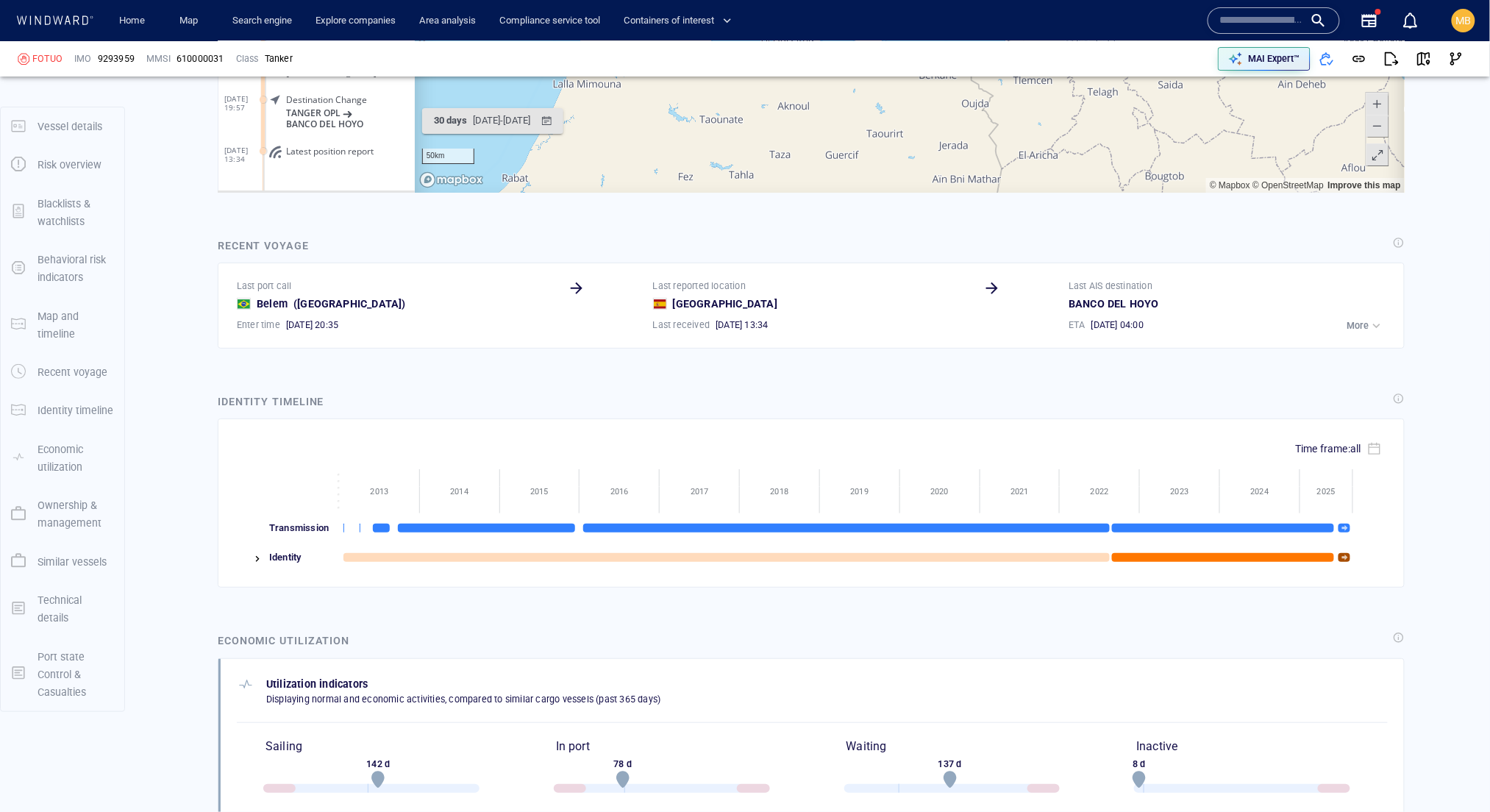
drag, startPoint x: 629, startPoint y: 35, endPoint x: 723, endPoint y: -28, distance: 113.2
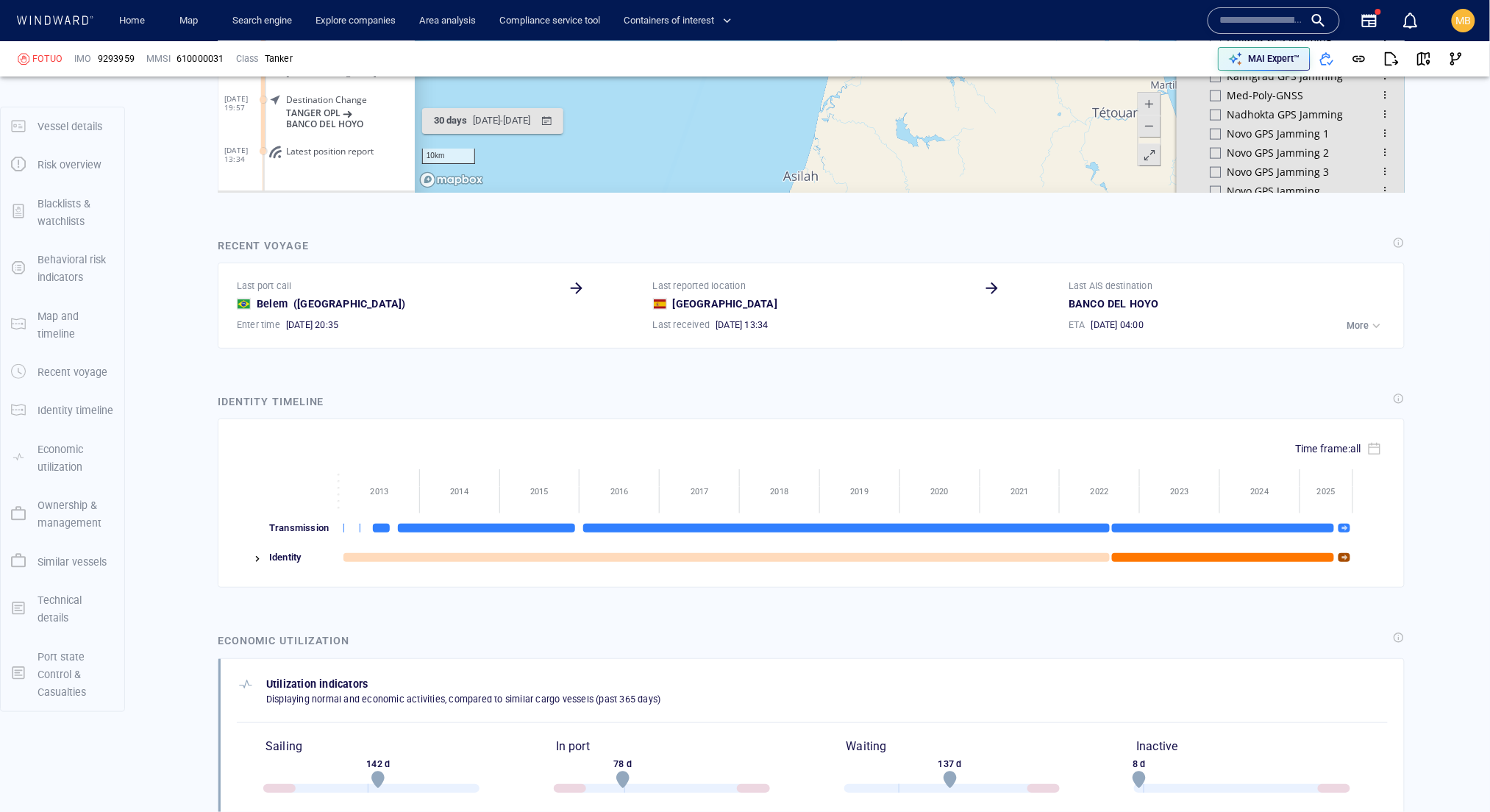
scroll to position [534, 0]
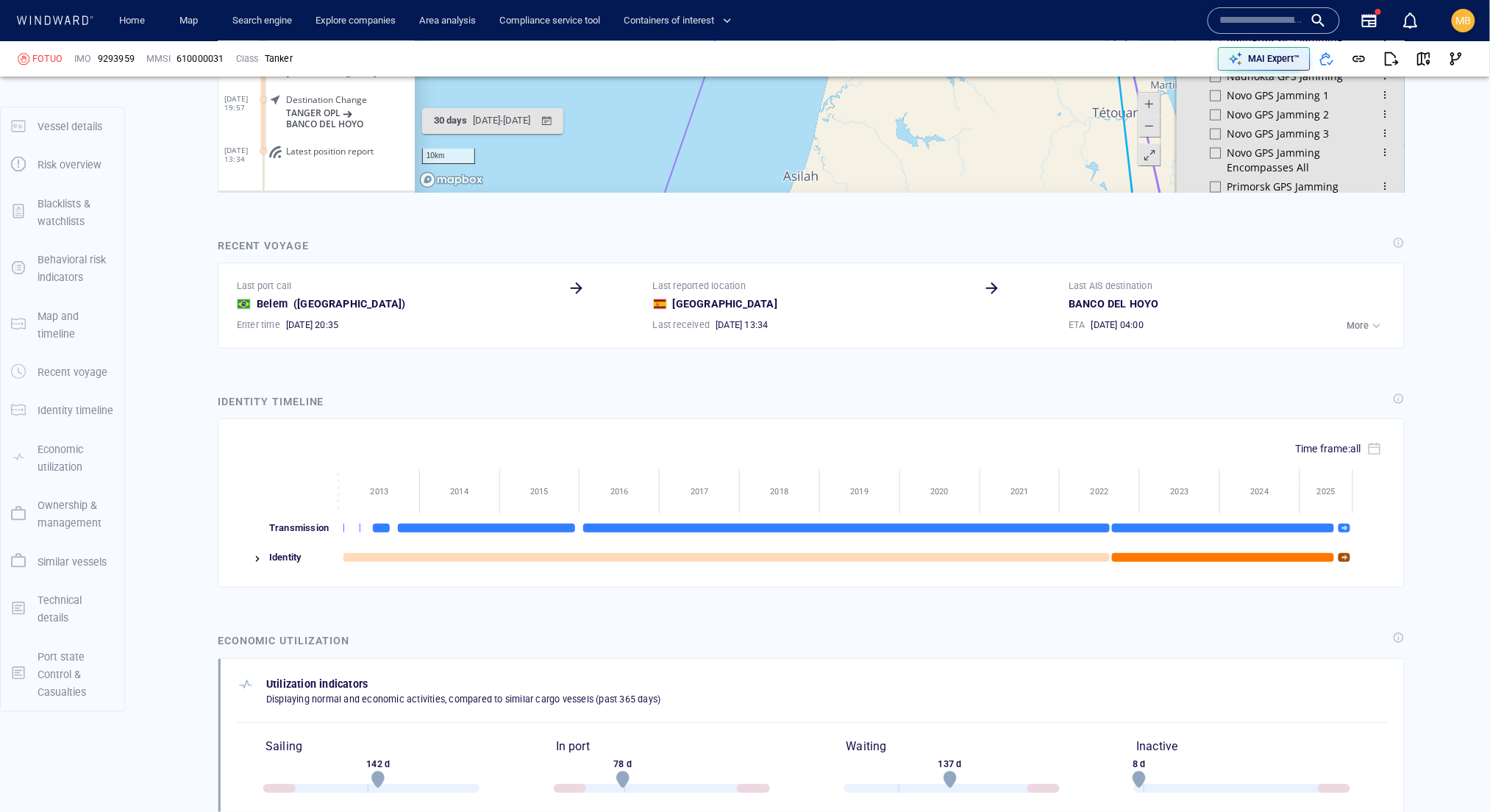
drag, startPoint x: 663, startPoint y: 18, endPoint x: 651, endPoint y: 67, distance: 50.4
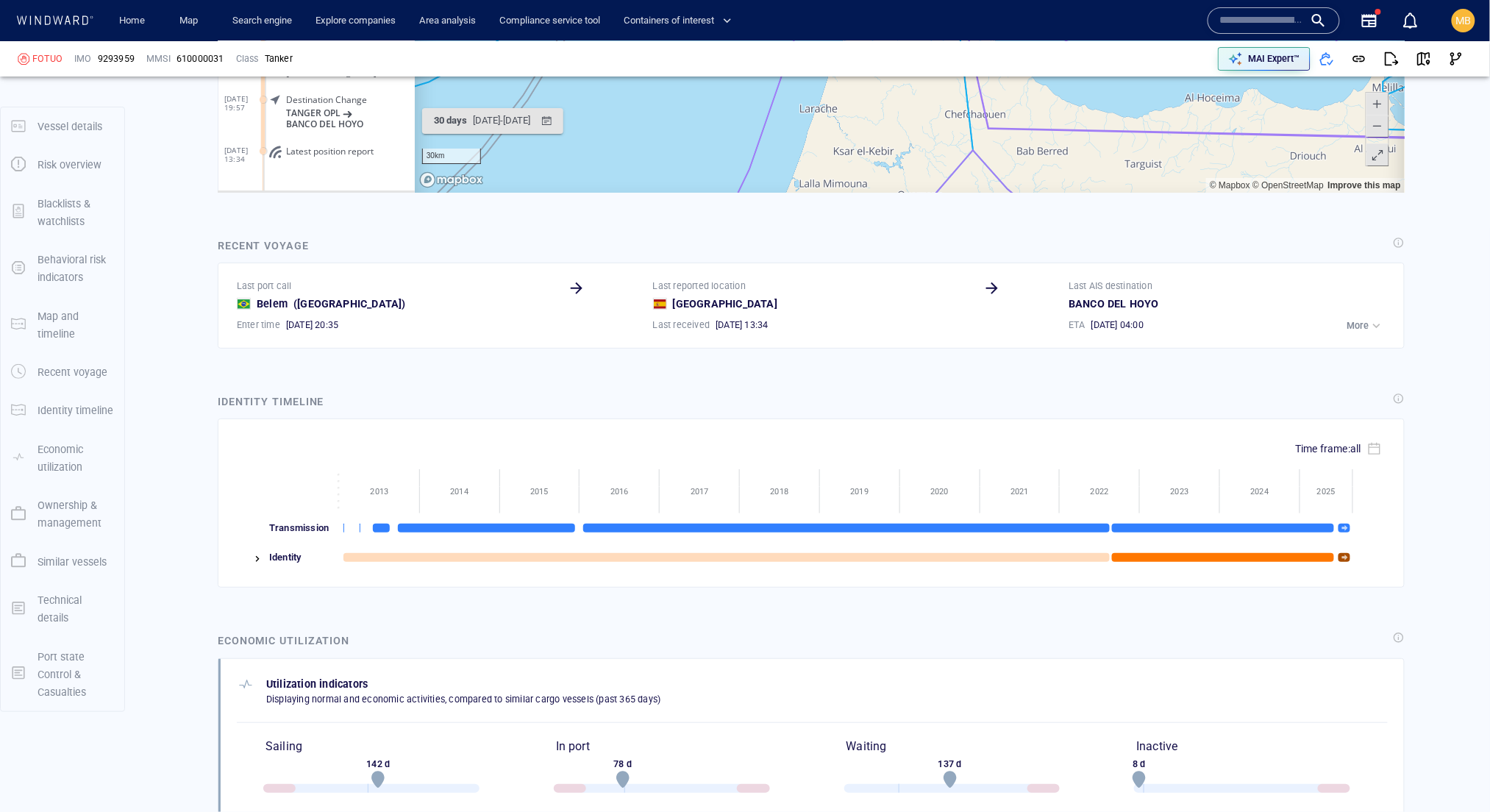
drag, startPoint x: 860, startPoint y: -30, endPoint x: 848, endPoint y: 2, distance: 34.2
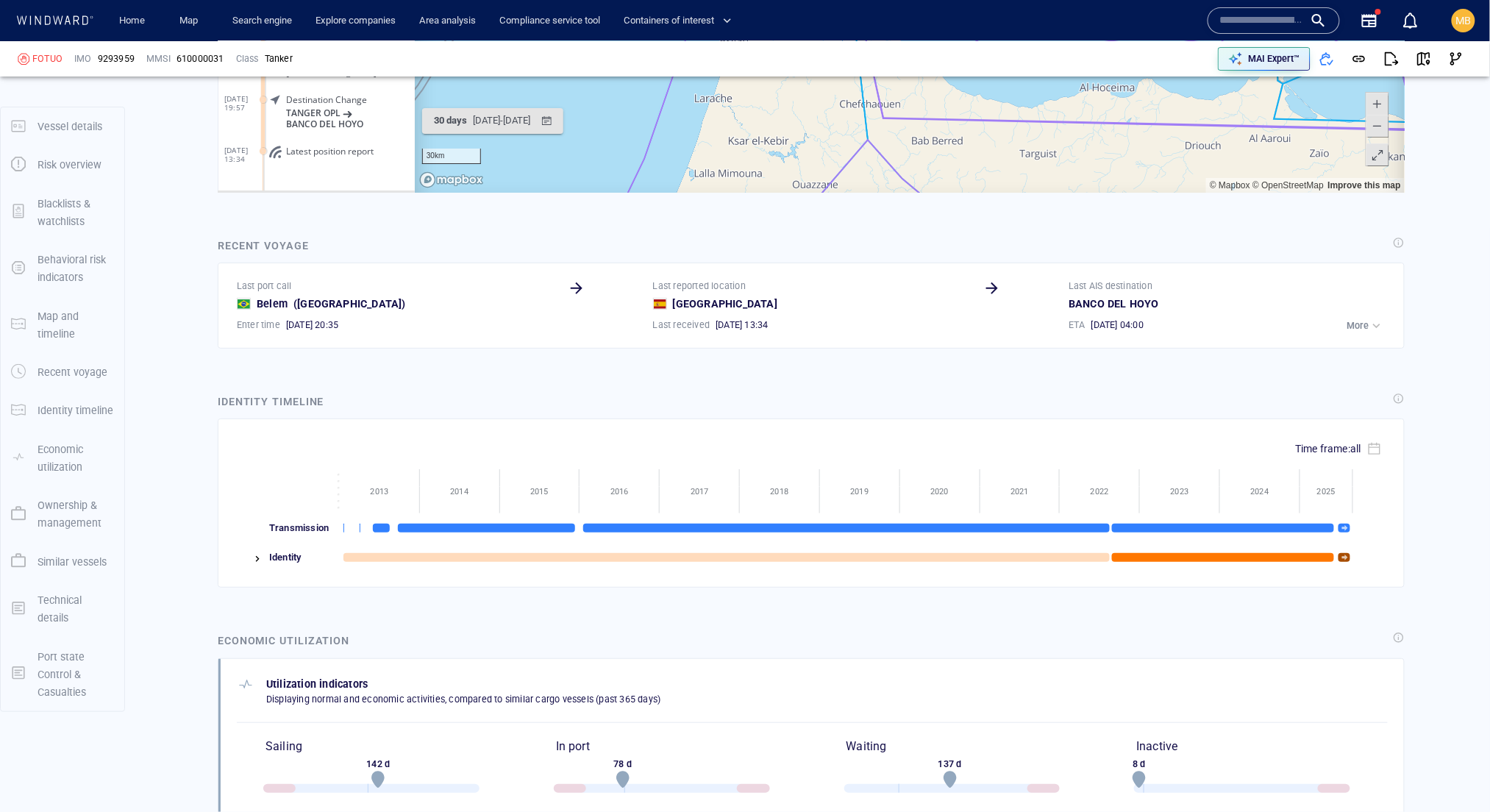
drag, startPoint x: 830, startPoint y: -3, endPoint x: 708, endPoint y: -13, distance: 122.4
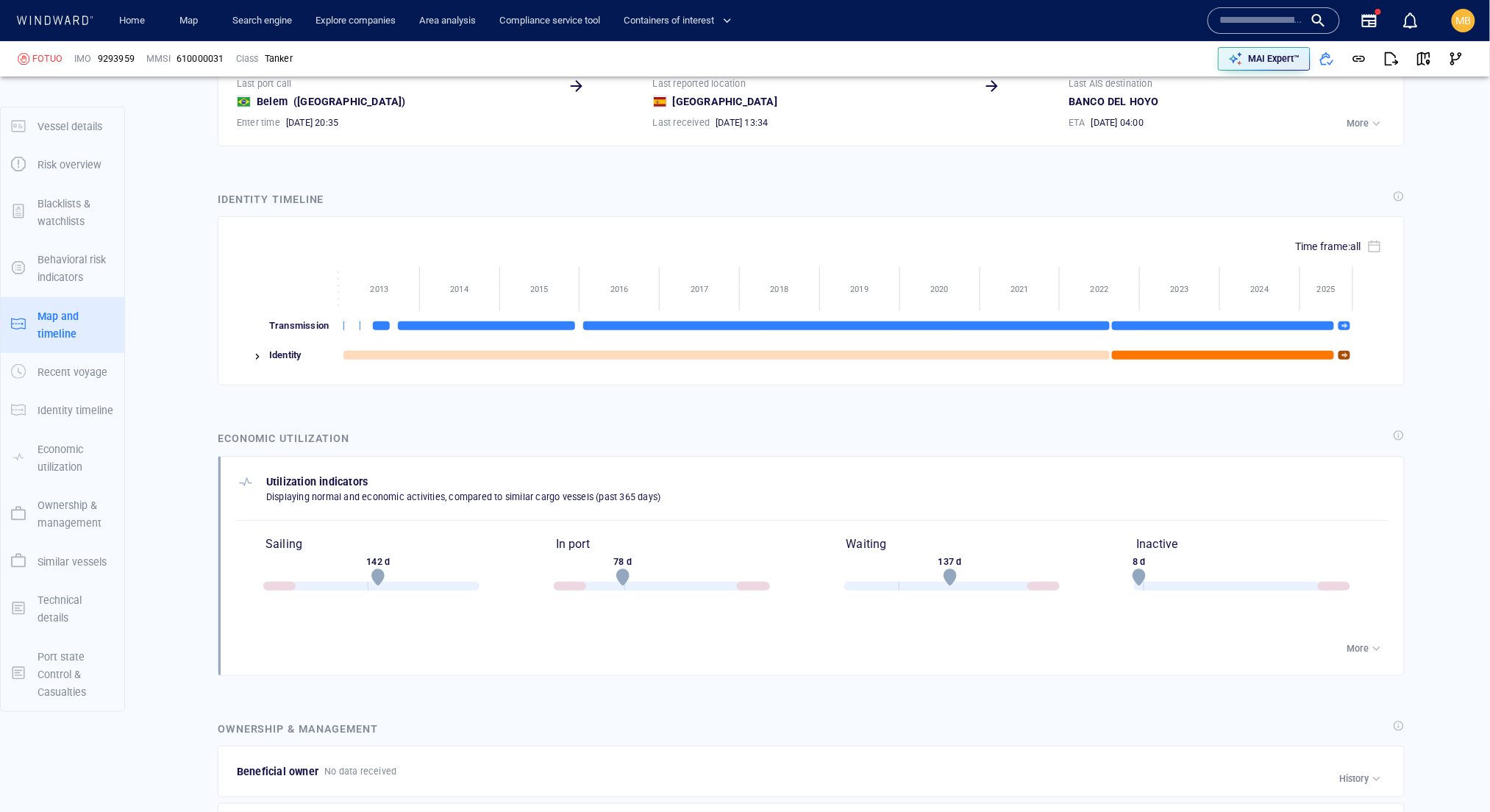
scroll to position [2469, 0]
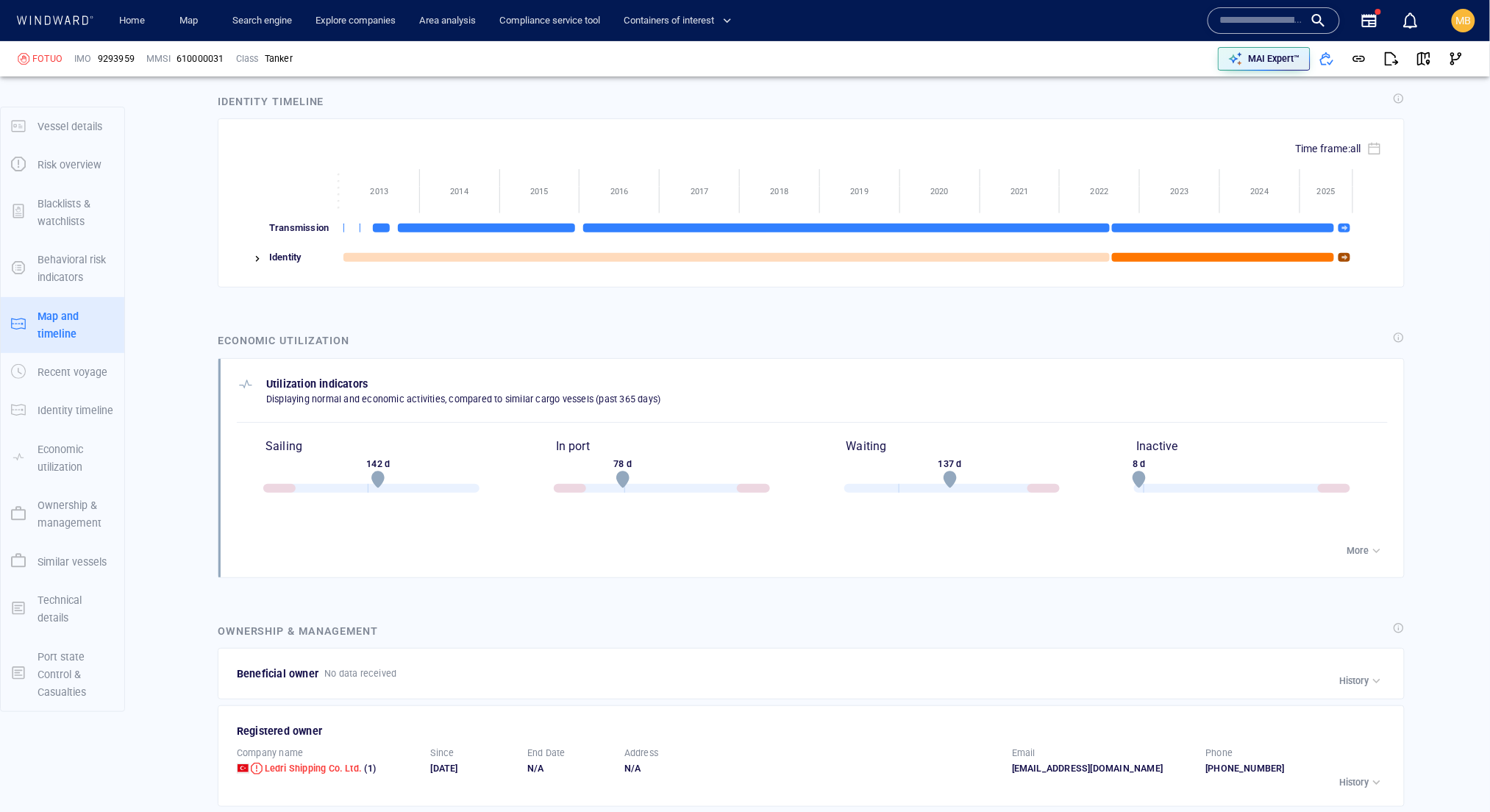
drag, startPoint x: 887, startPoint y: -303, endPoint x: 900, endPoint y: -274, distance: 31.8
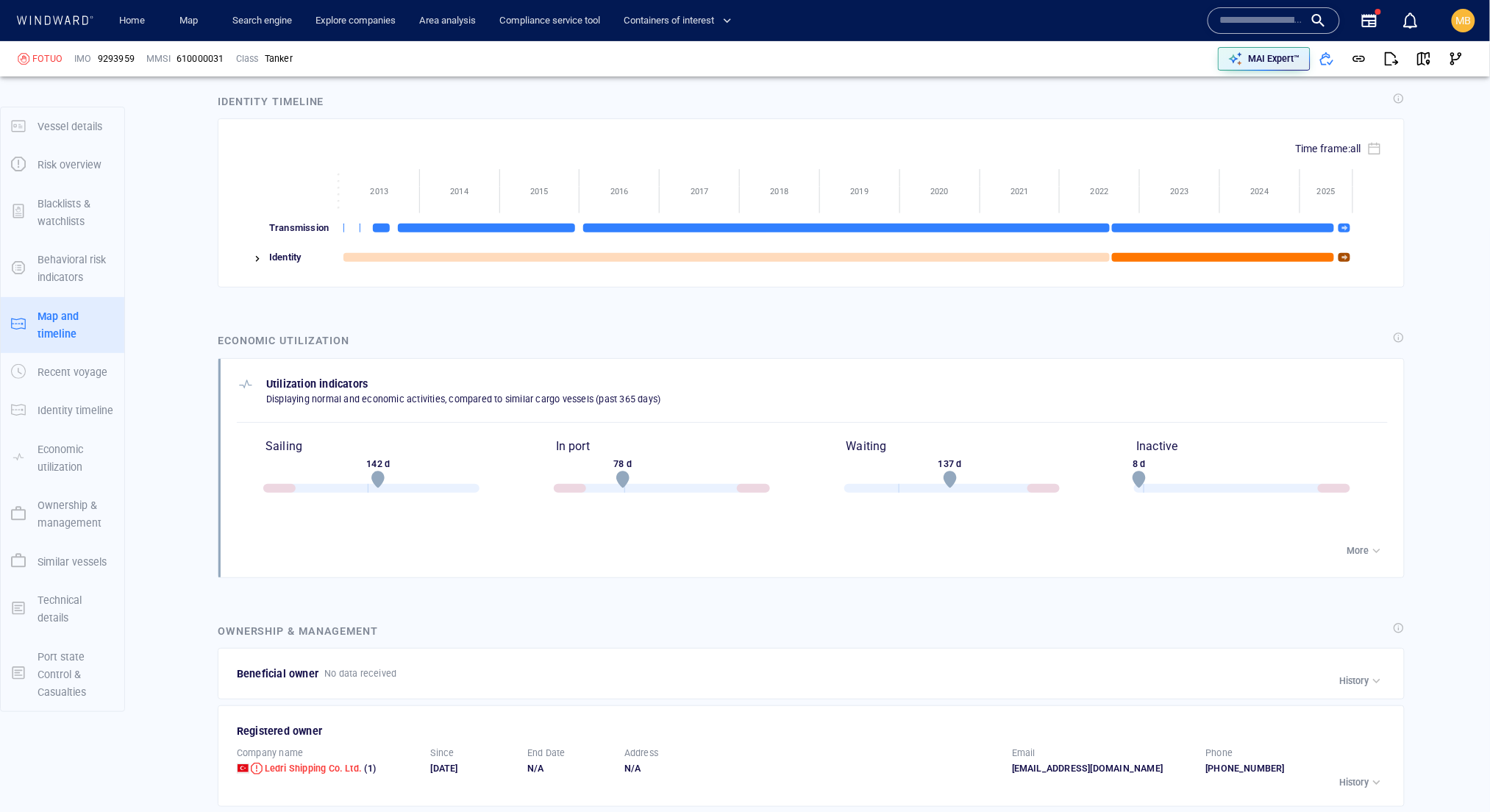
drag, startPoint x: 683, startPoint y: -268, endPoint x: 590, endPoint y: -266, distance: 93.0
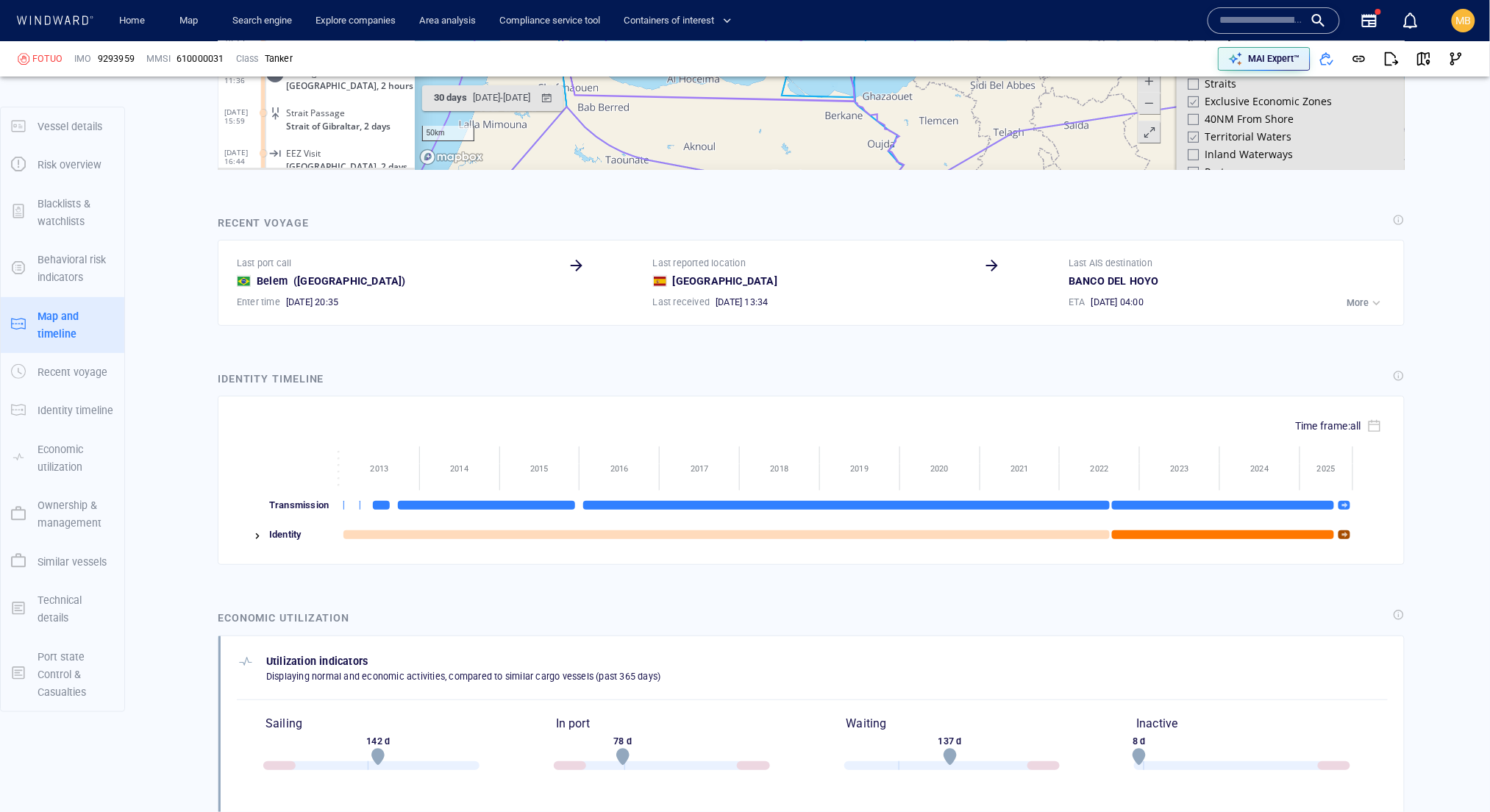
drag, startPoint x: 1289, startPoint y: -150, endPoint x: 1265, endPoint y: -148, distance: 24.1
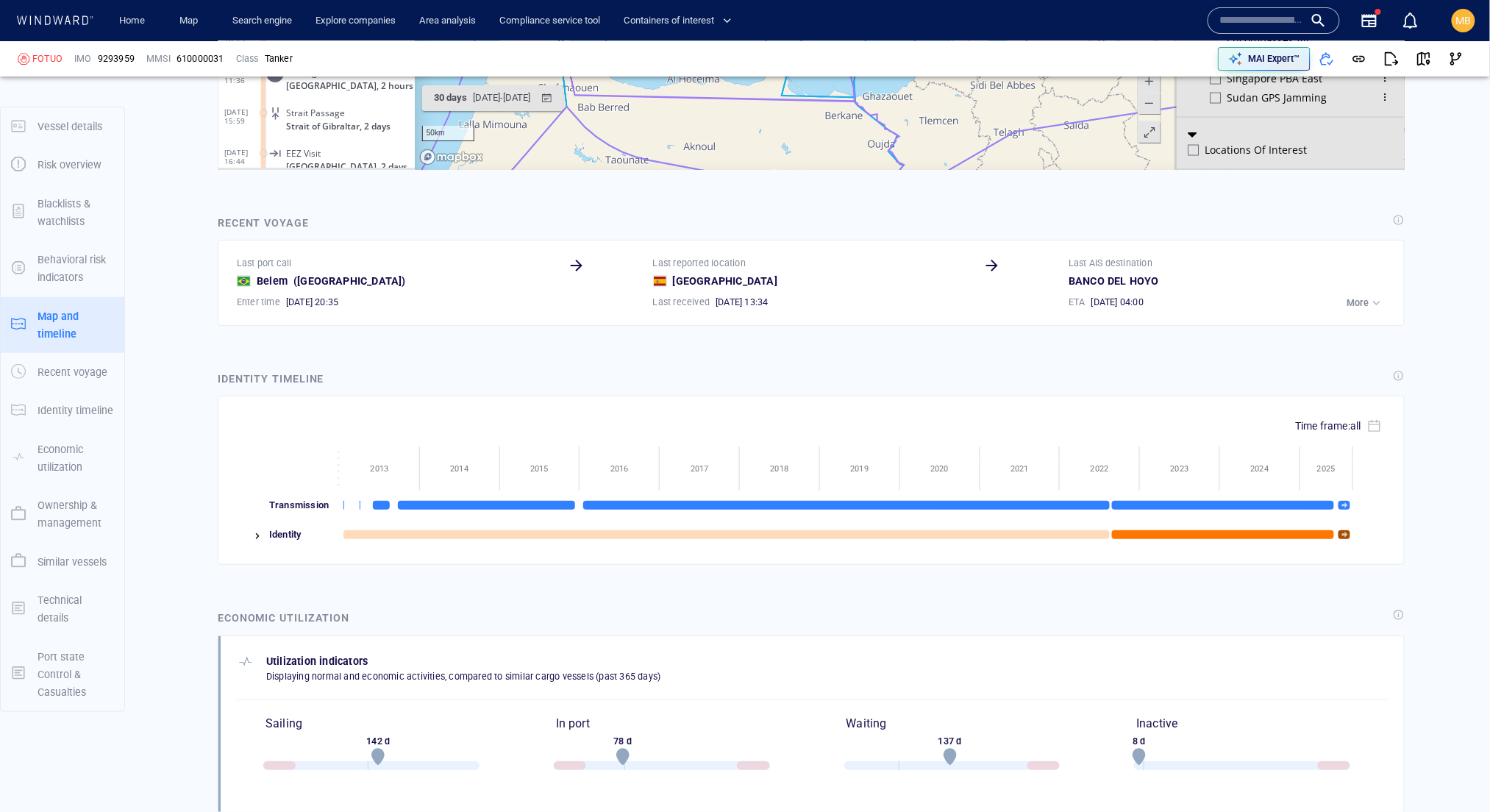
scroll to position [1412, 0]
click at [1193, 148] on div at bounding box center [1194, 150] width 11 height 11
click at [1193, 148] on div at bounding box center [1193, 150] width 11 height 12
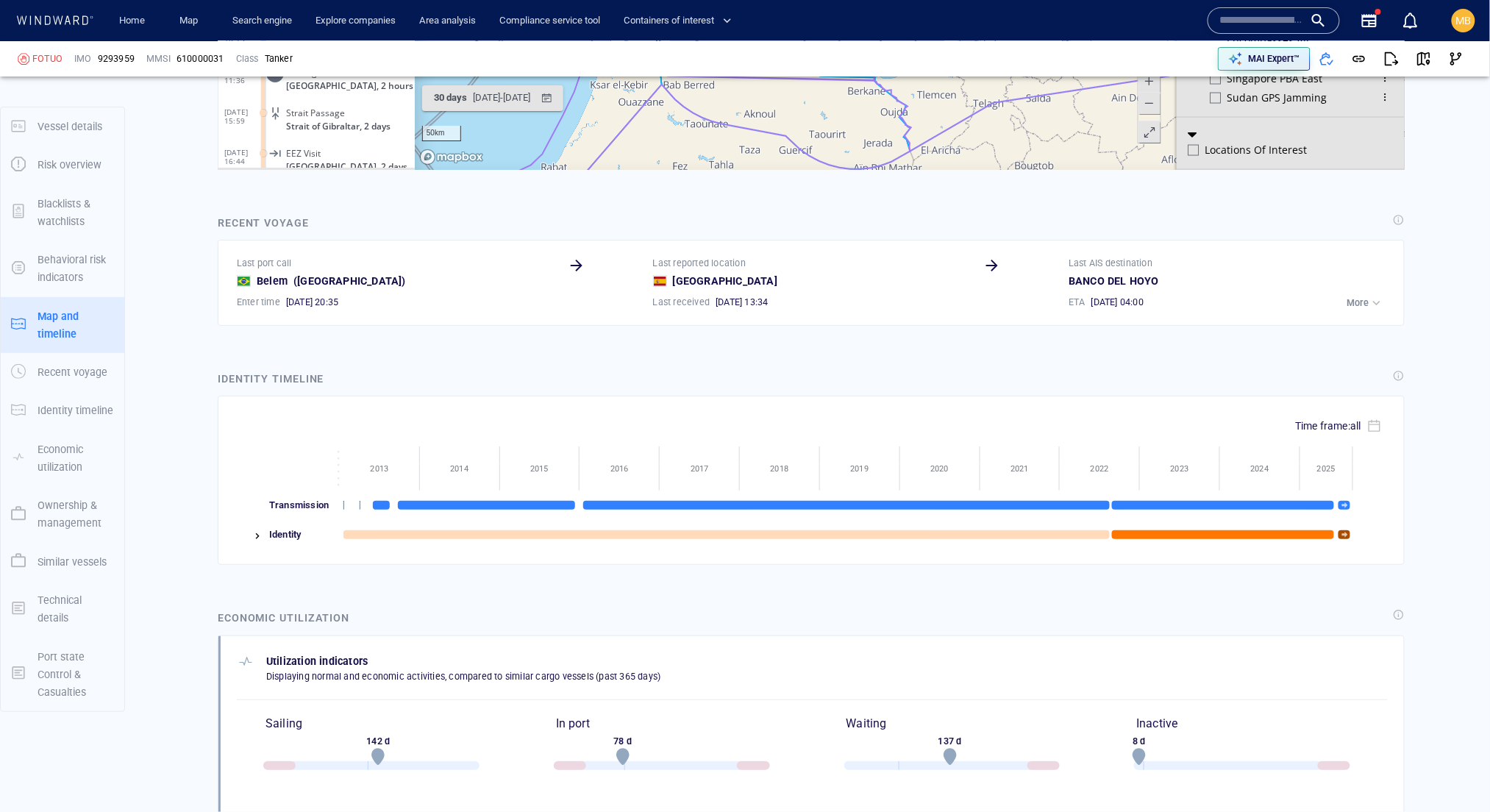
click at [1233, 24] on input "text" at bounding box center [1262, 20] width 84 height 22
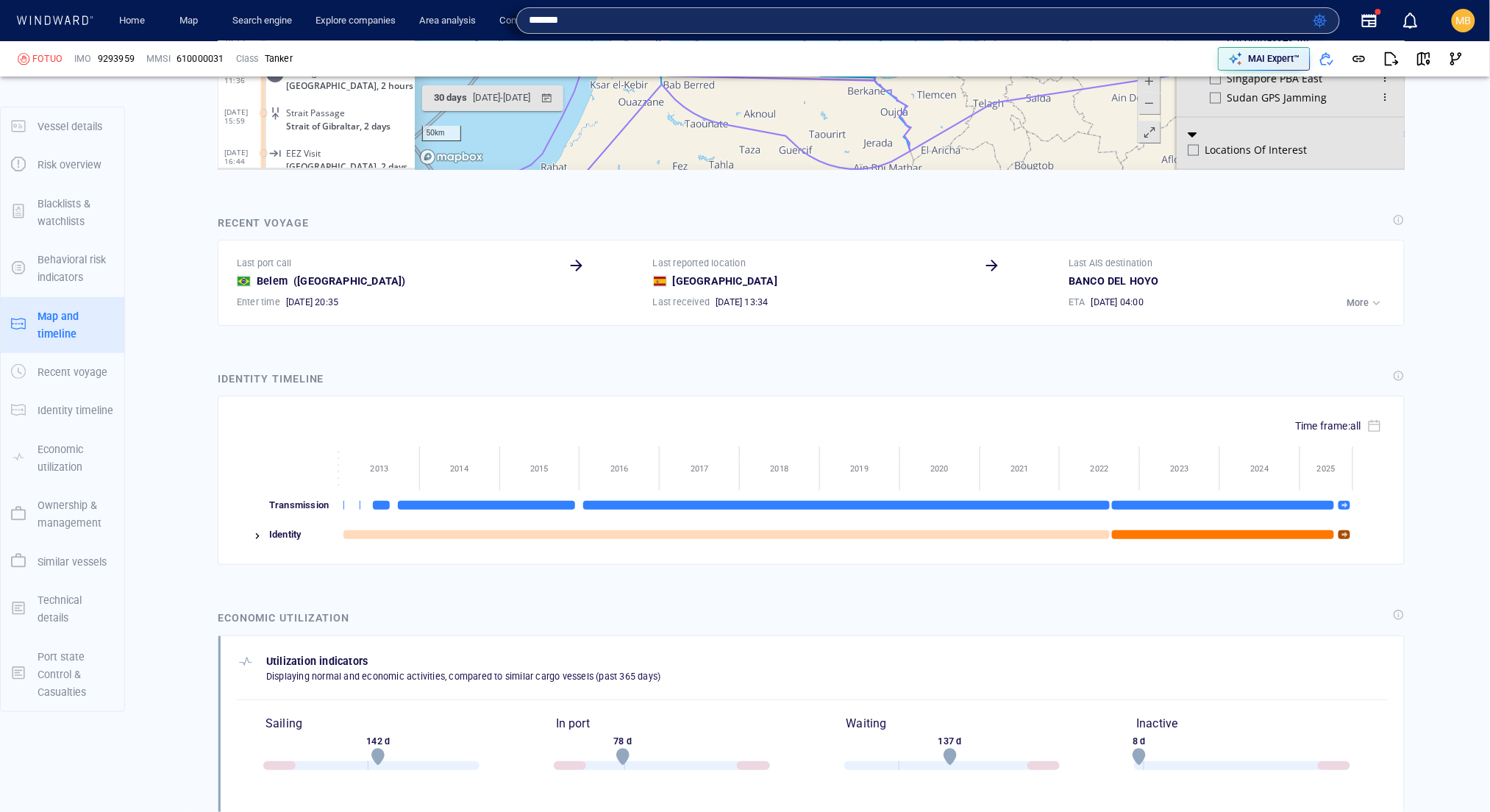
type input "*******"
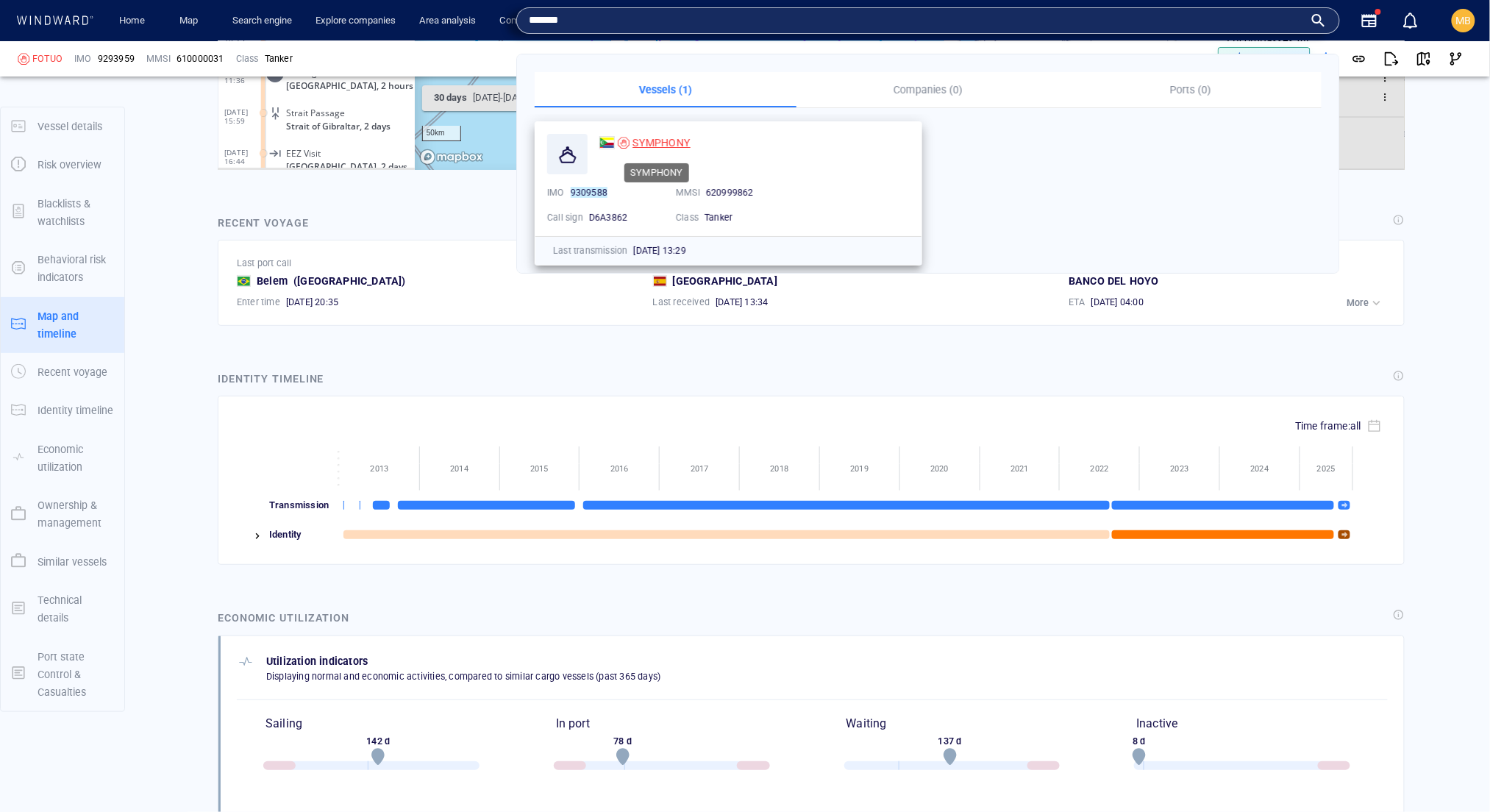
click at [662, 137] on span "SYMPHONY" at bounding box center [662, 143] width 58 height 11
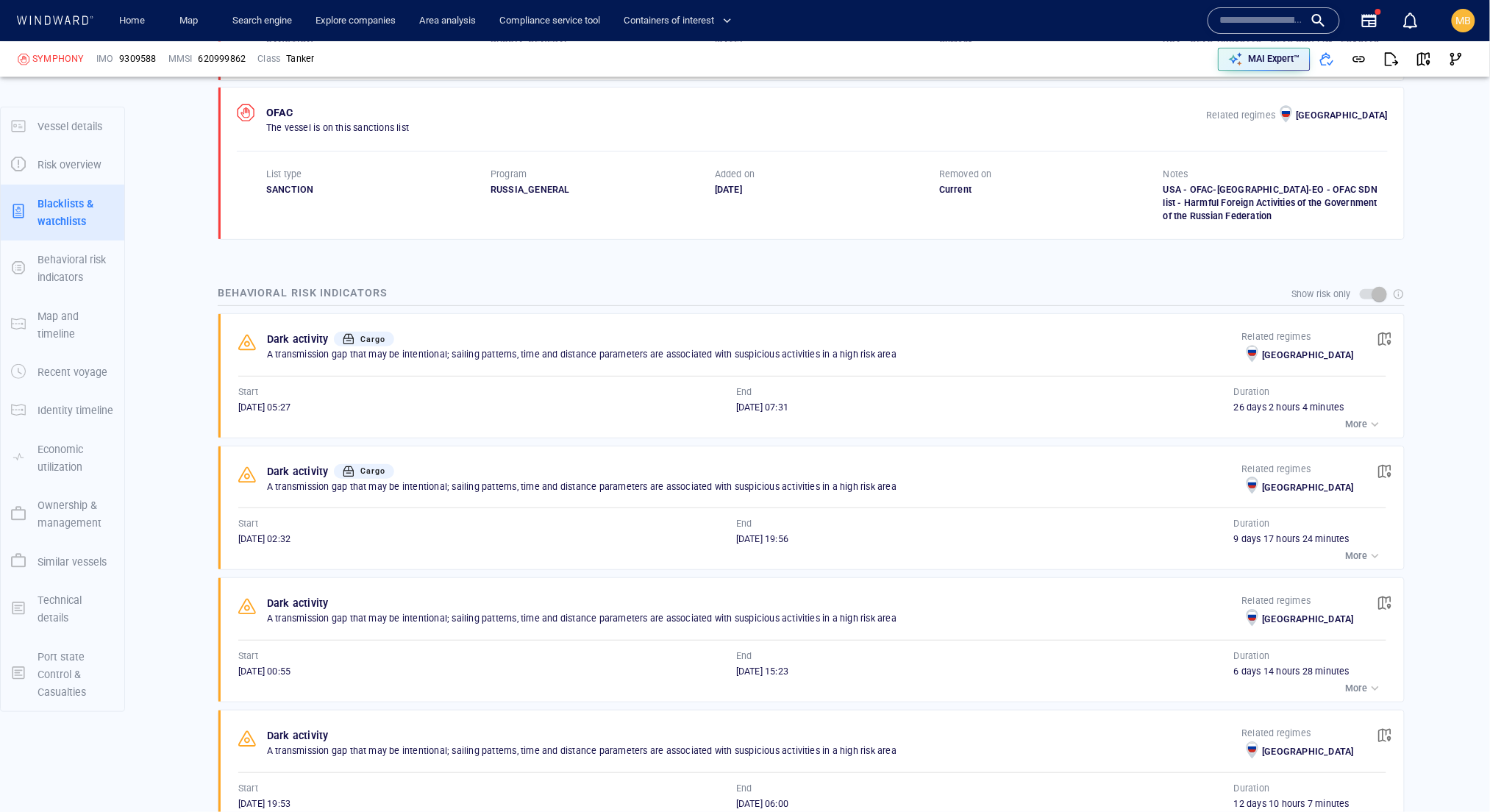
scroll to position [1249, 0]
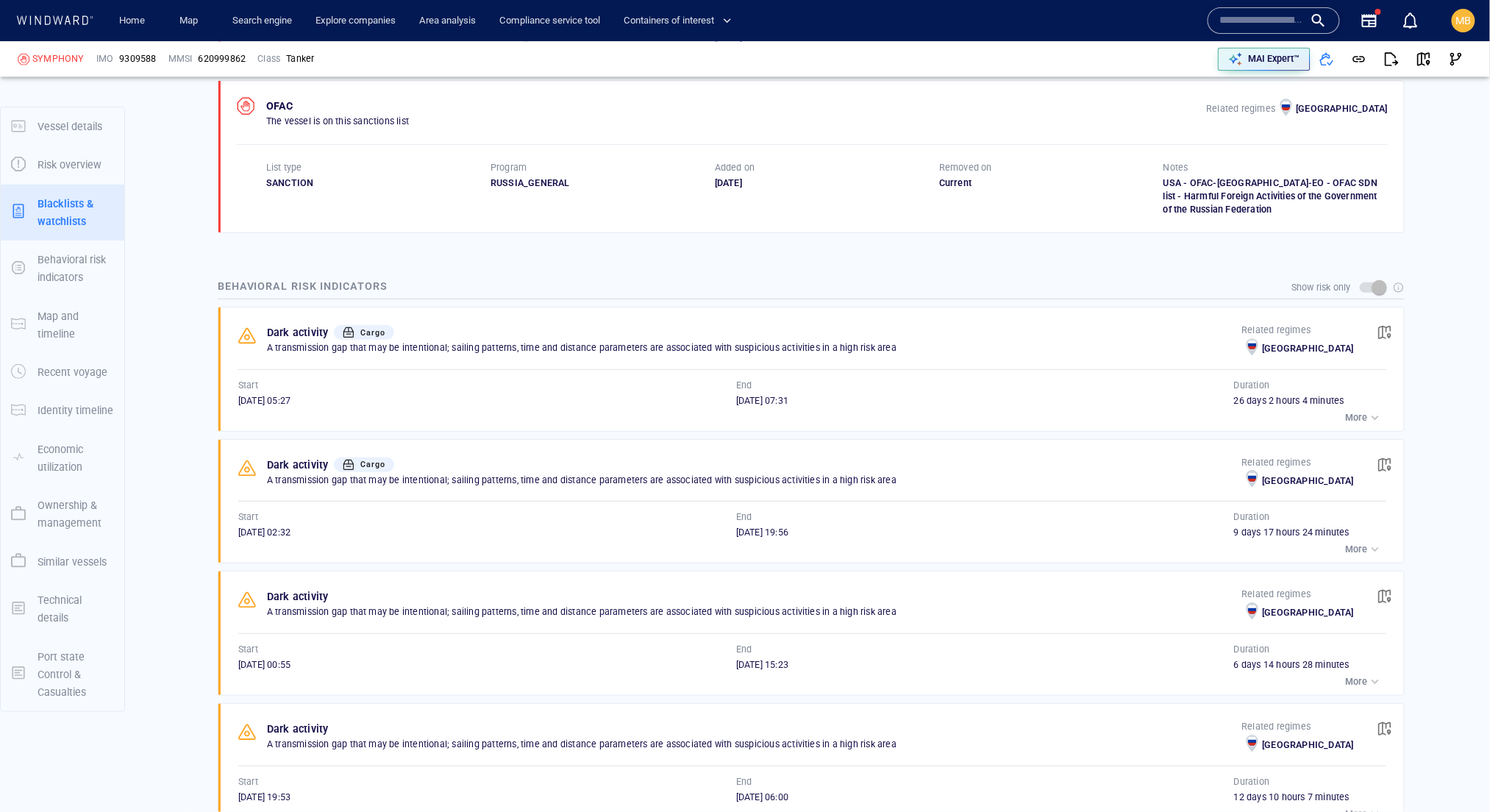
scroll to position [5056, 0]
